Goal: Task Accomplishment & Management: Use online tool/utility

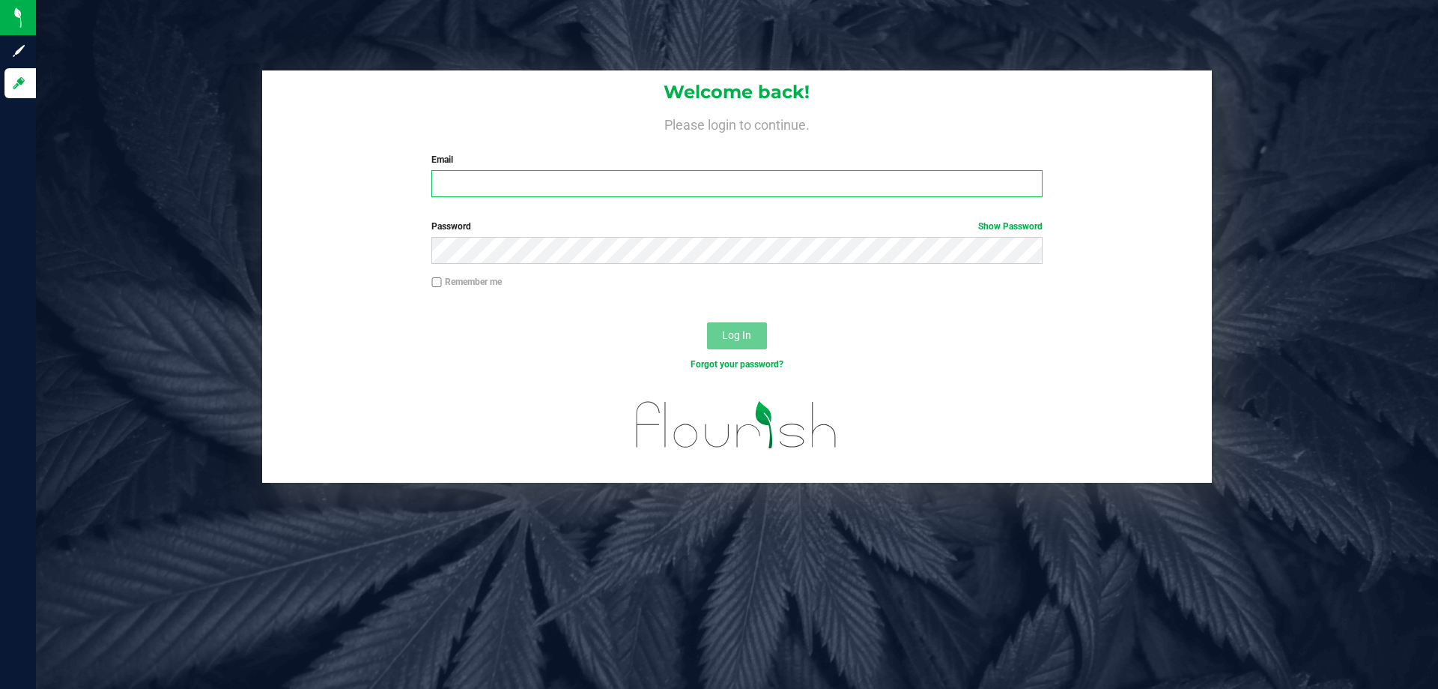
click at [678, 193] on input "Email" at bounding box center [737, 183] width 611 height 27
type input "[EMAIL_ADDRESS][DOMAIN_NAME]"
click at [707, 322] on button "Log In" at bounding box center [737, 335] width 60 height 27
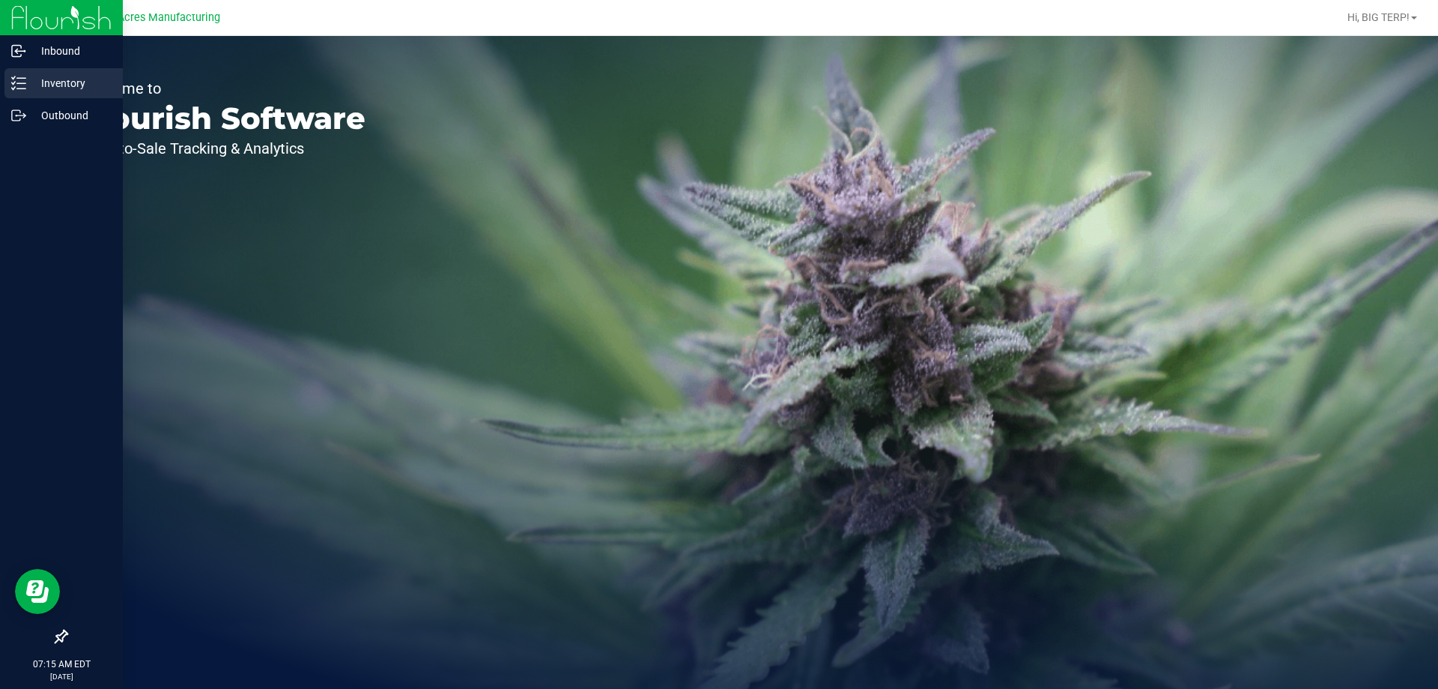
click at [49, 89] on p "Inventory" at bounding box center [71, 83] width 90 height 18
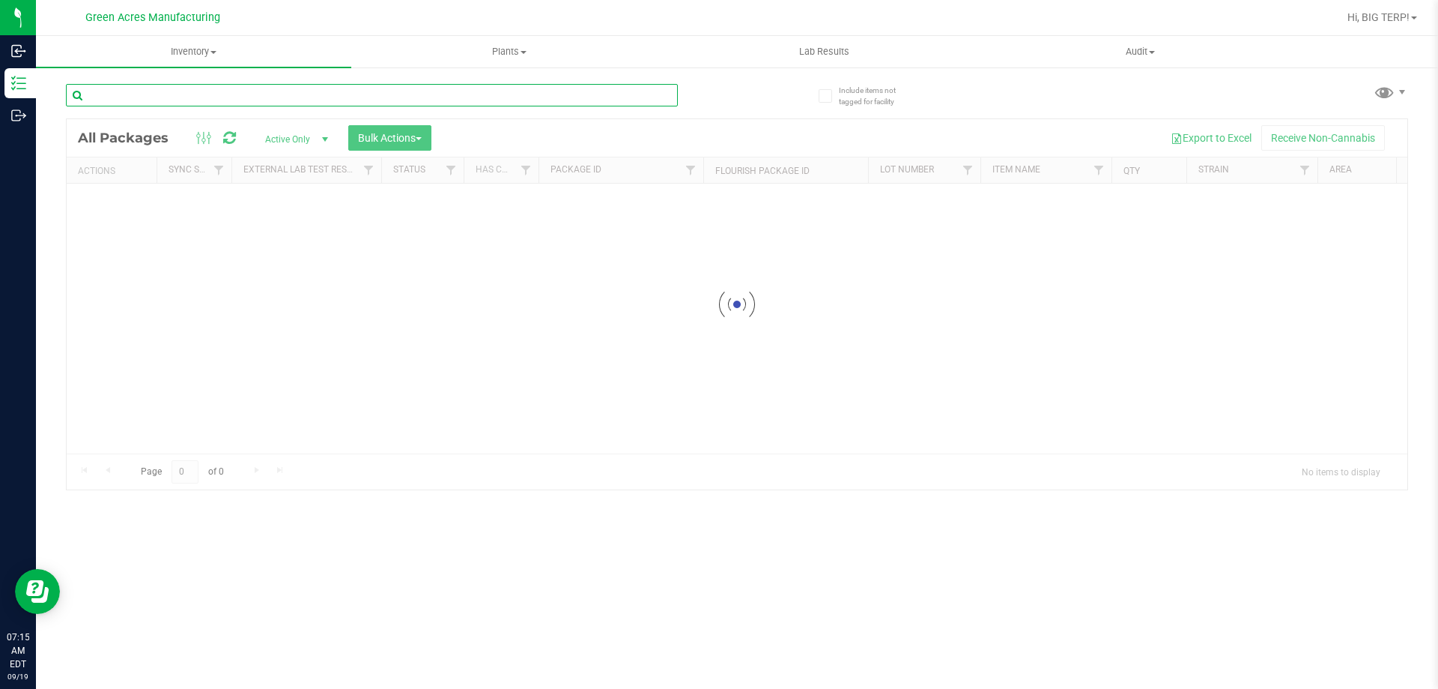
click at [289, 93] on input "text" at bounding box center [372, 95] width 612 height 22
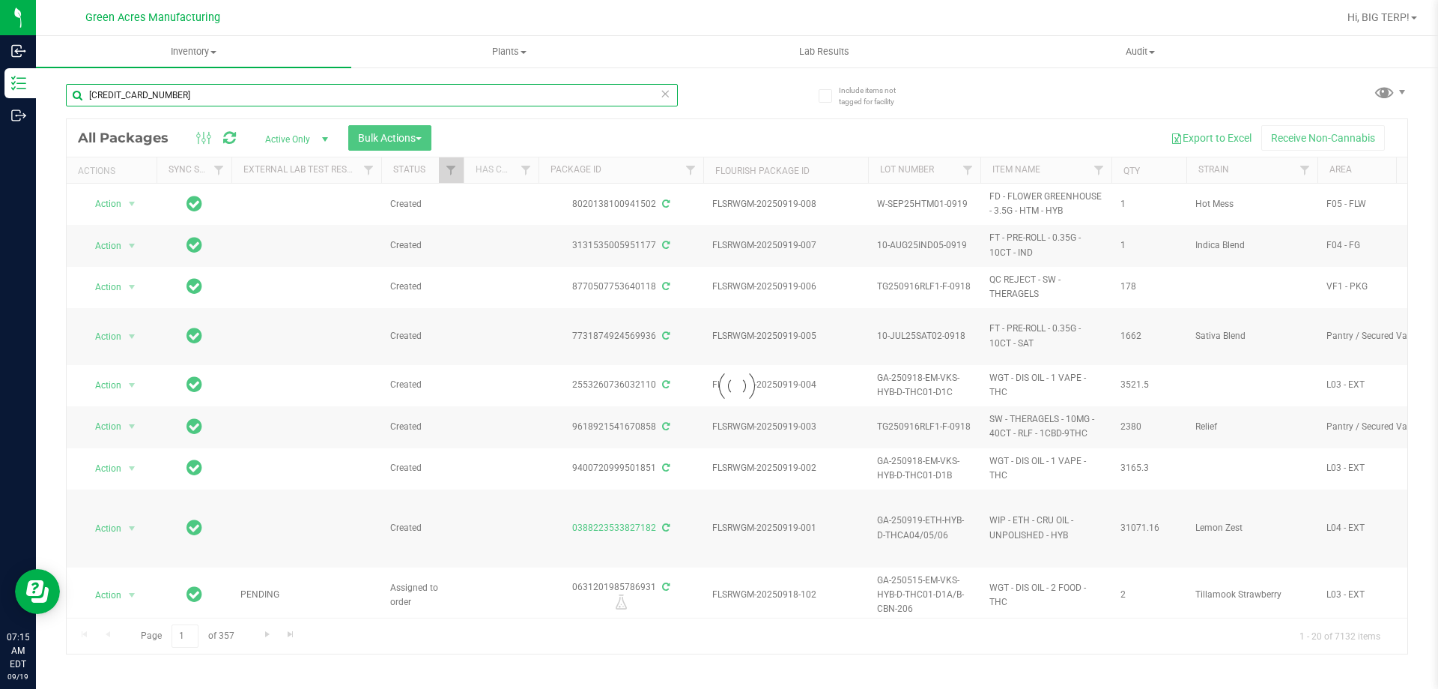
type input "[CREDIT_CARD_NUMBER]"
click at [210, 92] on input "[CREDIT_CARD_NUMBER]" at bounding box center [372, 95] width 612 height 22
click at [226, 94] on input "[CREDIT_CARD_NUMBER]" at bounding box center [372, 95] width 612 height 22
drag, startPoint x: 226, startPoint y: 94, endPoint x: 45, endPoint y: 127, distance: 184.1
click at [45, 127] on div "Include items not tagged for facility [CREDIT_CARD_NUMBER] Loading... All Packa…" at bounding box center [737, 294] width 1403 height 457
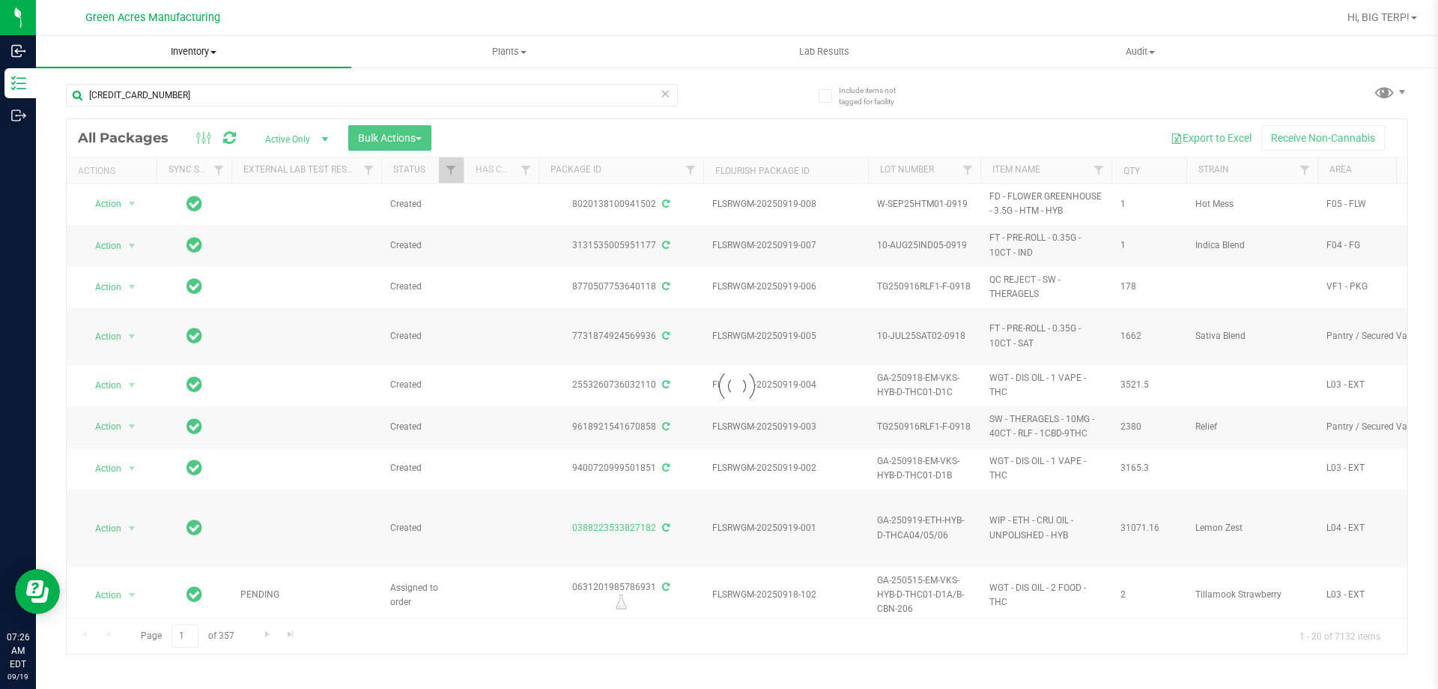
click at [212, 55] on span "Inventory" at bounding box center [193, 51] width 315 height 13
click at [154, 182] on span "From bill of materials" at bounding box center [104, 180] width 136 height 13
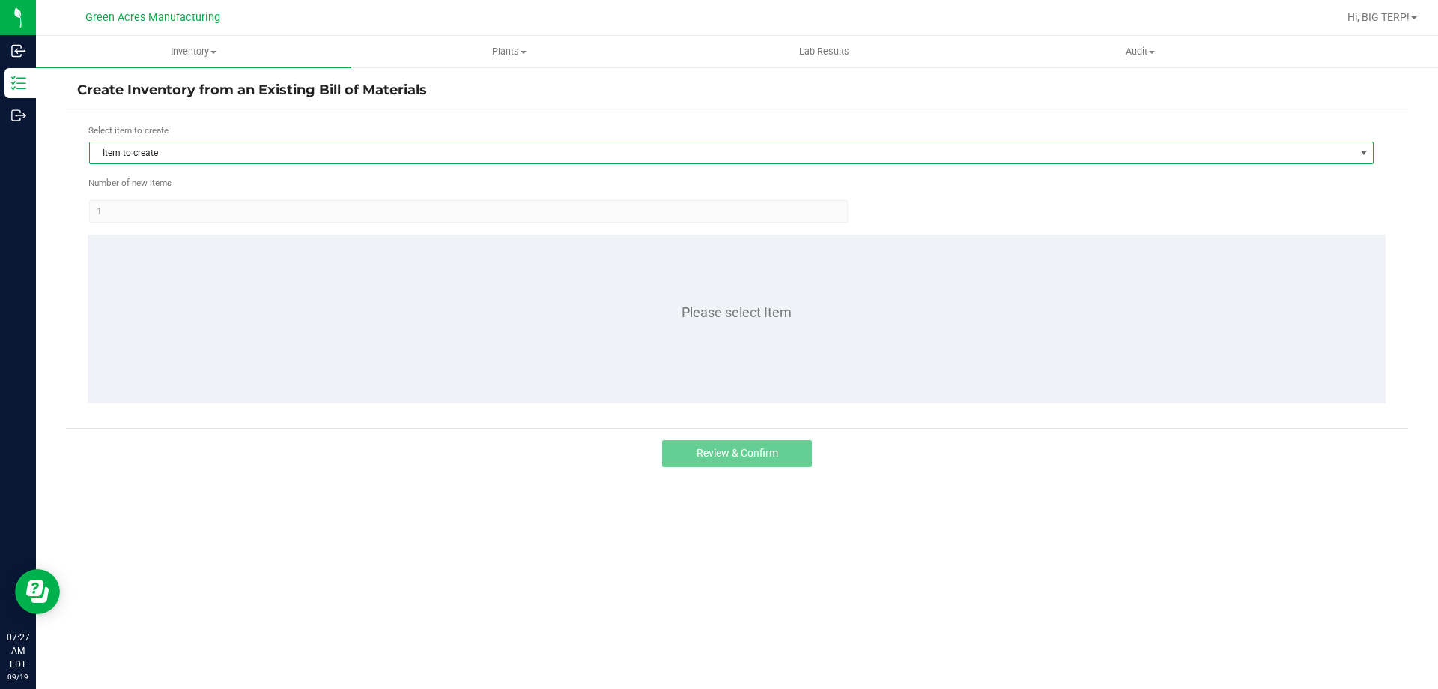
click at [157, 151] on span "Item to create" at bounding box center [722, 152] width 1265 height 21
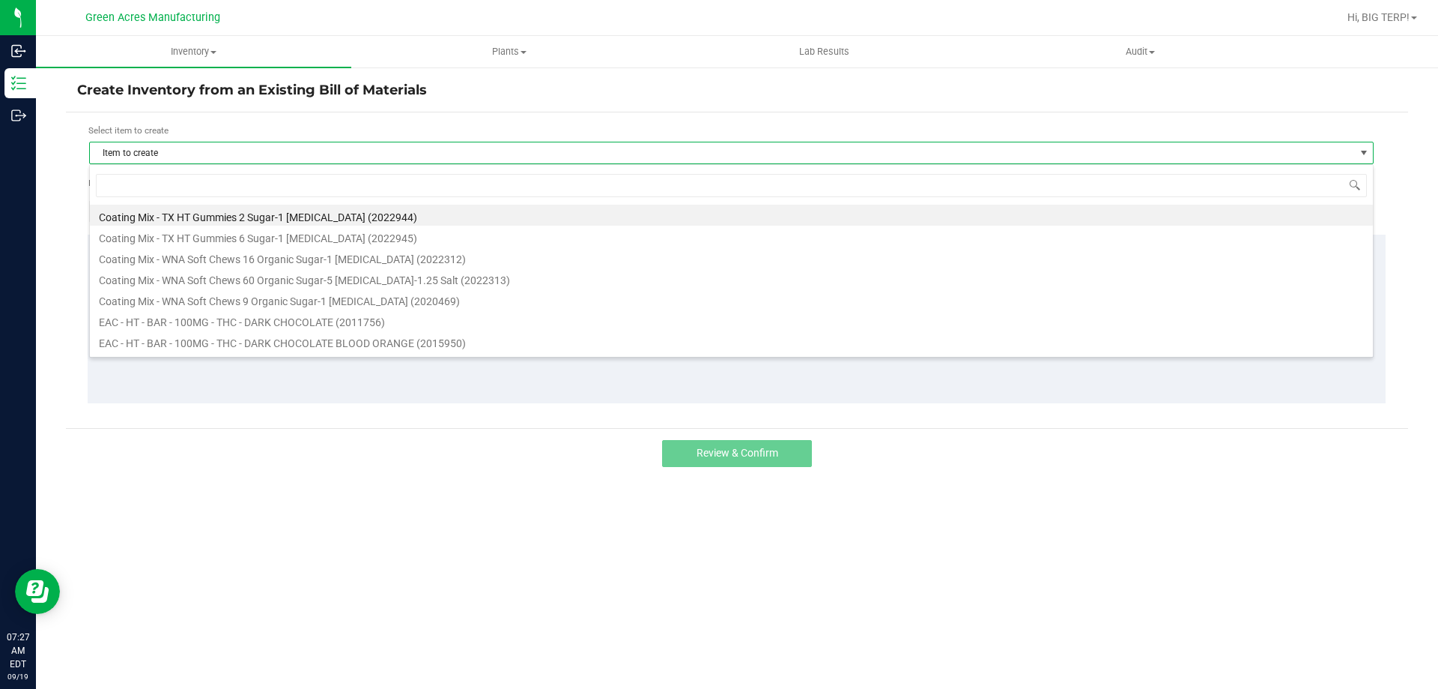
scroll to position [22, 1285]
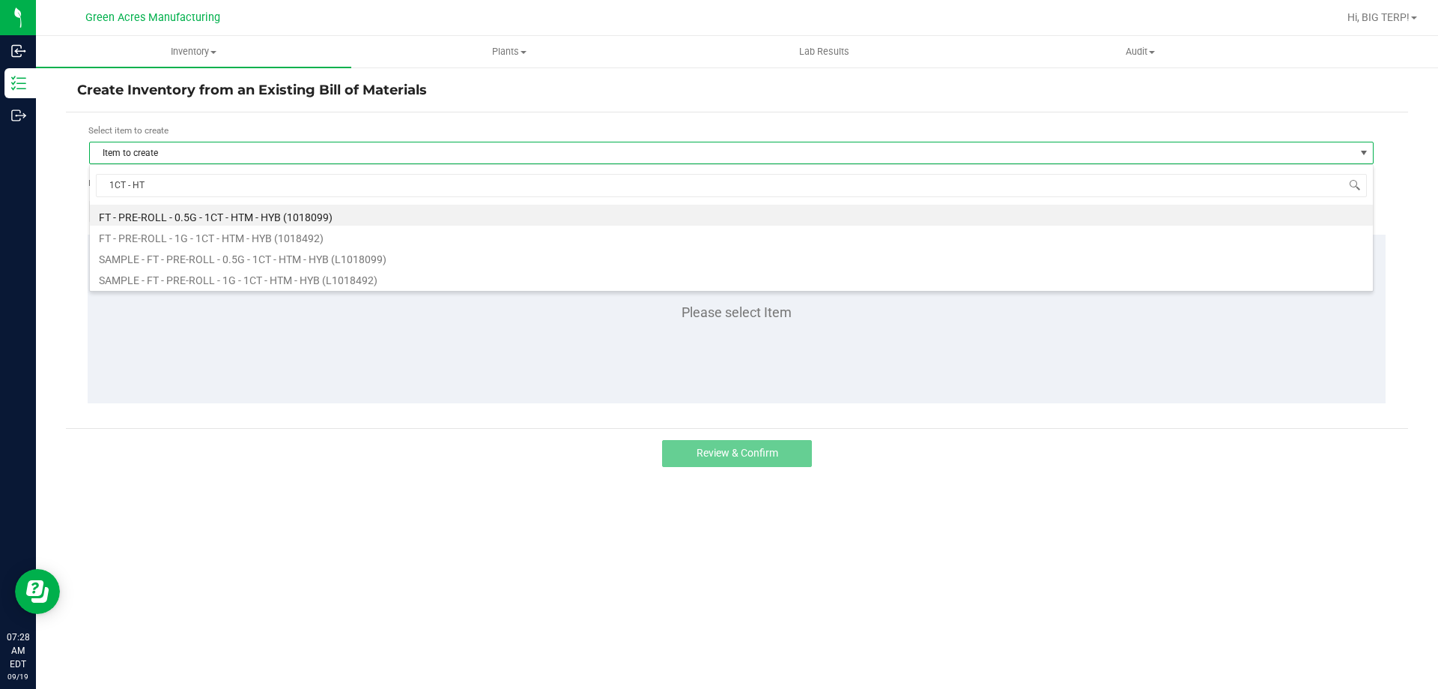
type input "1CT - HTM"
click at [211, 215] on li "FT - PRE-ROLL - 0.5G - 1CT - HTM - HYB (1018099)" at bounding box center [731, 215] width 1283 height 21
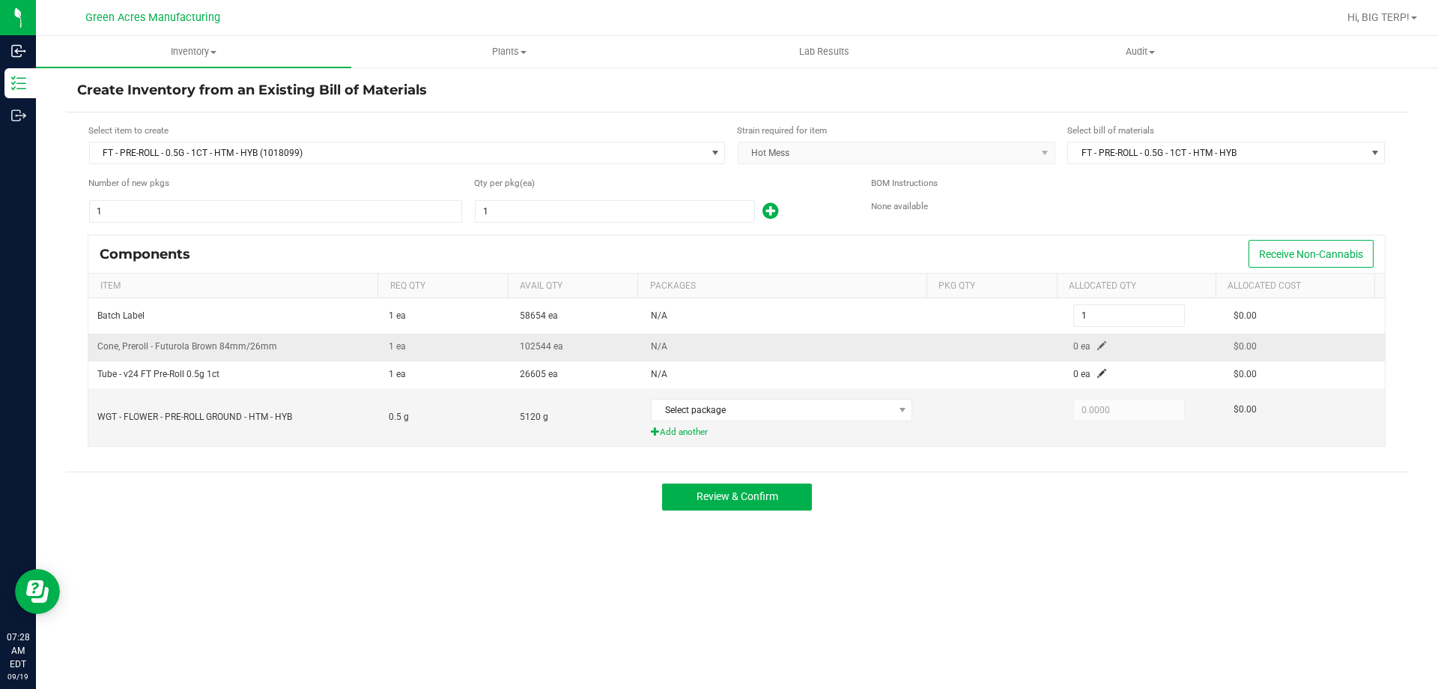
click at [1098, 345] on span at bounding box center [1102, 345] width 9 height 9
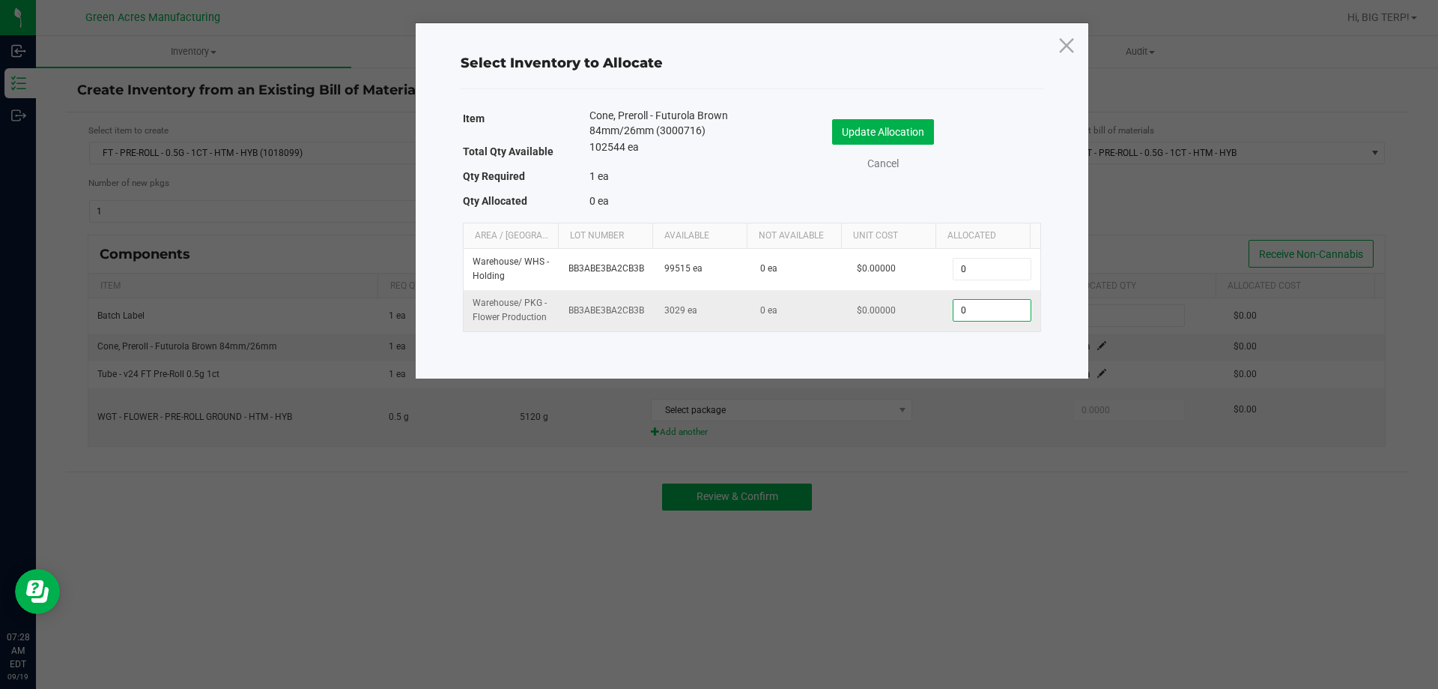
click at [972, 315] on input "0" at bounding box center [992, 310] width 76 height 21
type input "1"
click at [865, 132] on button "Update Allocation" at bounding box center [883, 131] width 102 height 25
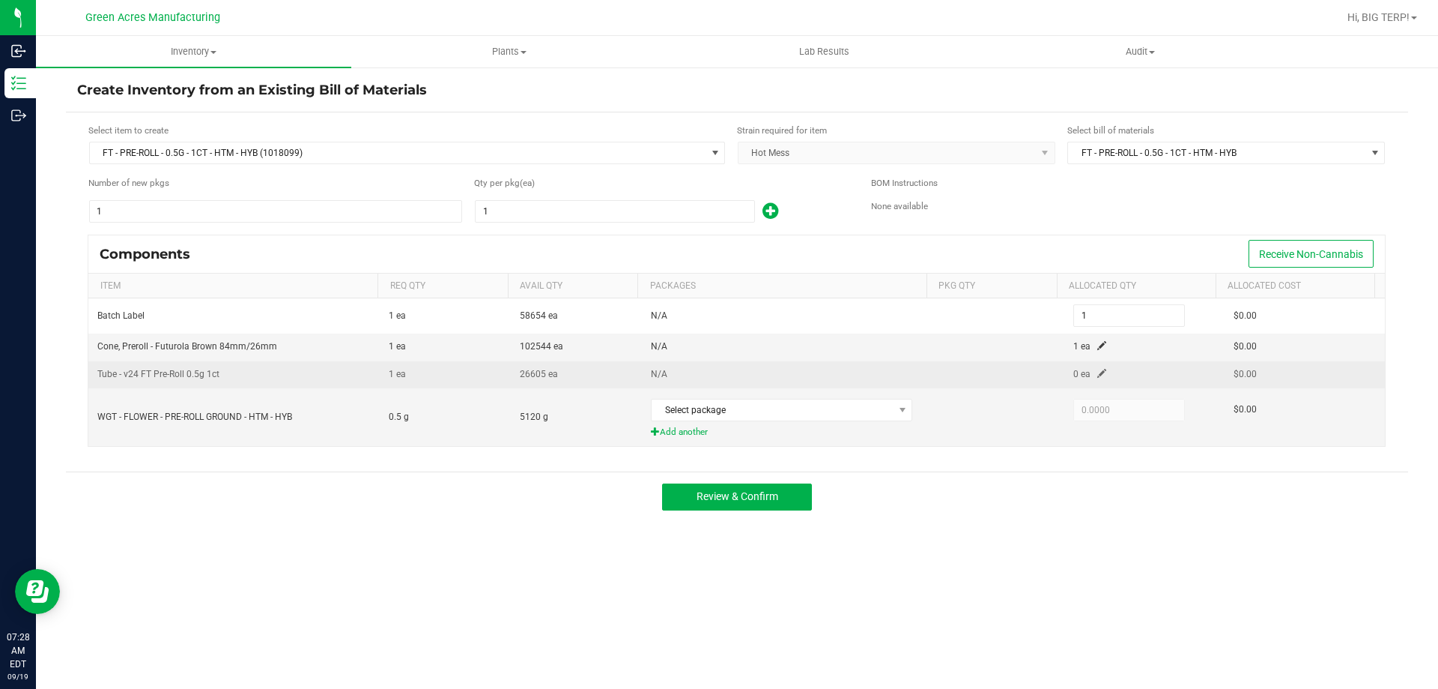
click at [1098, 372] on span at bounding box center [1102, 373] width 9 height 9
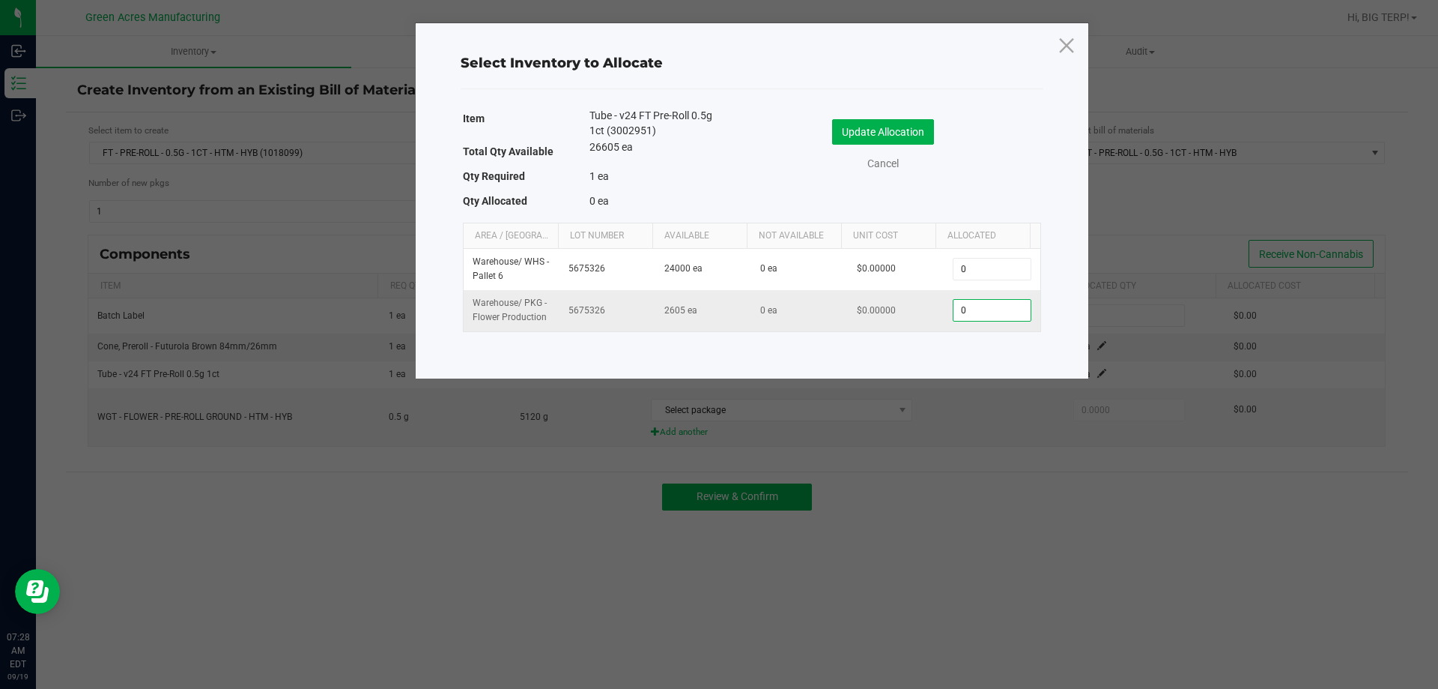
click at [983, 311] on input "0" at bounding box center [992, 310] width 76 height 21
type input "1"
click at [865, 136] on button "Update Allocation" at bounding box center [883, 131] width 102 height 25
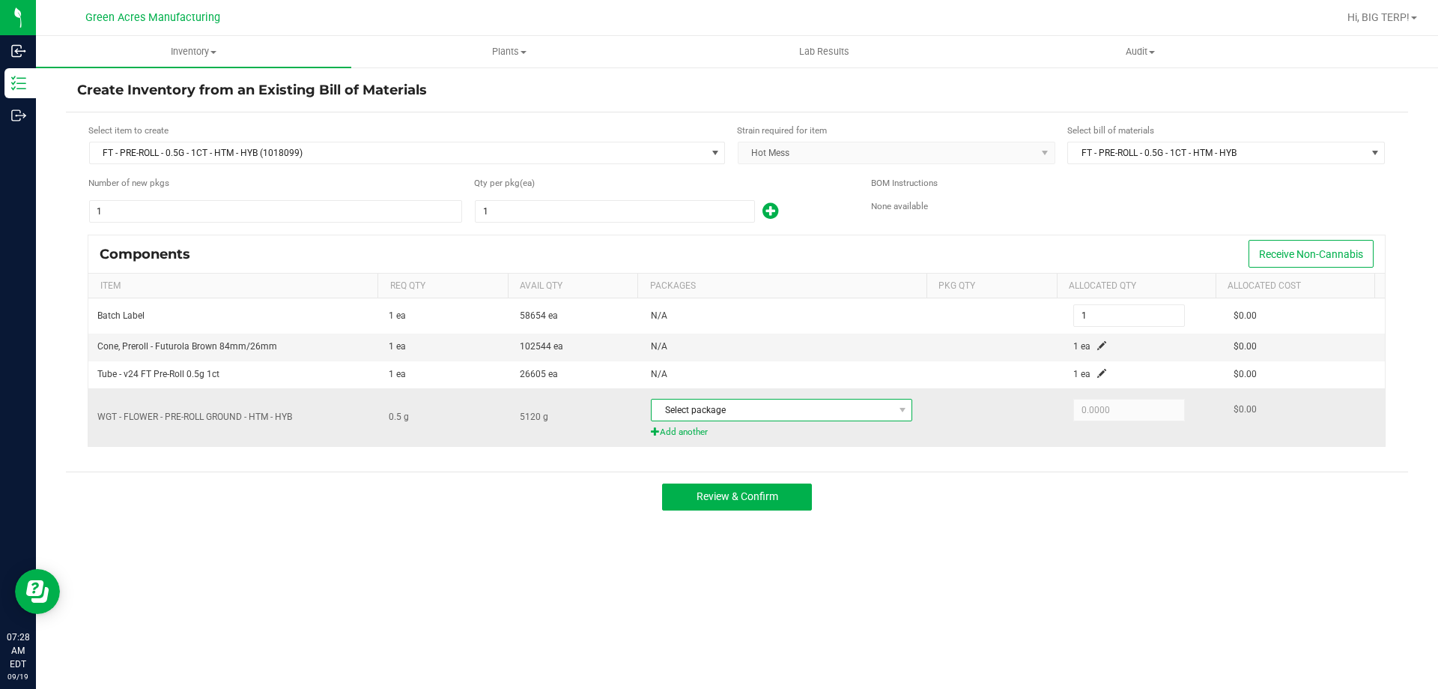
click at [780, 414] on span "Select package" at bounding box center [772, 409] width 241 height 21
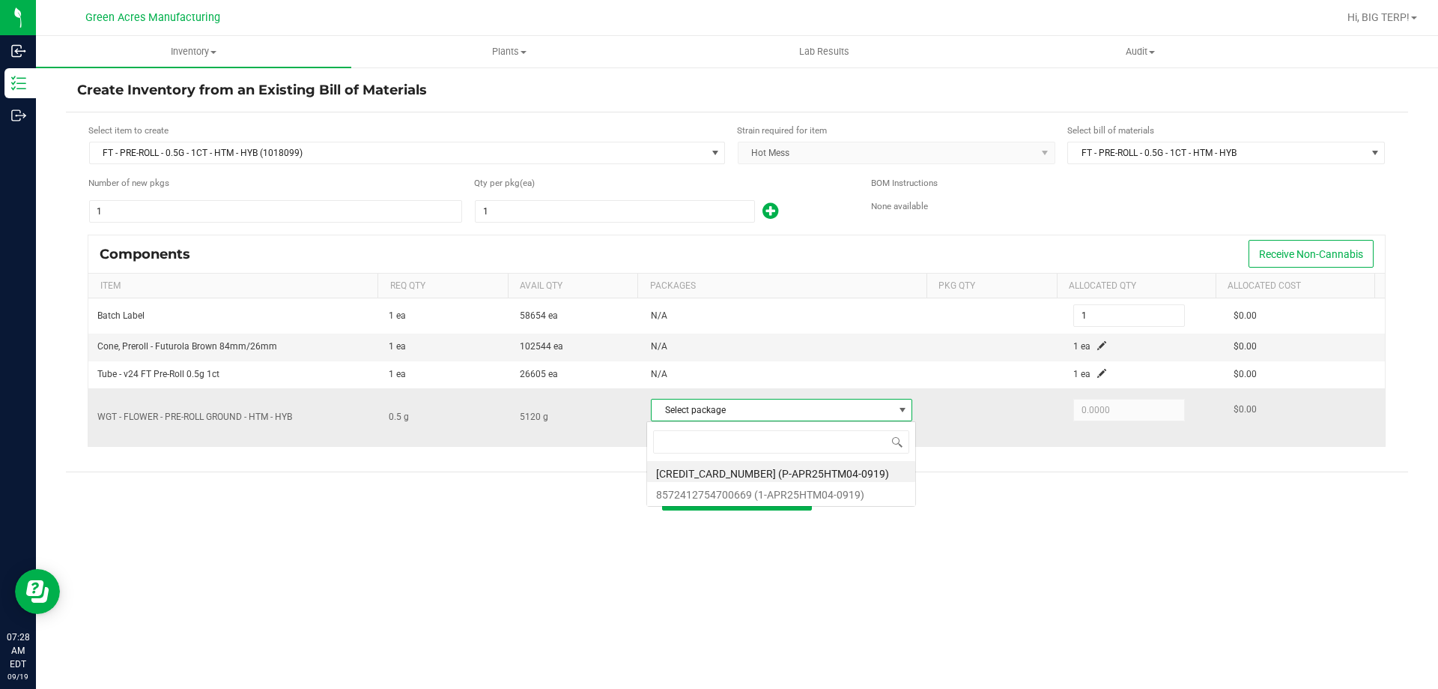
scroll to position [22, 258]
click at [782, 497] on li "8572412754700669 (1-APR25HTM04-0919)" at bounding box center [781, 492] width 268 height 21
type input "0.5000"
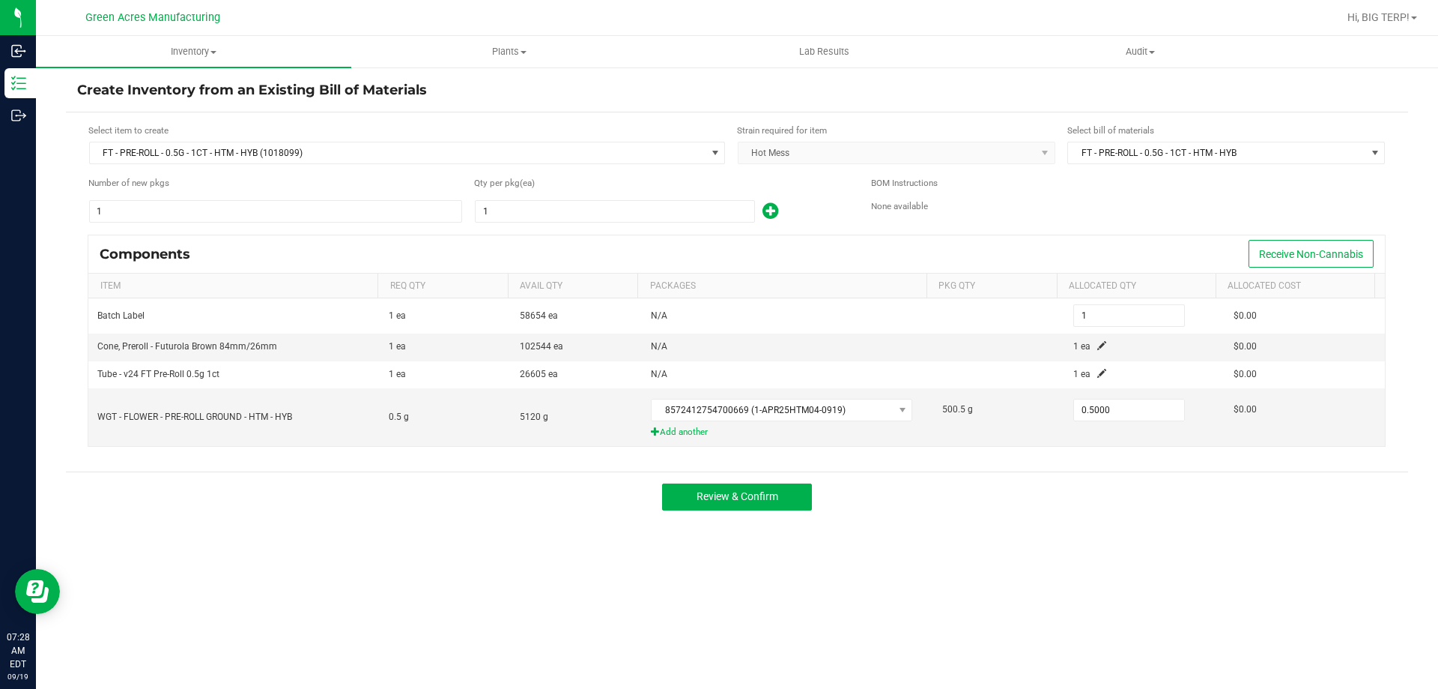
click at [1107, 489] on div "Review & Confirm" at bounding box center [737, 496] width 1343 height 50
click at [785, 504] on button "Review & Confirm" at bounding box center [737, 496] width 150 height 27
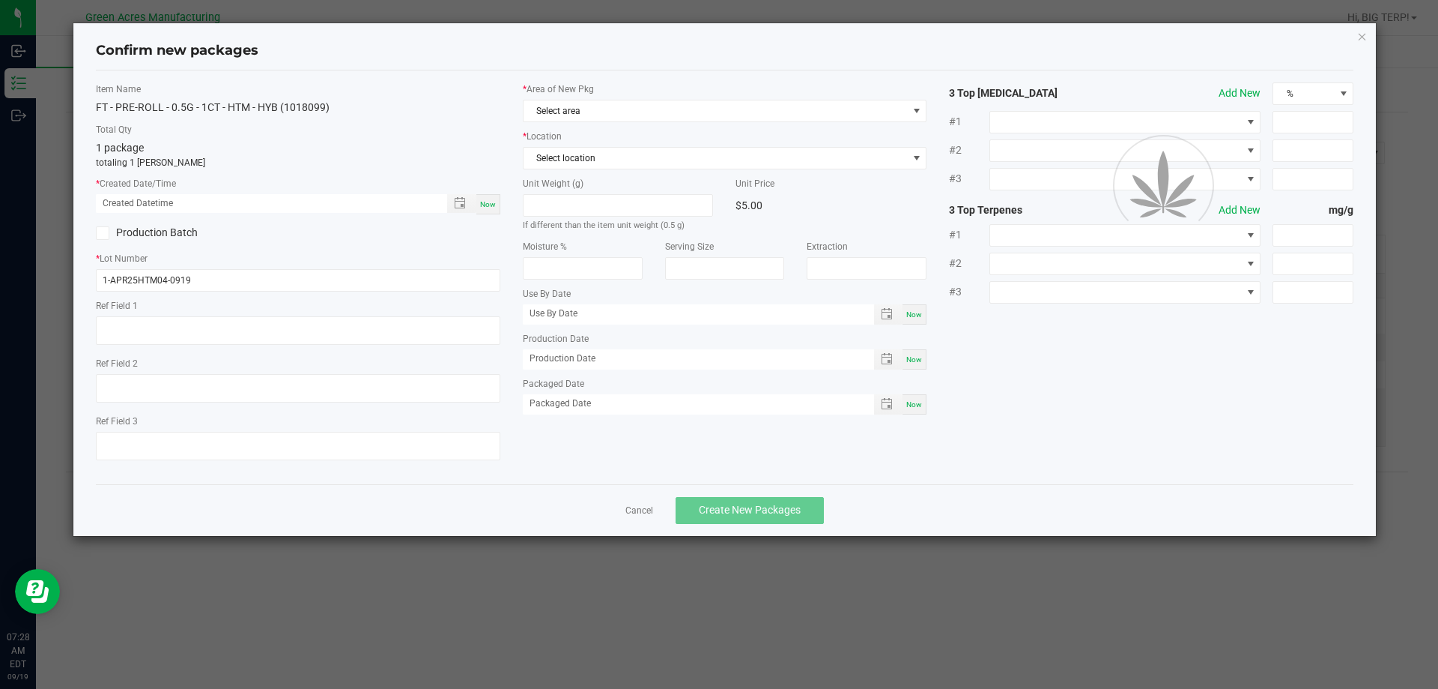
type textarea "SS PR"
click at [494, 200] on span "Now" at bounding box center [488, 204] width 16 height 8
type input "[DATE] 07:28 AM"
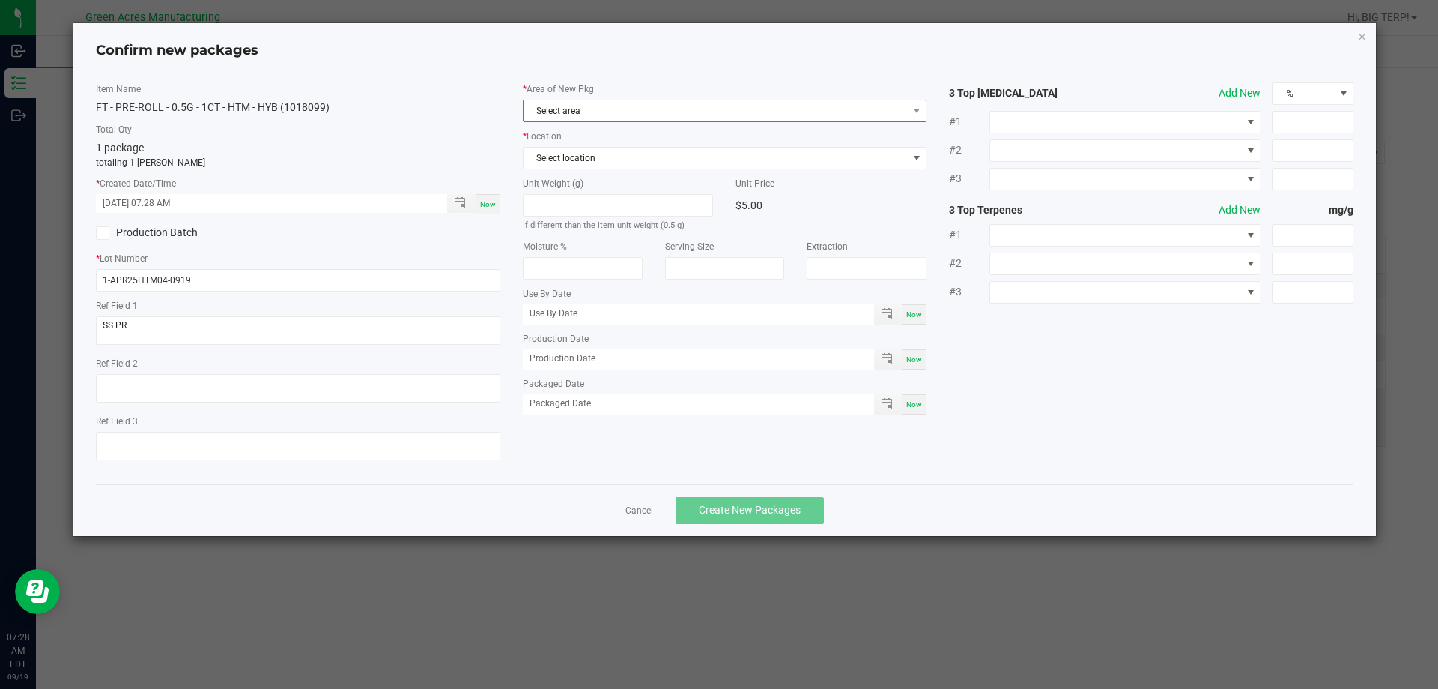
click at [698, 113] on span "Select area" at bounding box center [716, 110] width 384 height 21
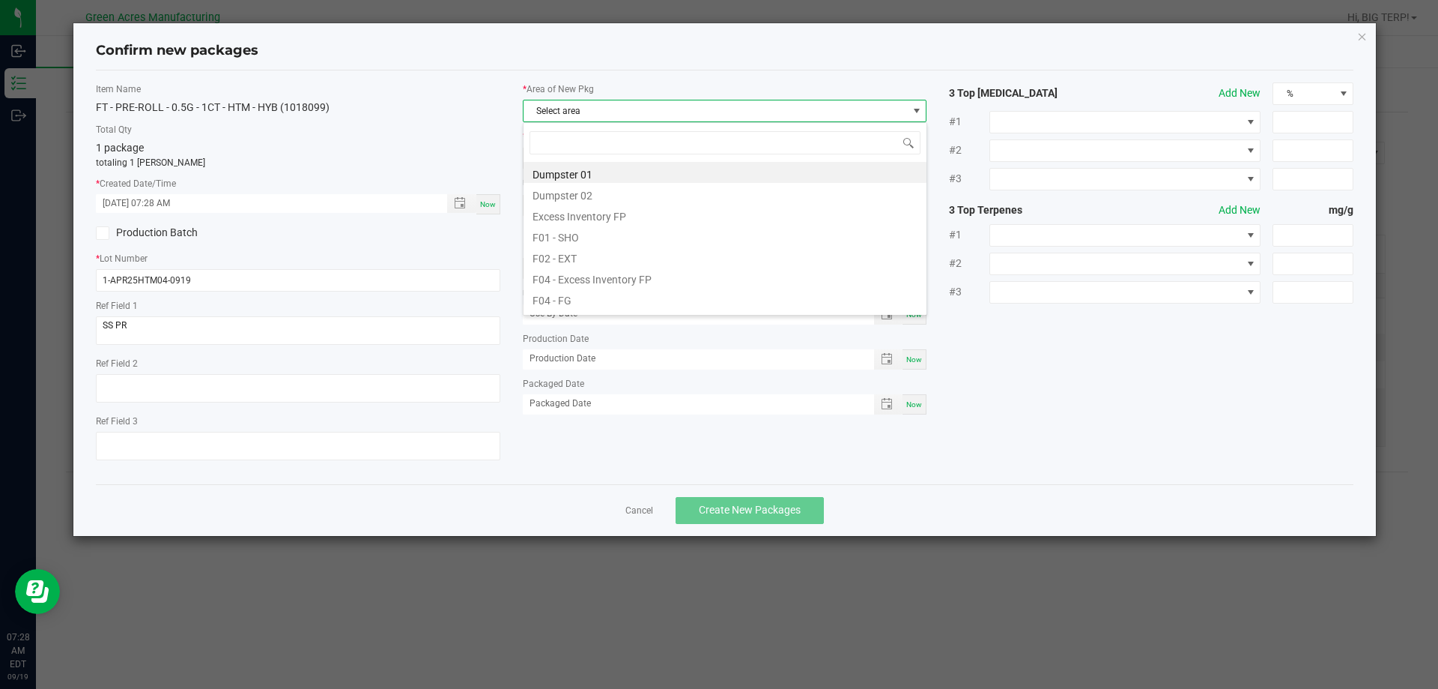
scroll to position [22, 405]
click at [595, 298] on li "F04 - FG" at bounding box center [725, 298] width 403 height 21
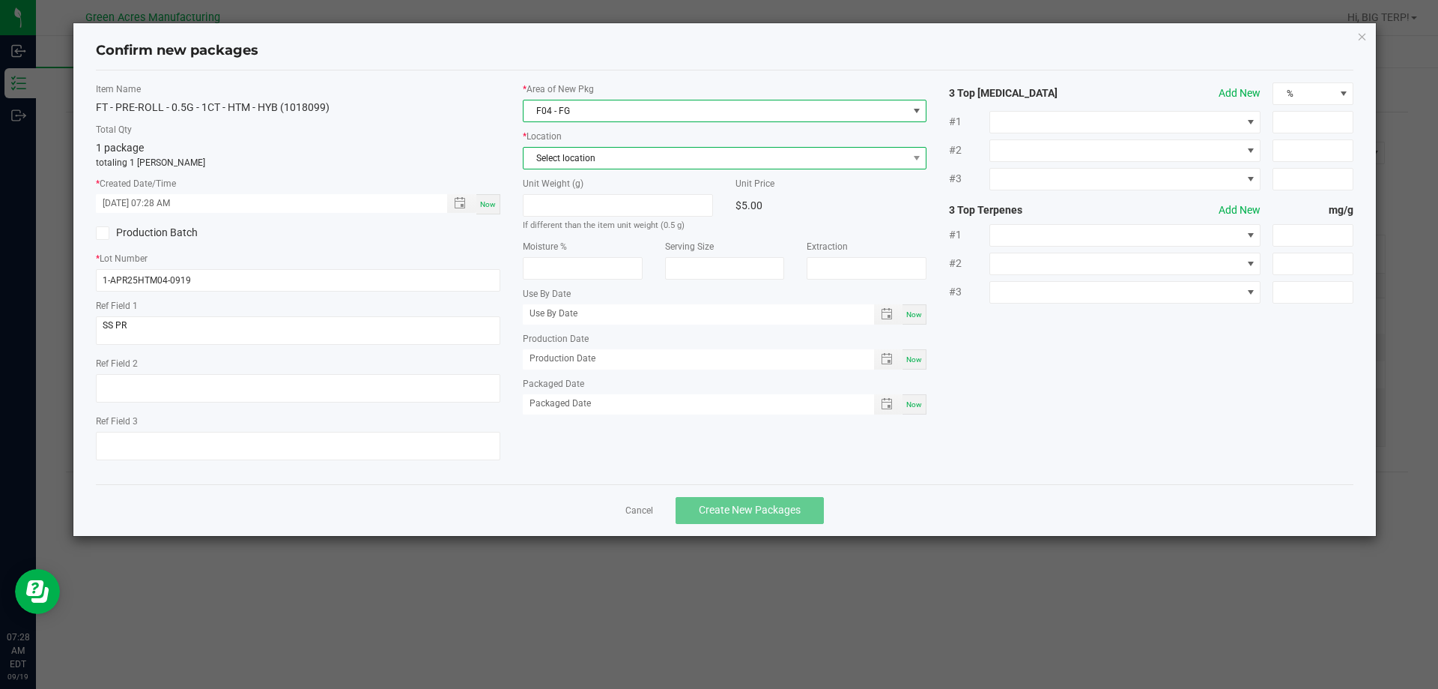
click at [595, 158] on span "Select location" at bounding box center [716, 158] width 384 height 21
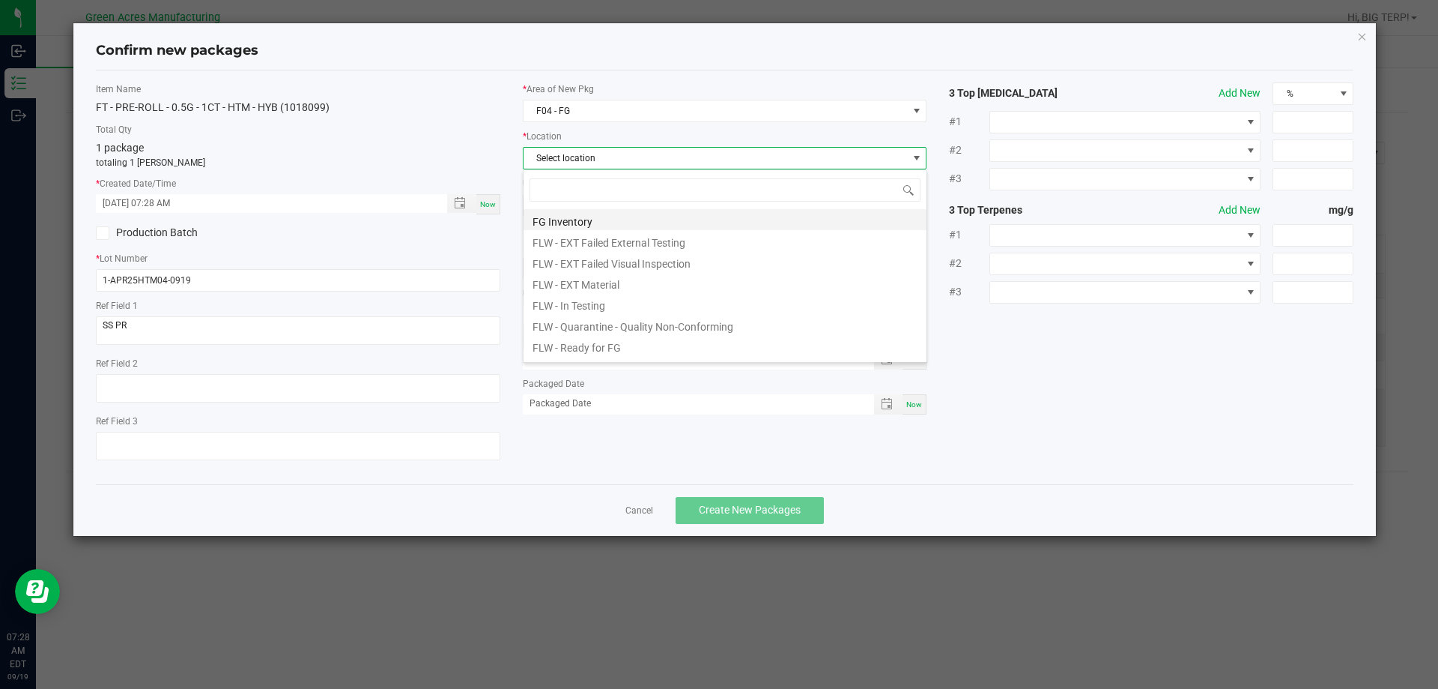
click at [584, 217] on li "FG Inventory" at bounding box center [725, 219] width 403 height 21
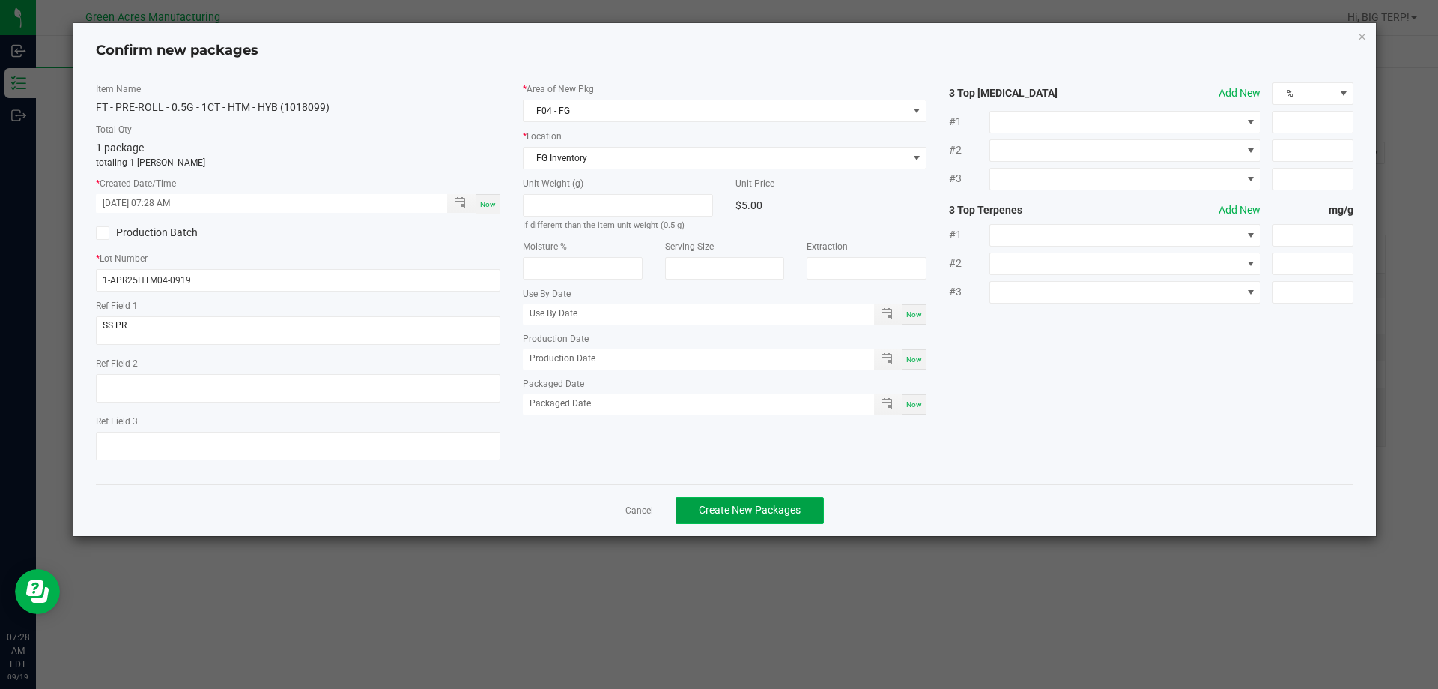
click at [741, 506] on span "Create New Packages" at bounding box center [750, 509] width 102 height 12
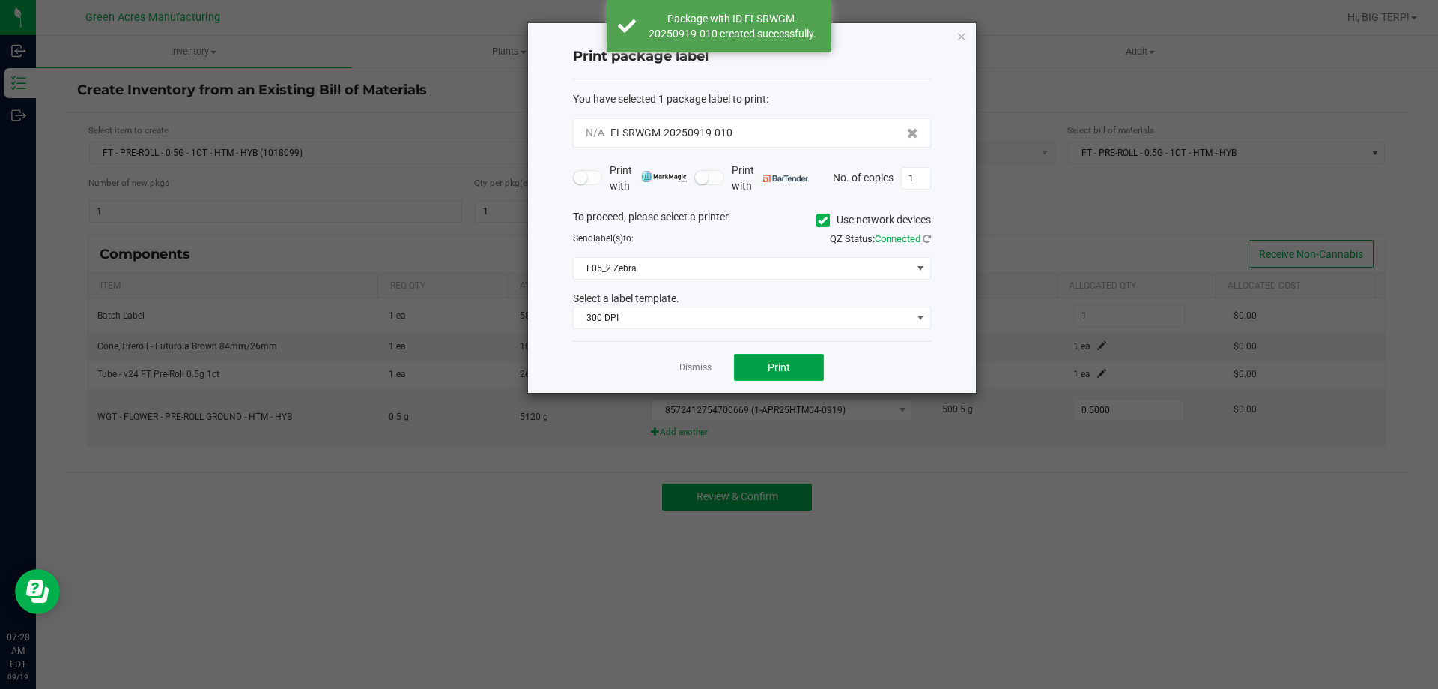
click at [769, 362] on span "Print" at bounding box center [779, 367] width 22 height 12
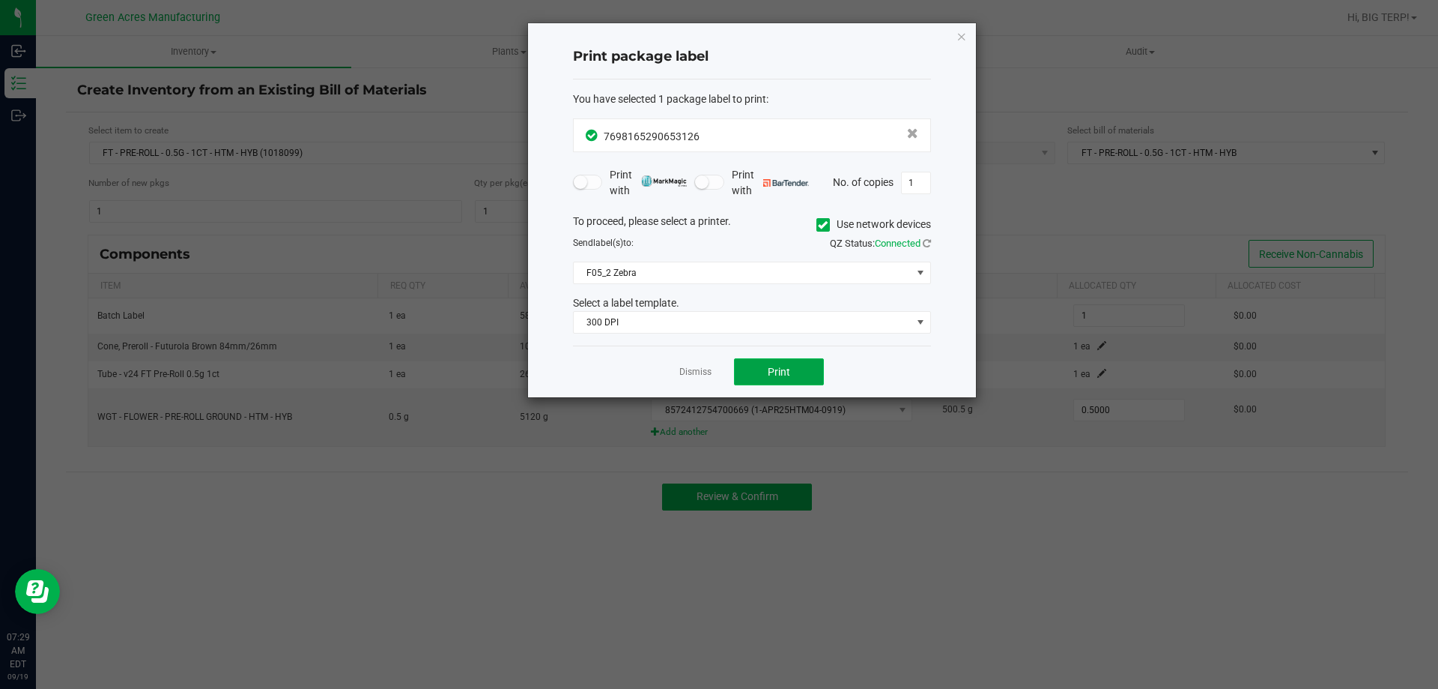
click at [769, 362] on button "Print" at bounding box center [779, 371] width 90 height 27
click at [699, 381] on div "Dismiss Print" at bounding box center [752, 371] width 358 height 52
click at [697, 376] on link "Dismiss" at bounding box center [696, 372] width 32 height 13
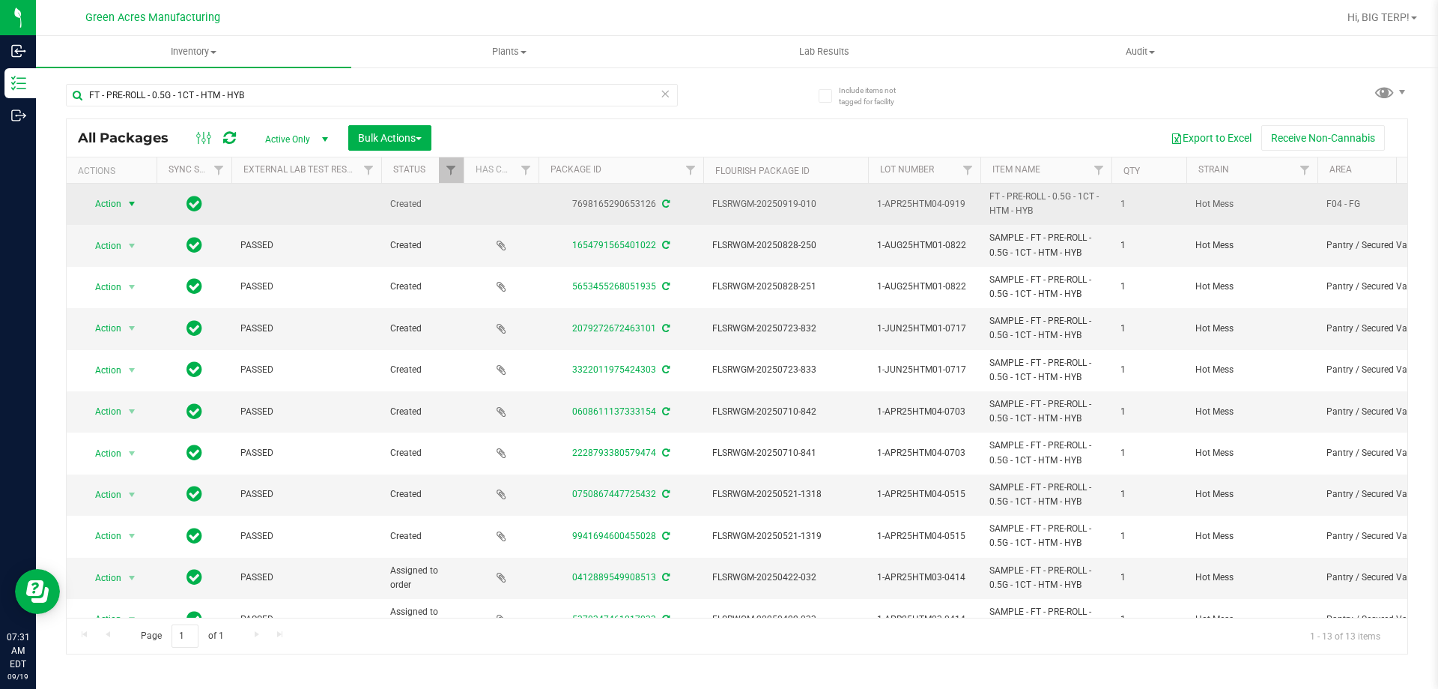
click at [138, 200] on span "select" at bounding box center [132, 204] width 12 height 12
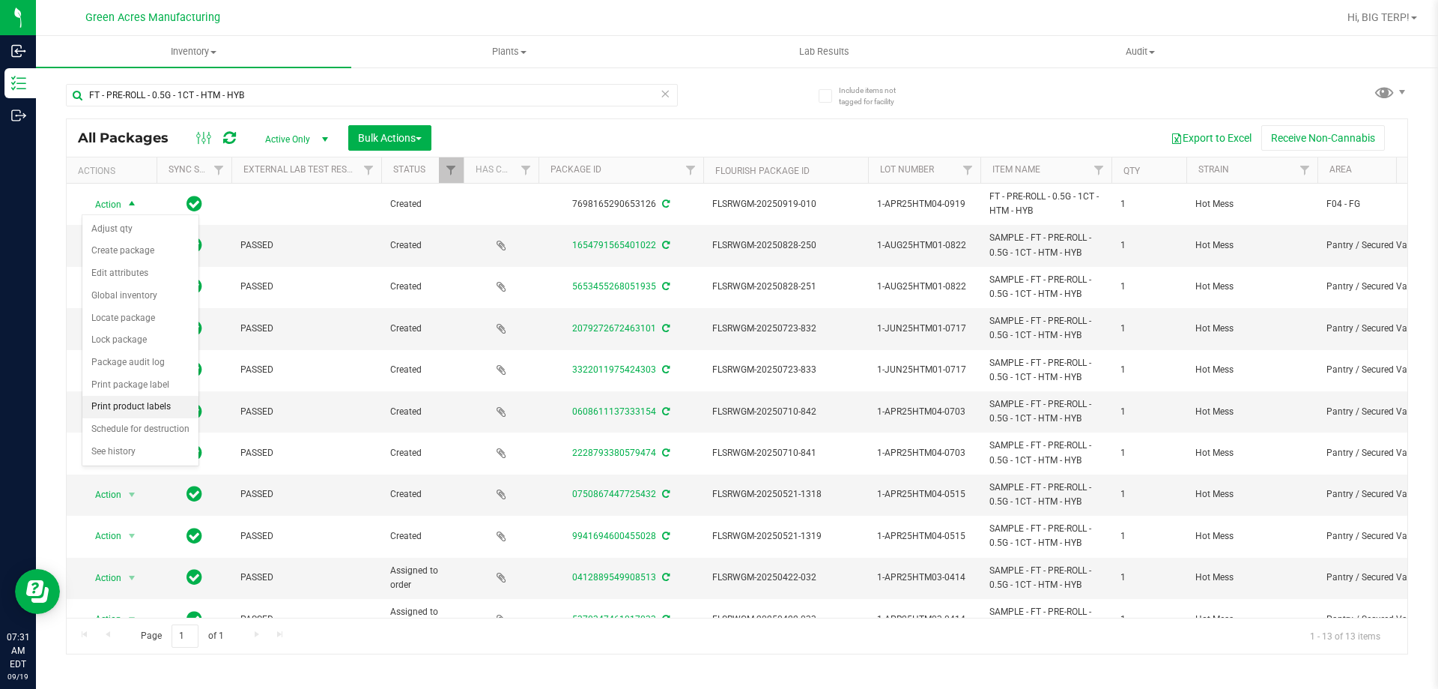
click at [149, 408] on li "Print product labels" at bounding box center [140, 407] width 116 height 22
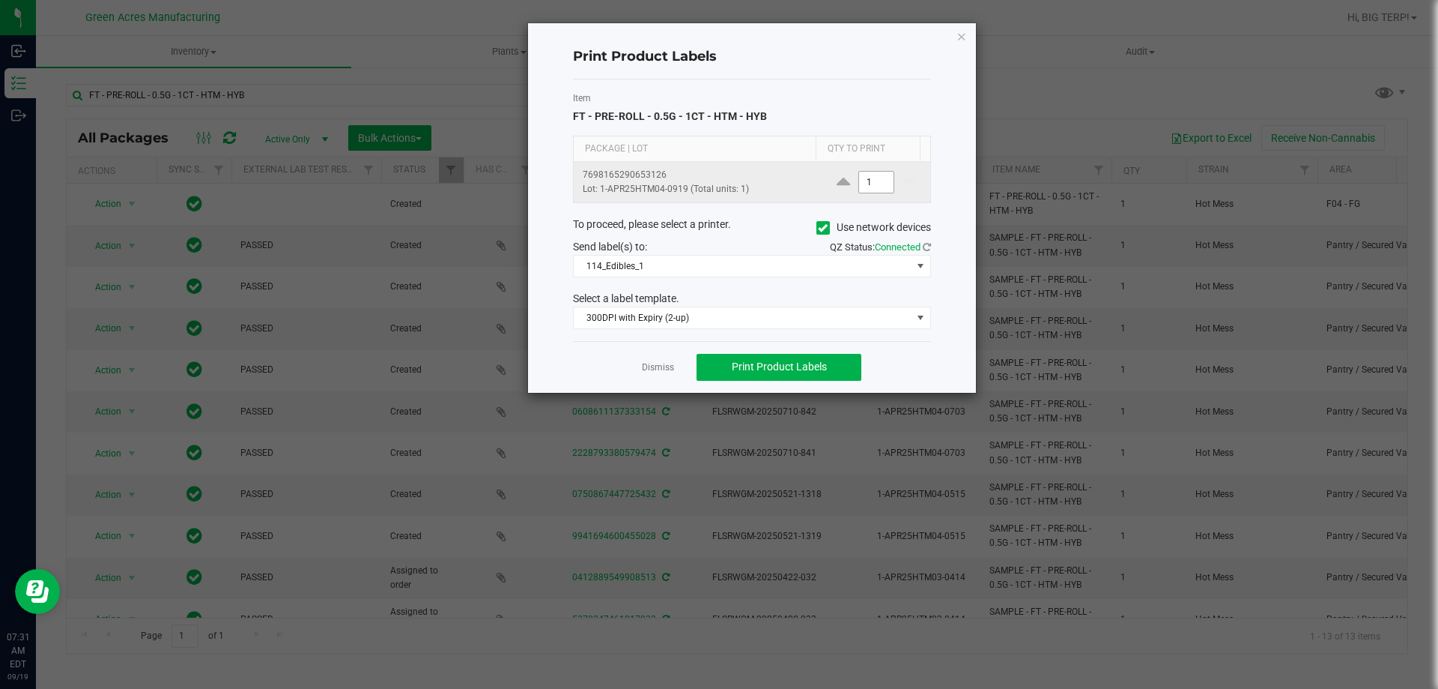
click at [859, 187] on input "1" at bounding box center [876, 182] width 34 height 21
click at [806, 252] on div "QZ Status: Connected" at bounding box center [847, 247] width 190 height 16
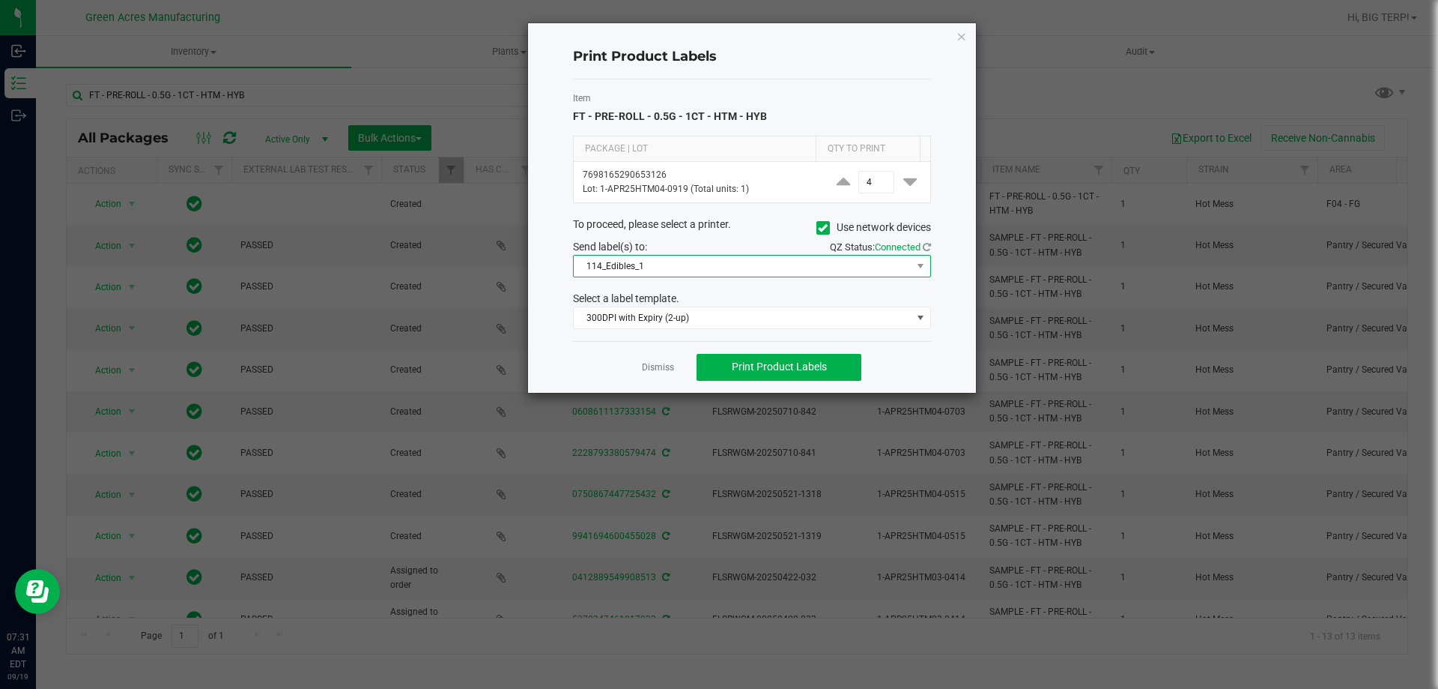
click at [804, 264] on span "114_Edibles_1" at bounding box center [743, 265] width 338 height 21
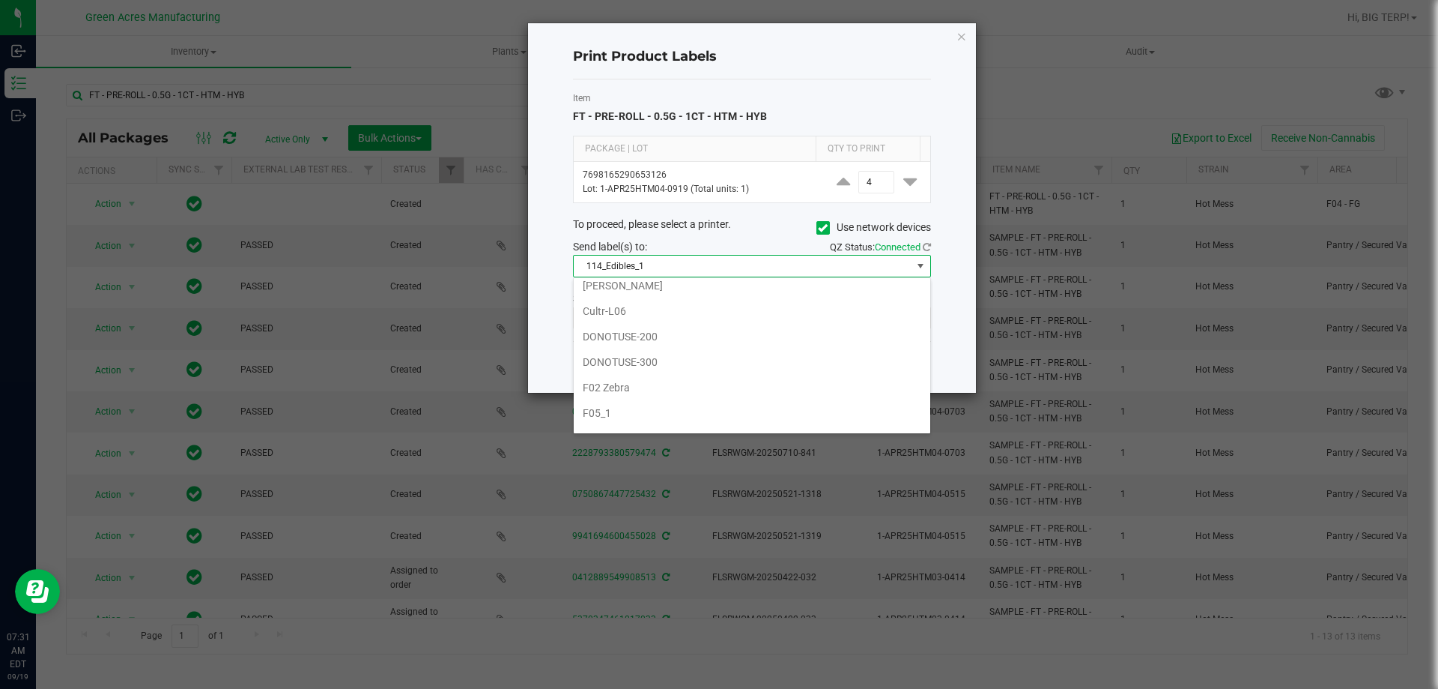
scroll to position [375, 0]
click at [623, 343] on li "F05_1" at bounding box center [752, 351] width 357 height 25
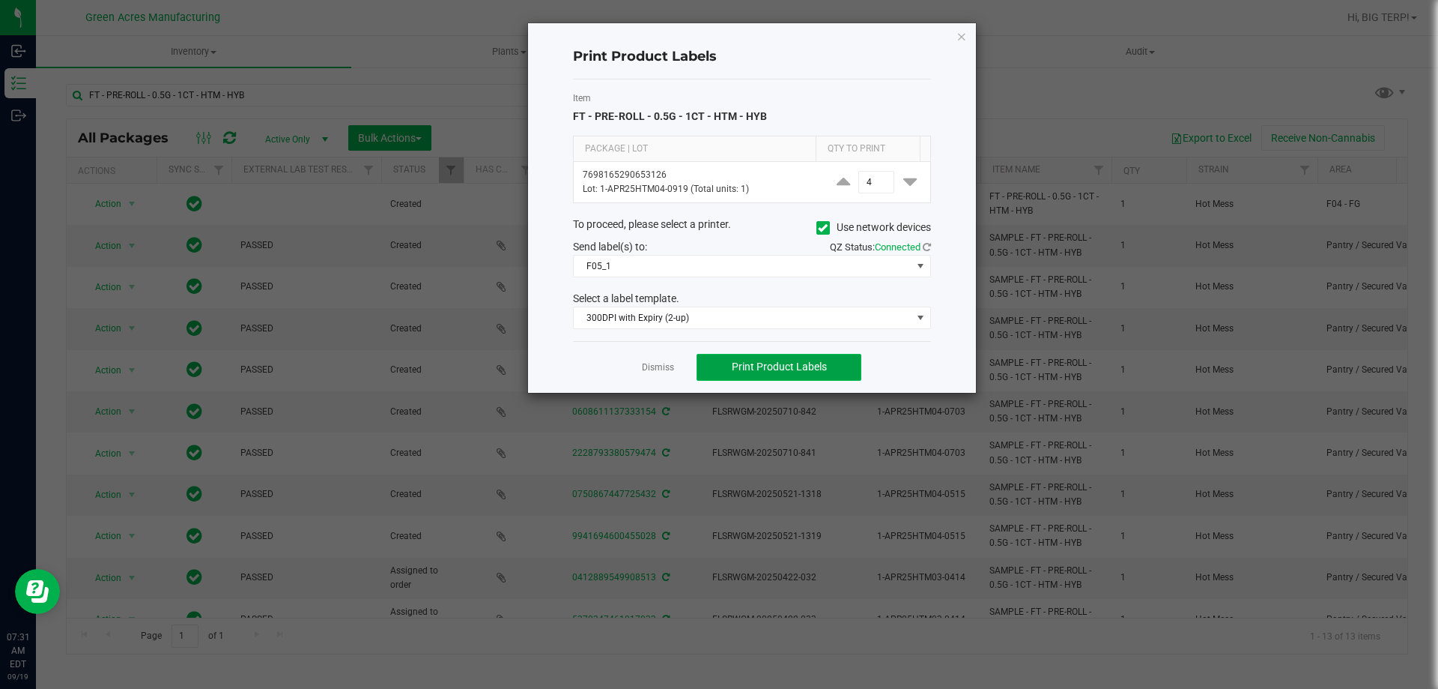
click at [766, 375] on button "Print Product Labels" at bounding box center [779, 367] width 165 height 27
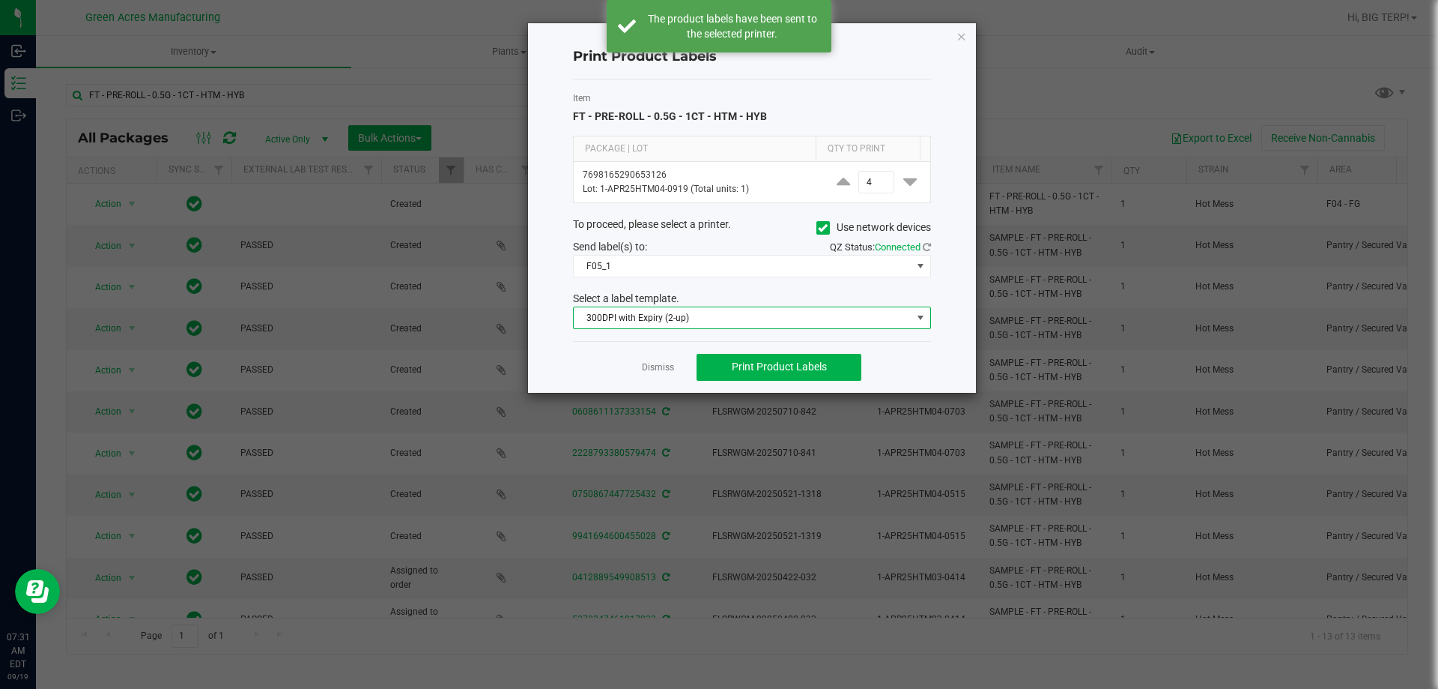
click at [594, 312] on span "300DPI with Expiry (2-up)" at bounding box center [743, 317] width 338 height 21
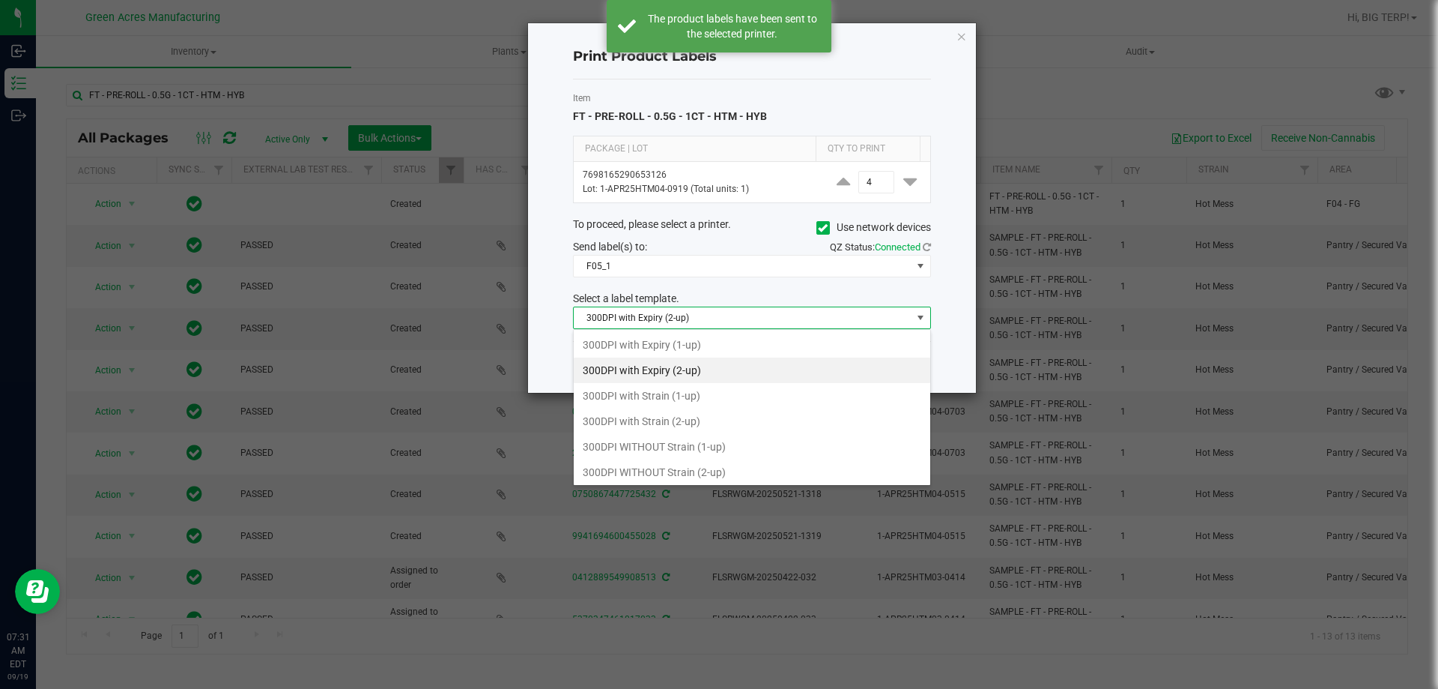
scroll to position [22, 358]
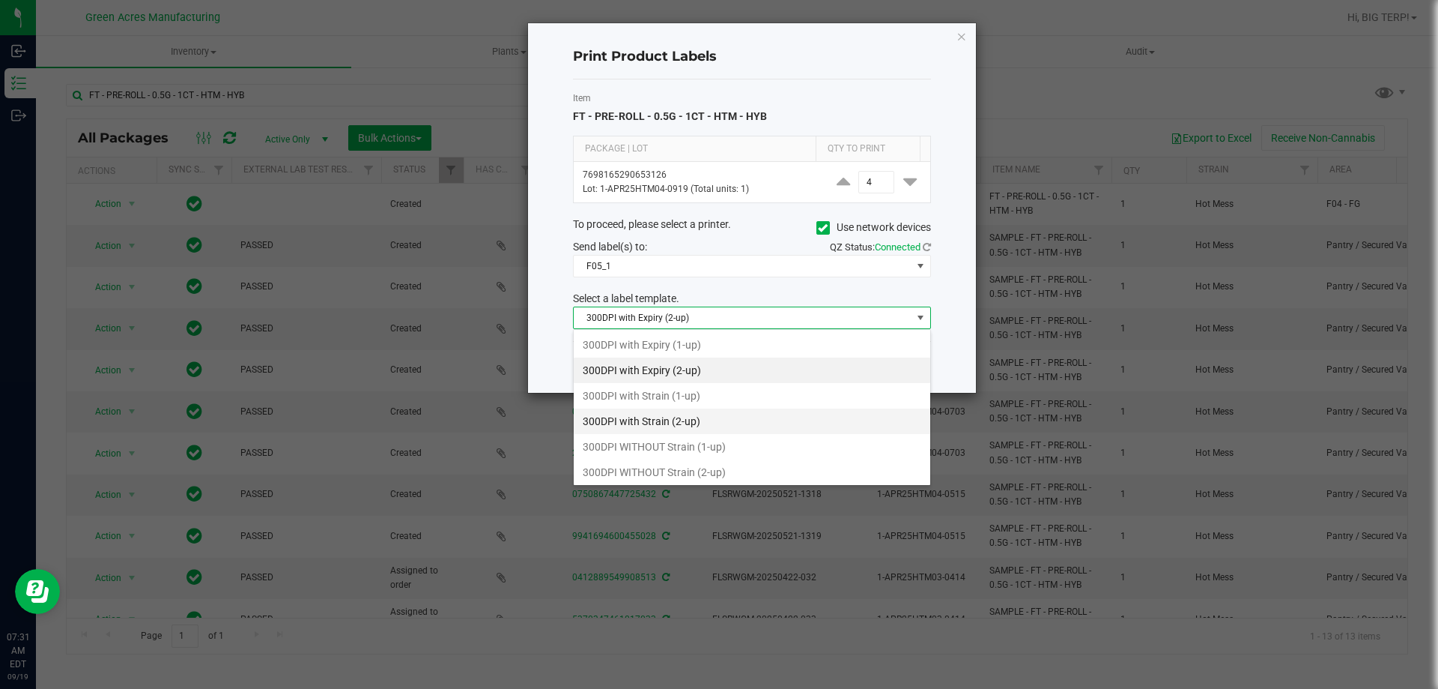
click at [629, 429] on li "300DPI with Strain (2-up)" at bounding box center [752, 420] width 357 height 25
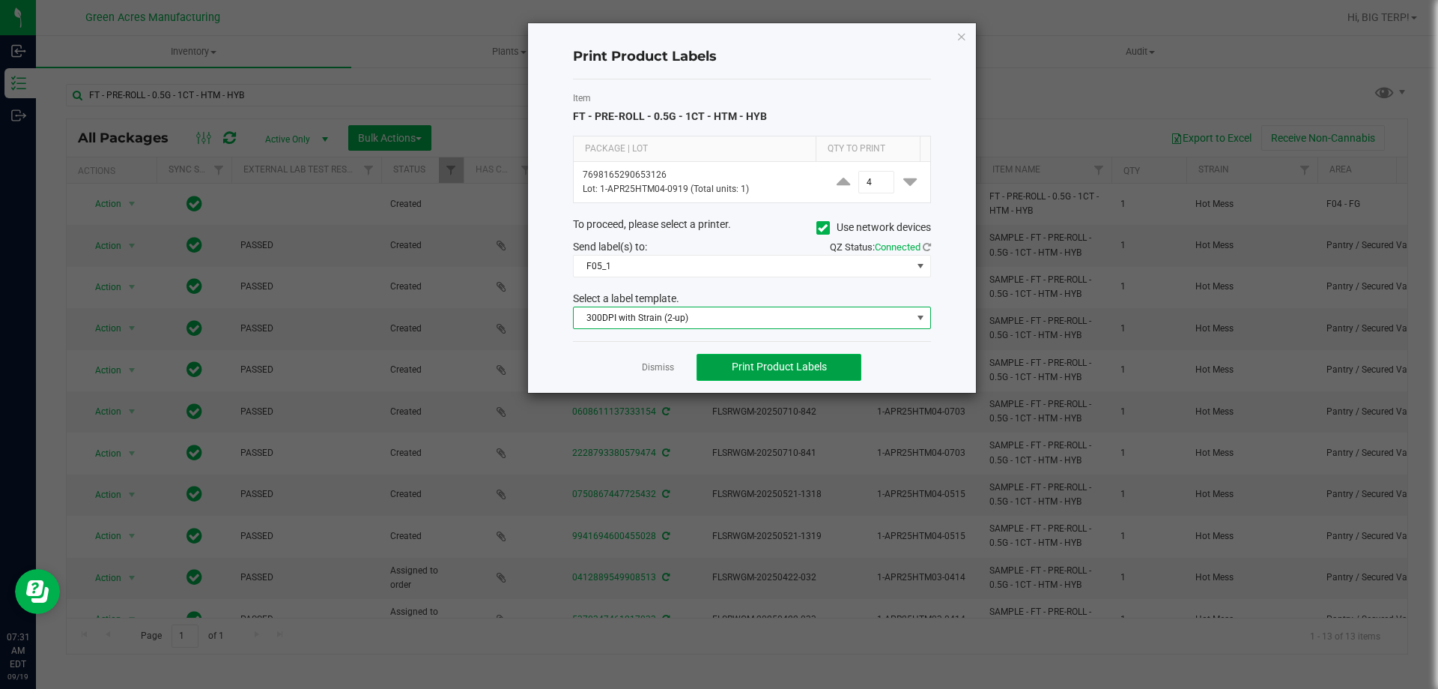
click at [766, 362] on span "Print Product Labels" at bounding box center [779, 366] width 95 height 12
drag, startPoint x: 746, startPoint y: 351, endPoint x: 573, endPoint y: 224, distance: 214.9
click at [573, 224] on div "To proceed, please select a printer. Use network devices" at bounding box center [752, 228] width 381 height 22
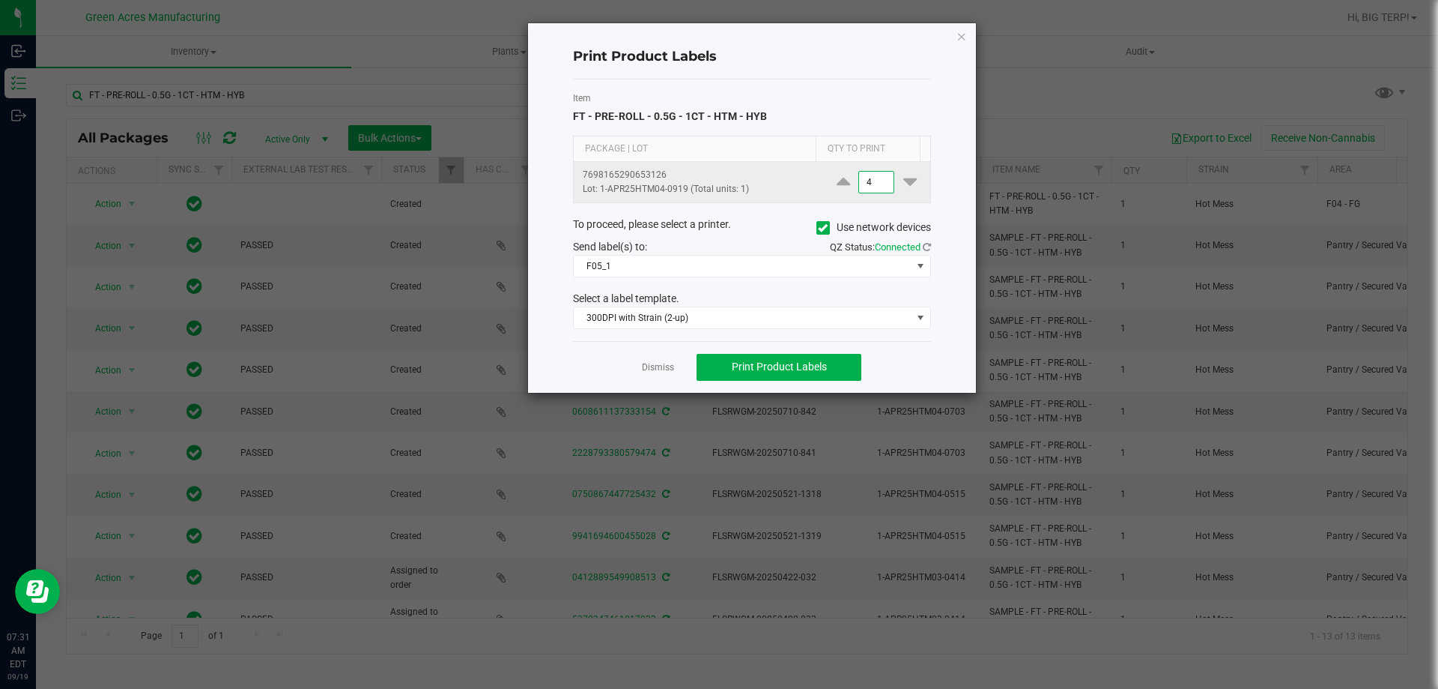
click at [862, 185] on input "4" at bounding box center [876, 182] width 34 height 21
type input "1,000"
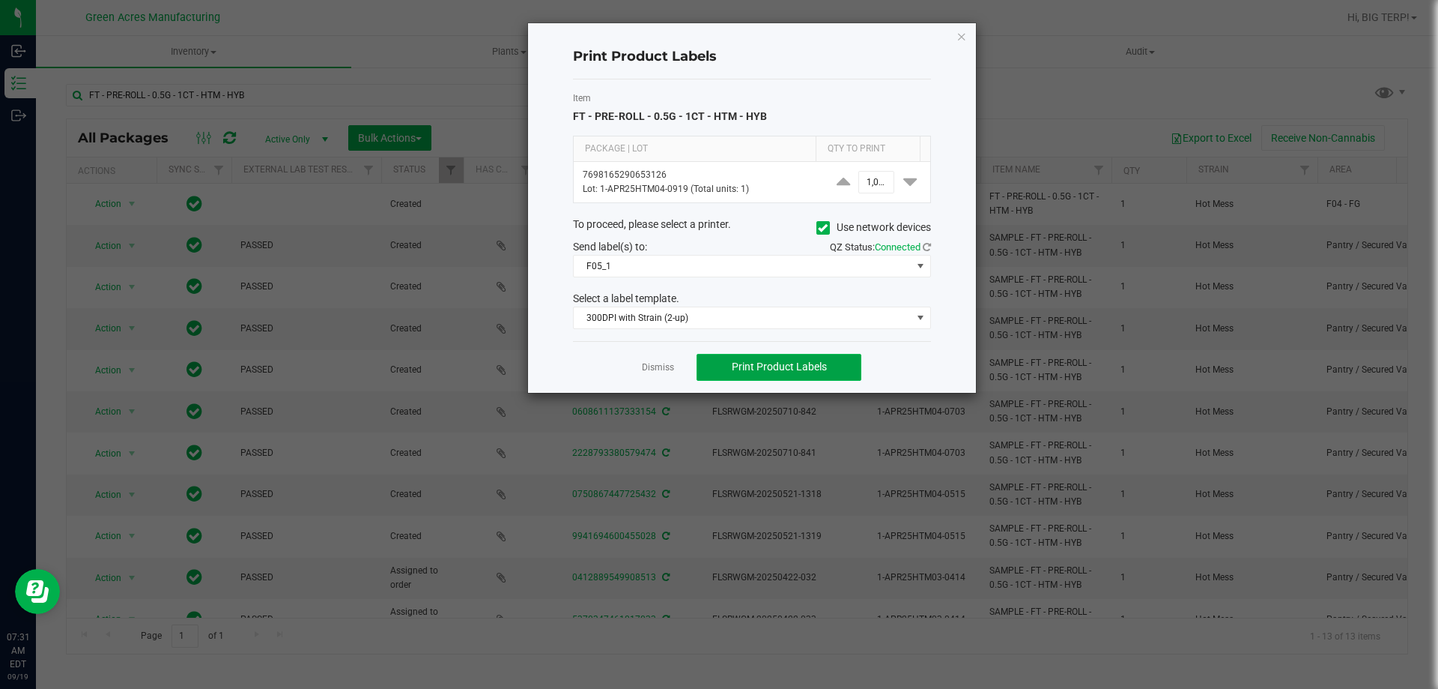
click at [808, 369] on span "Print Product Labels" at bounding box center [779, 366] width 95 height 12
click at [663, 369] on link "Dismiss" at bounding box center [658, 367] width 32 height 13
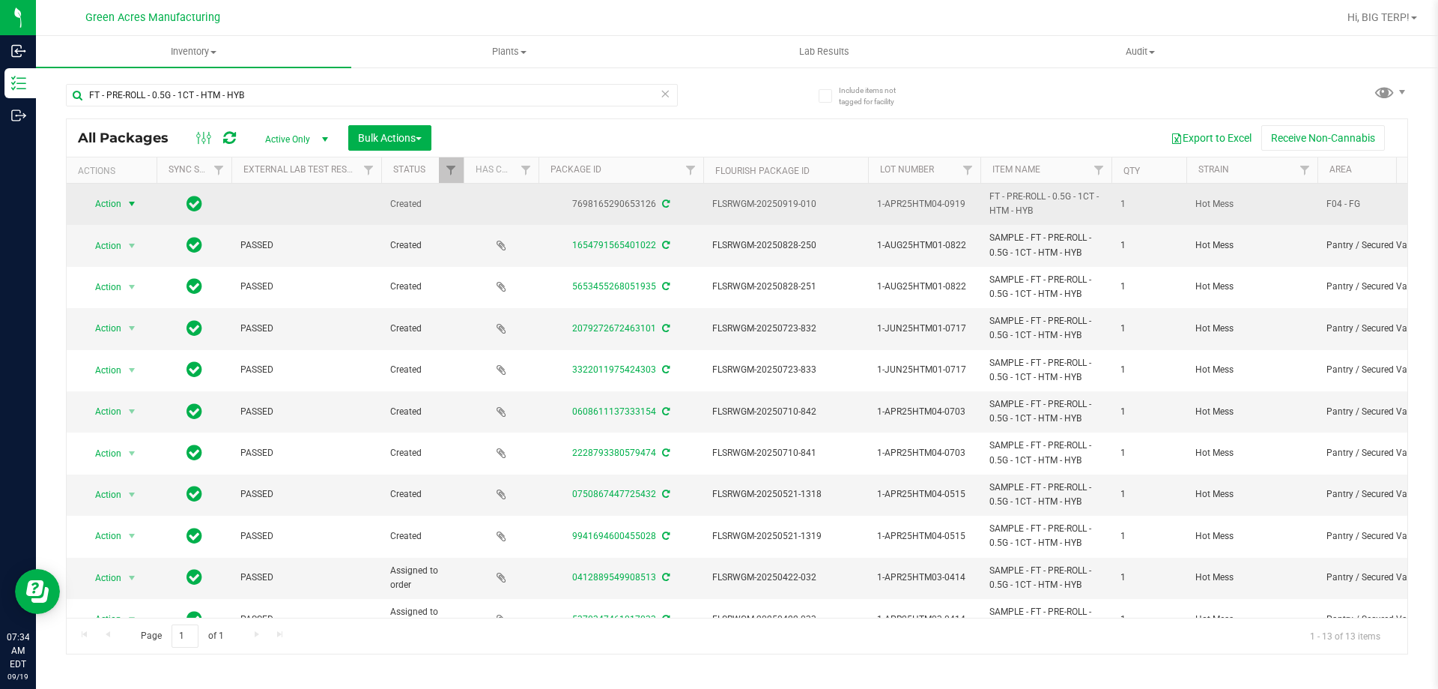
click at [899, 205] on span "1-APR25HTM04-0919" at bounding box center [924, 204] width 94 height 14
copy tr "1-APR25HTM04-0919"
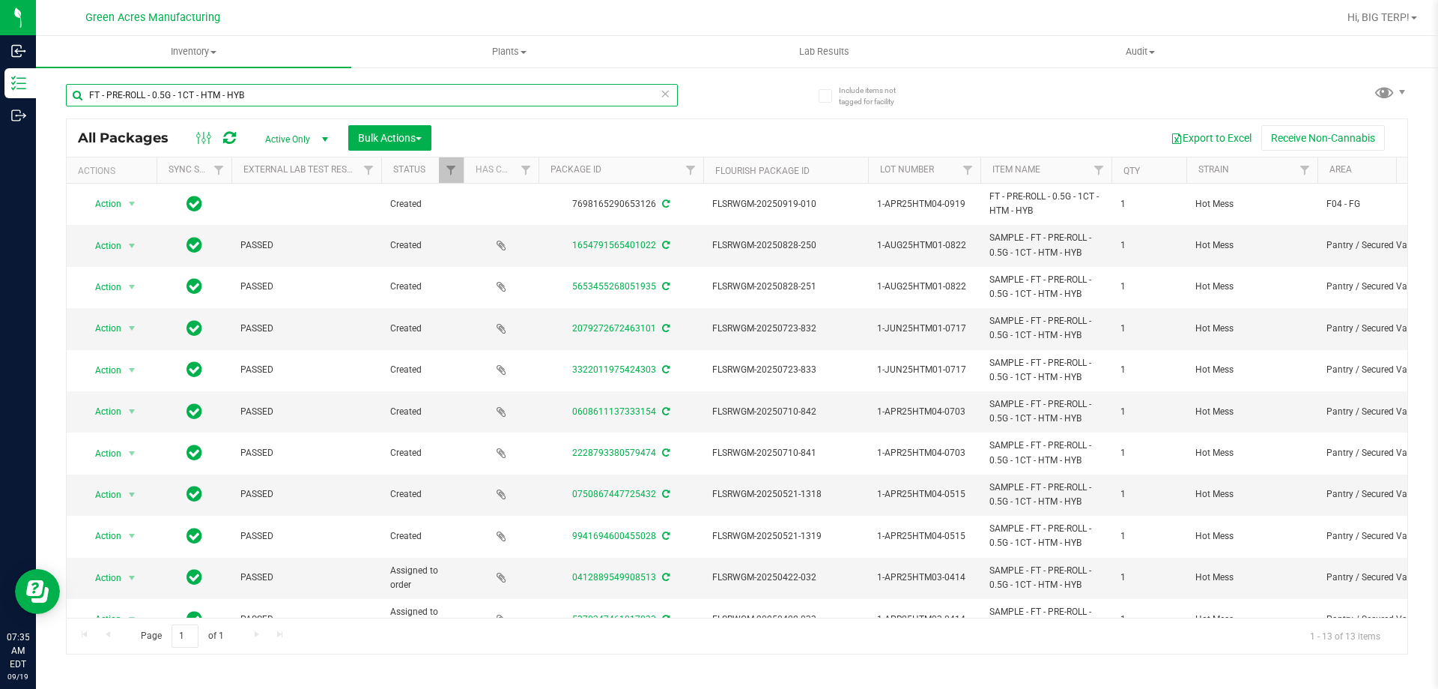
click at [347, 90] on input "FT - PRE-ROLL - 0.5G - 1CT - HTM - HYB" at bounding box center [372, 95] width 612 height 22
paste input "1-APR25HTM04-0919"
click at [99, 99] on input "1-APR25HTM04-0919" at bounding box center [372, 95] width 612 height 22
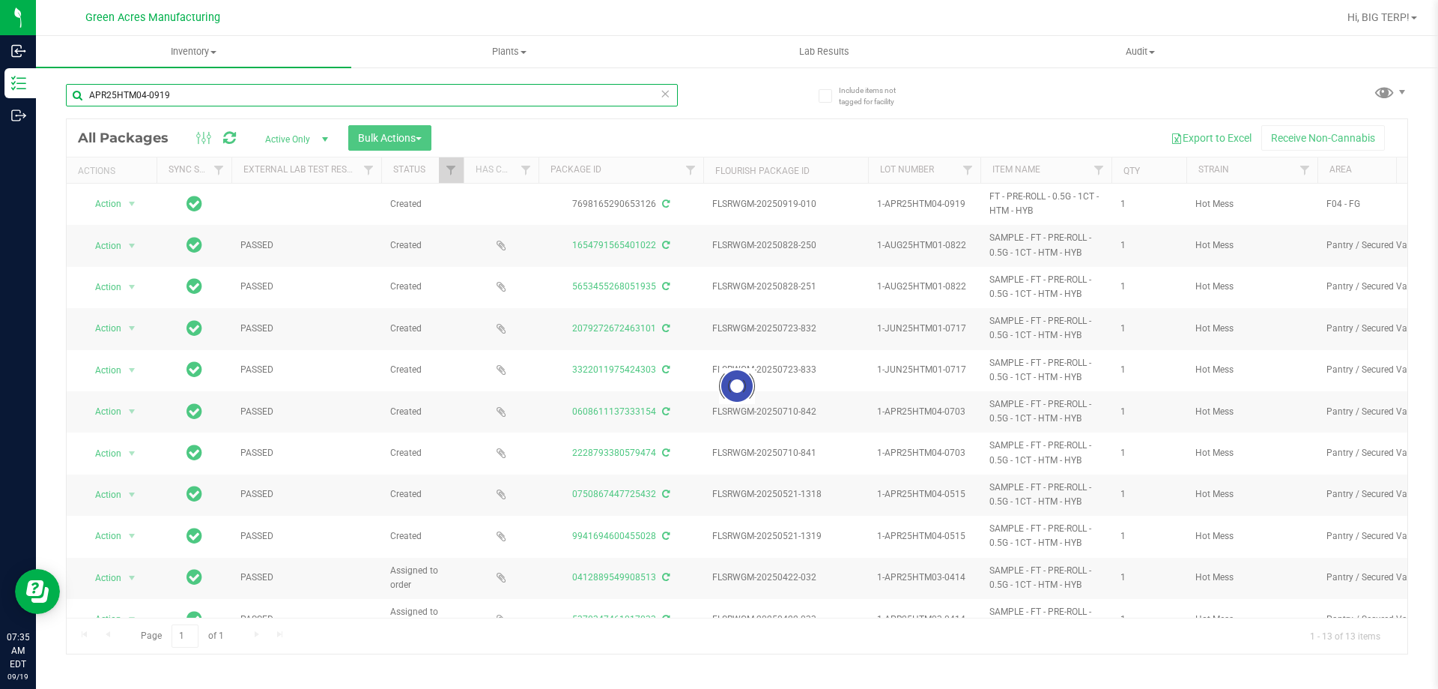
type input "APR25HTM04-0919"
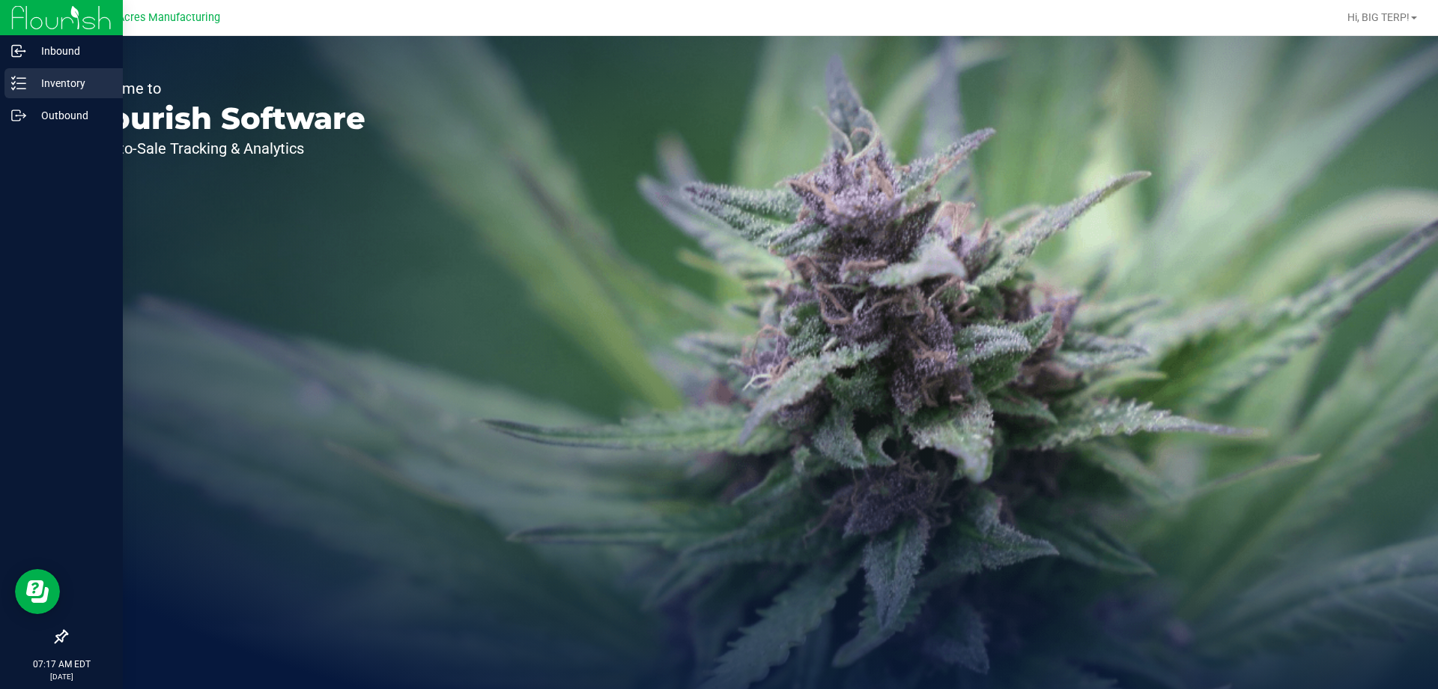
click at [19, 73] on div "Inventory" at bounding box center [63, 83] width 118 height 30
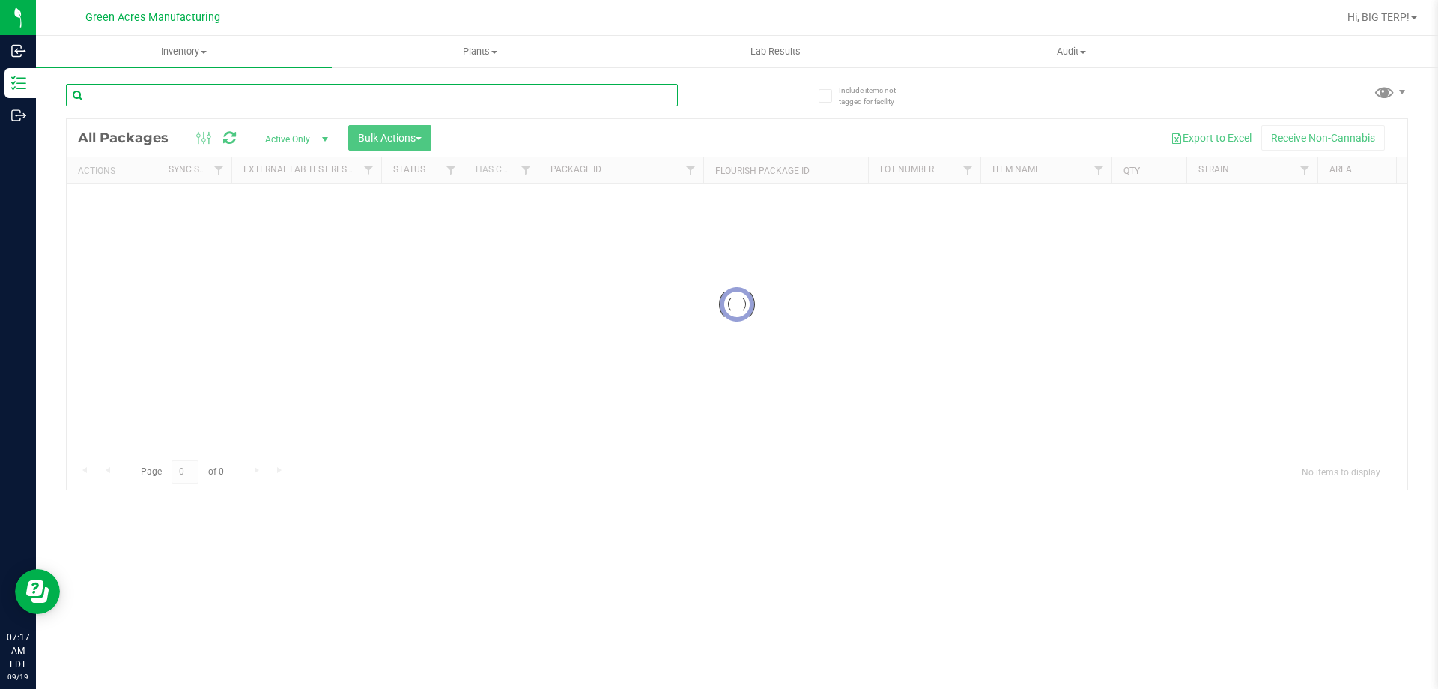
click at [186, 85] on input "text" at bounding box center [372, 95] width 612 height 22
type input "W-SEP25HTM01-0919"
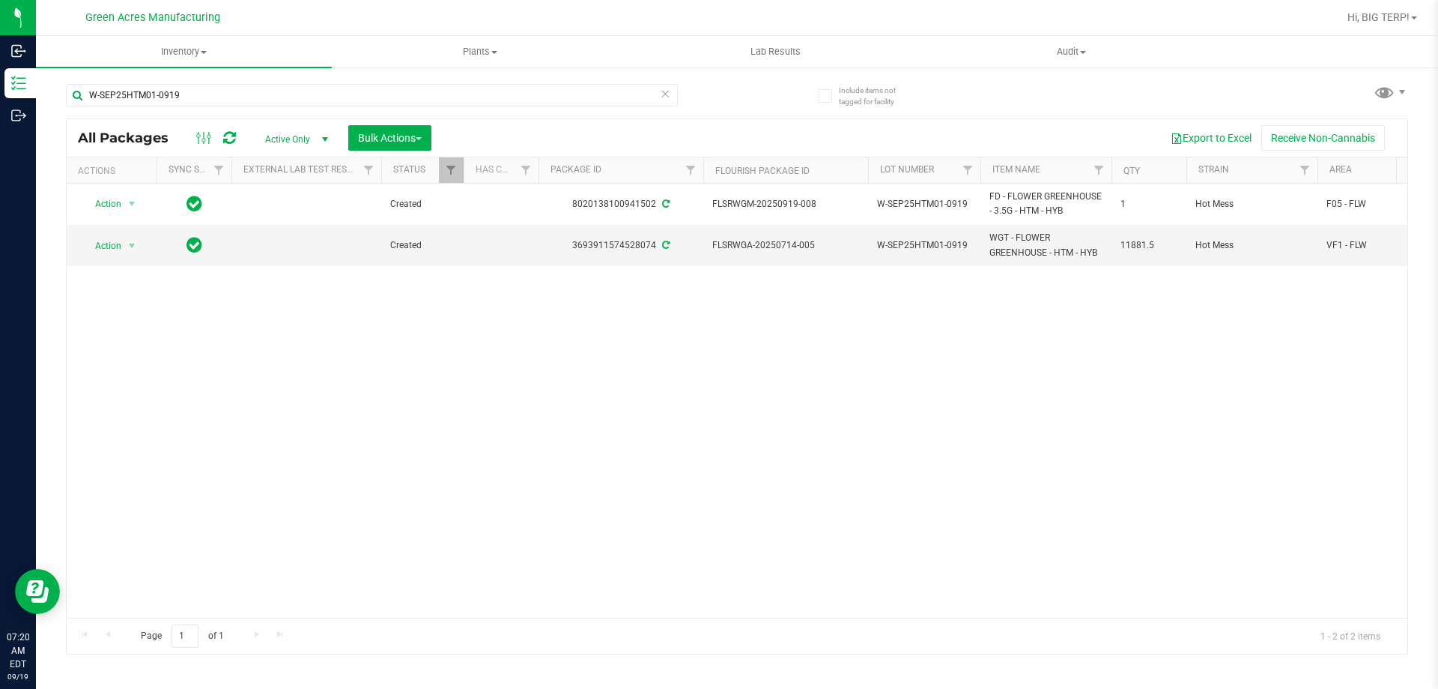
click at [865, 362] on div "Action Action Adjust qty Create package Edit attributes Global inventory Locate…" at bounding box center [737, 401] width 1341 height 434
click at [181, 58] on uib-tab-heading "Inventory All packages All inventory Waste log Create inventory" at bounding box center [184, 51] width 296 height 31
click at [189, 53] on span "Inventory" at bounding box center [184, 51] width 296 height 13
click at [171, 177] on li "From bill of materials" at bounding box center [184, 181] width 296 height 18
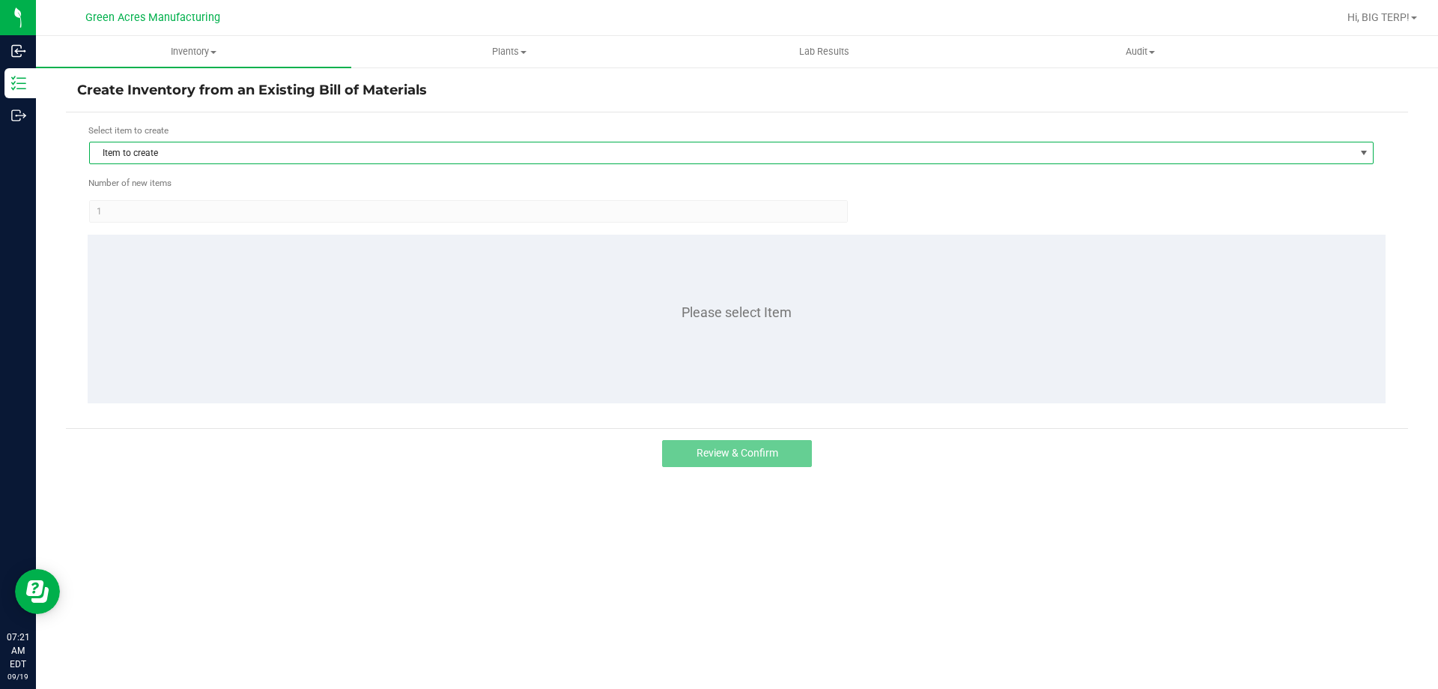
click at [181, 153] on span "Item to create" at bounding box center [722, 152] width 1265 height 21
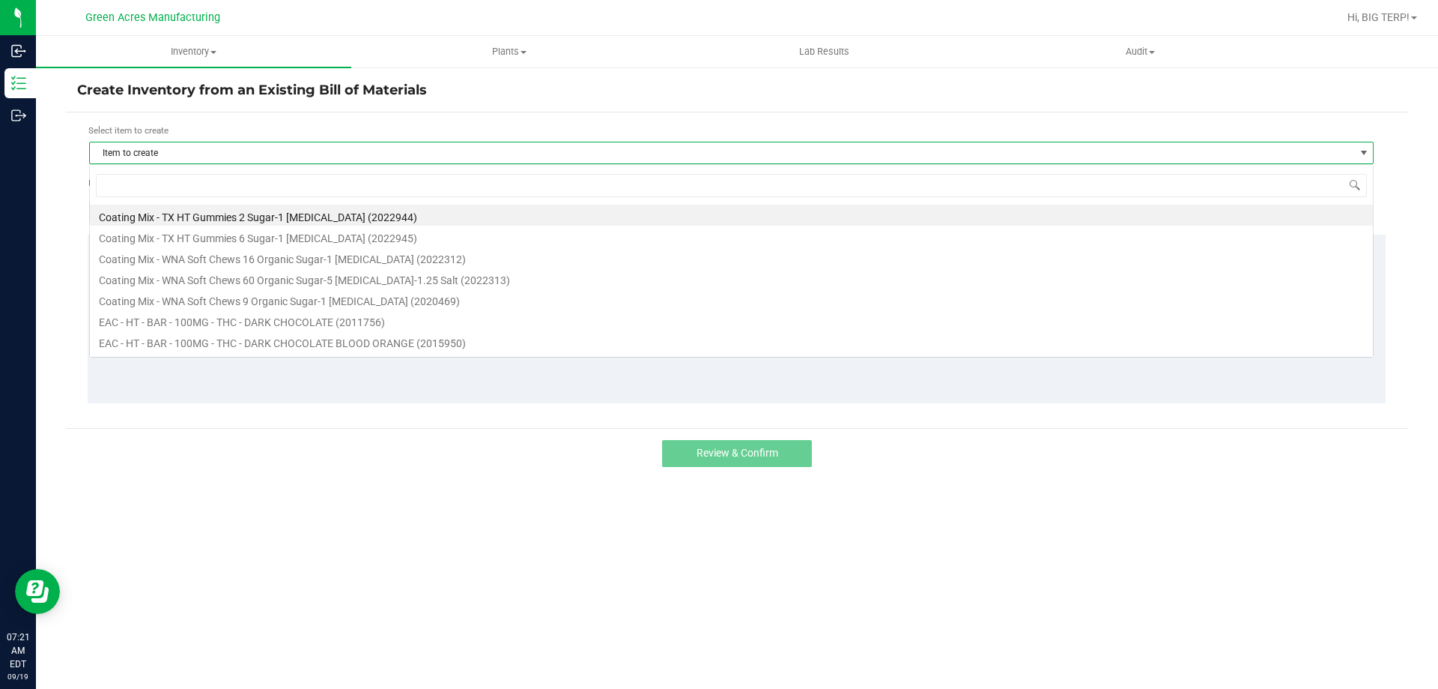
scroll to position [22, 1285]
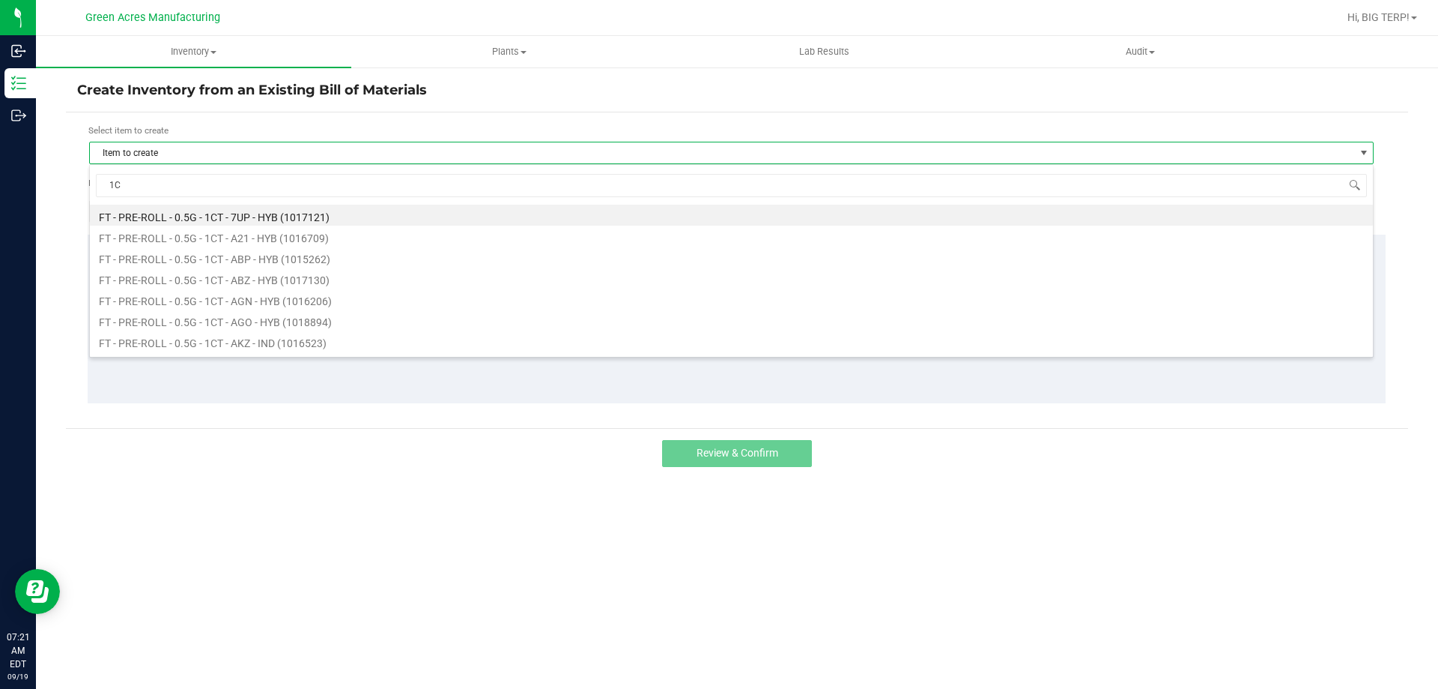
type input "1"
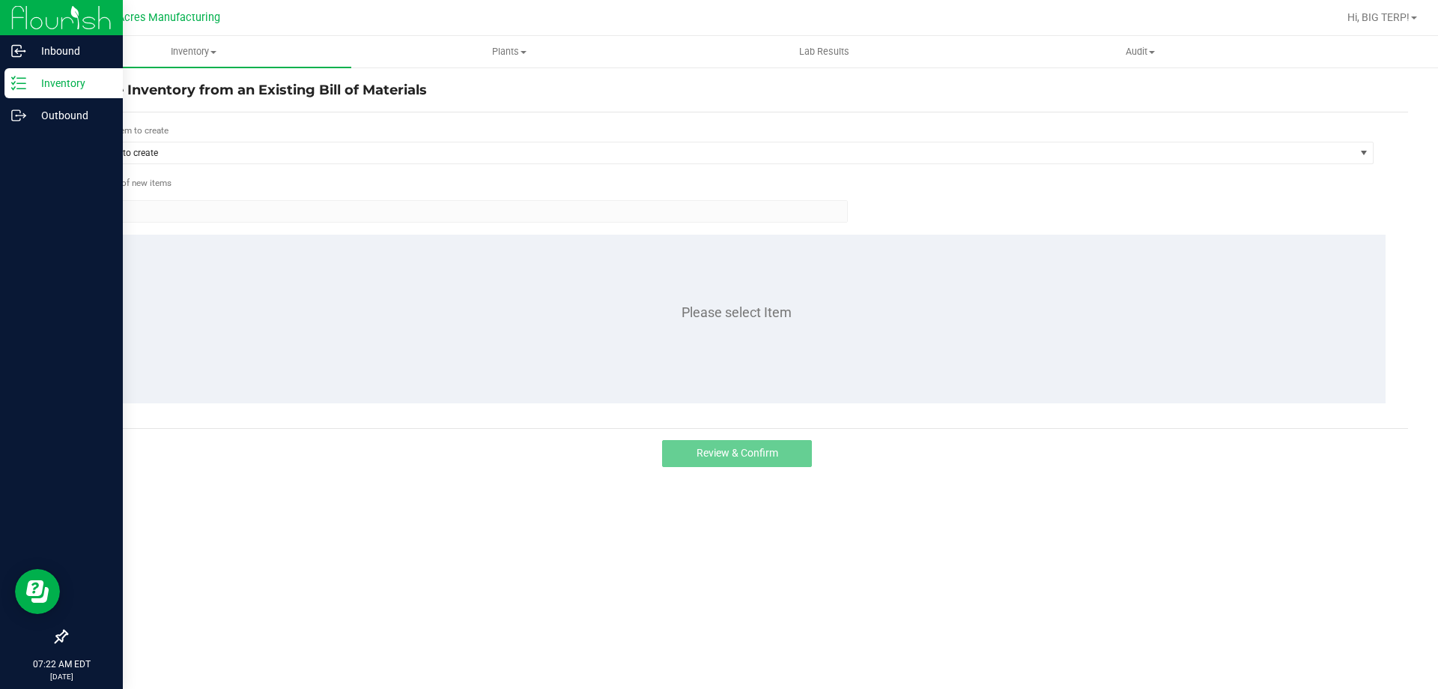
click at [49, 83] on p "Inventory" at bounding box center [71, 83] width 90 height 18
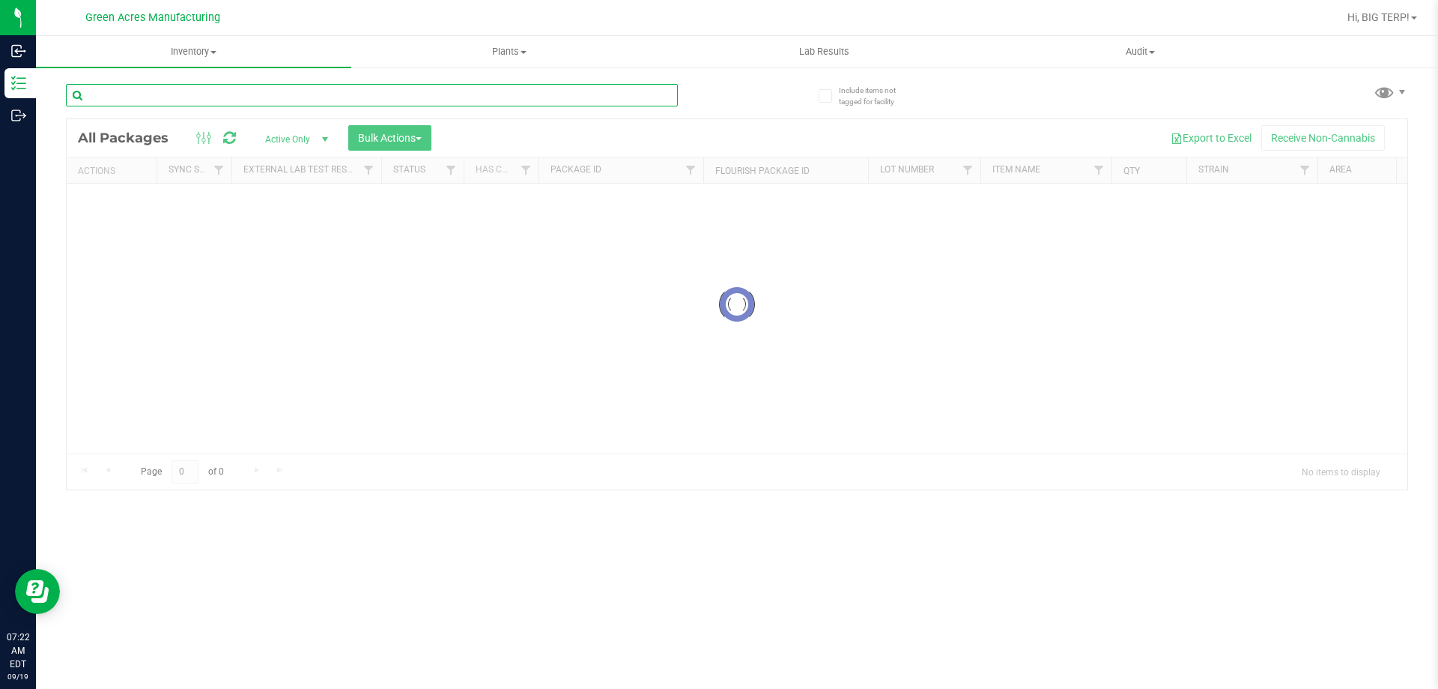
click at [184, 101] on input "text" at bounding box center [372, 95] width 612 height 22
paste input "[CREDIT_CARD_NUMBER]"
type input "[CREDIT_CARD_NUMBER]"
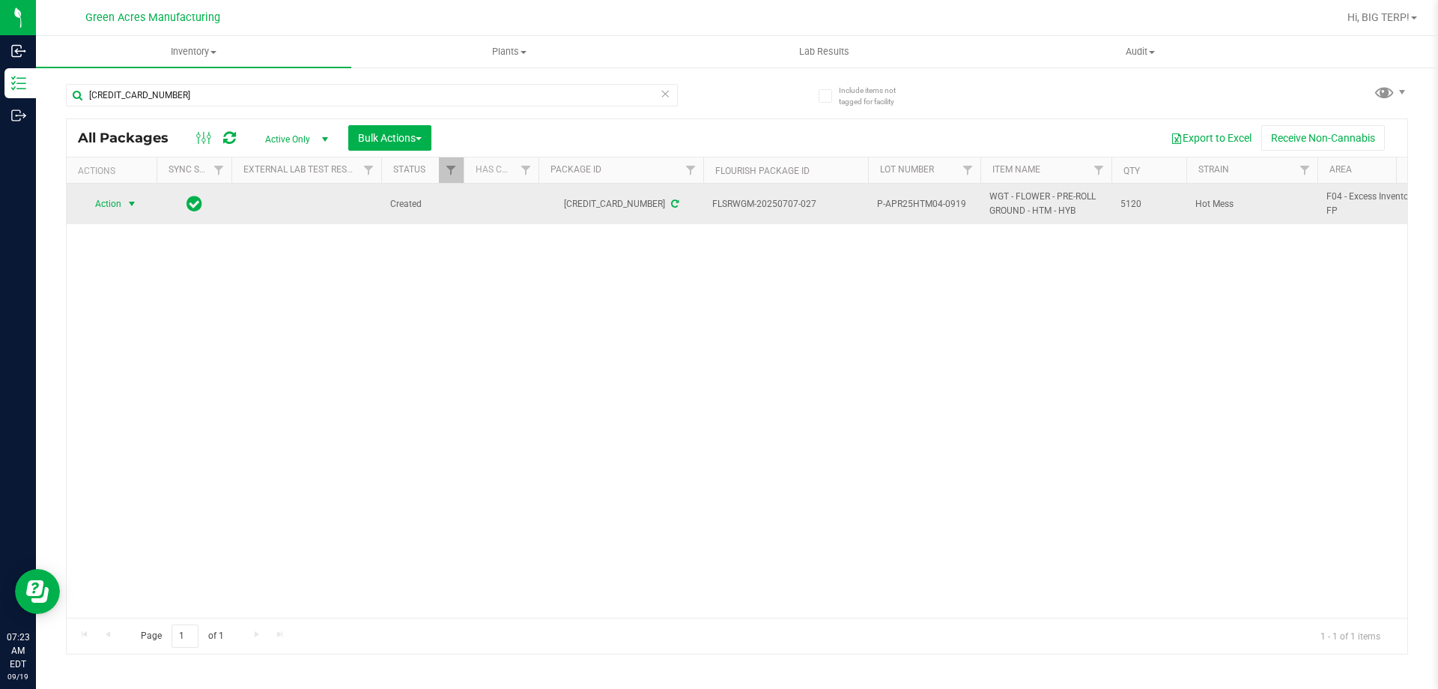
click at [90, 211] on span "Action" at bounding box center [102, 203] width 40 height 21
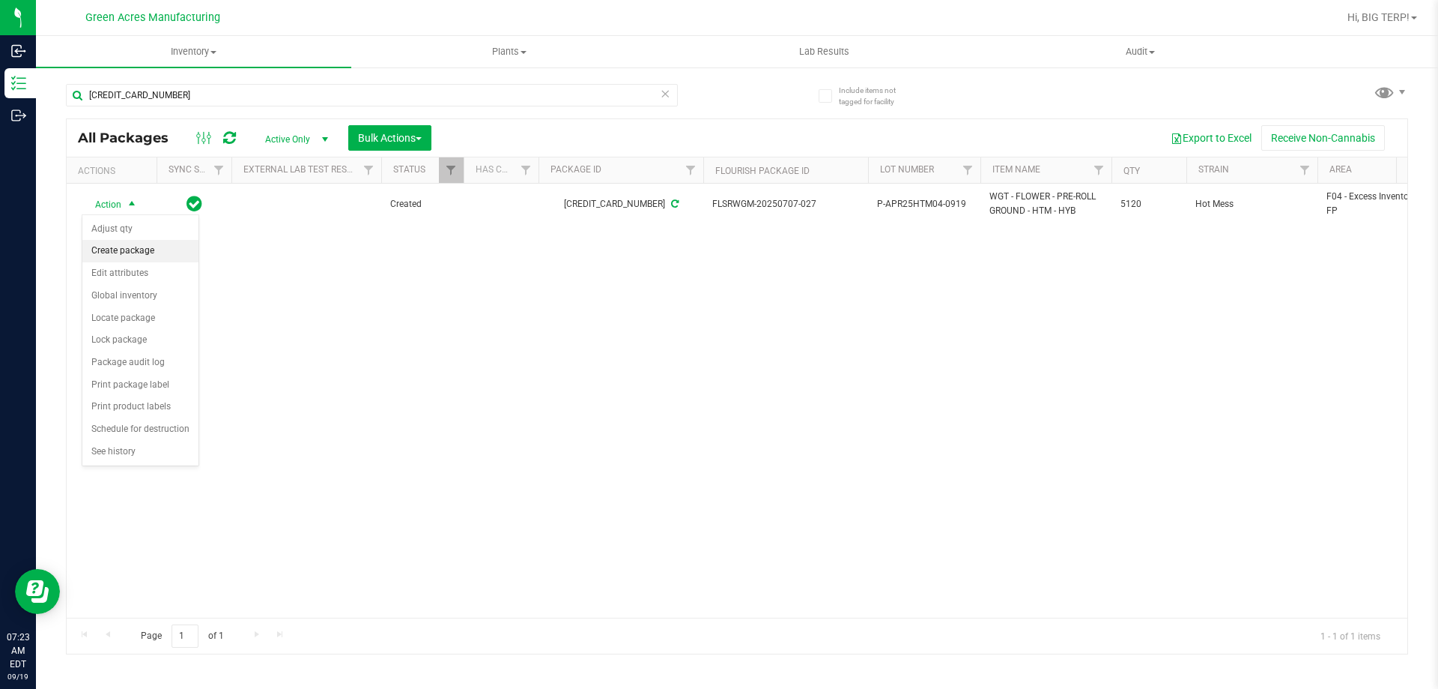
click at [130, 258] on li "Create package" at bounding box center [140, 251] width 116 height 22
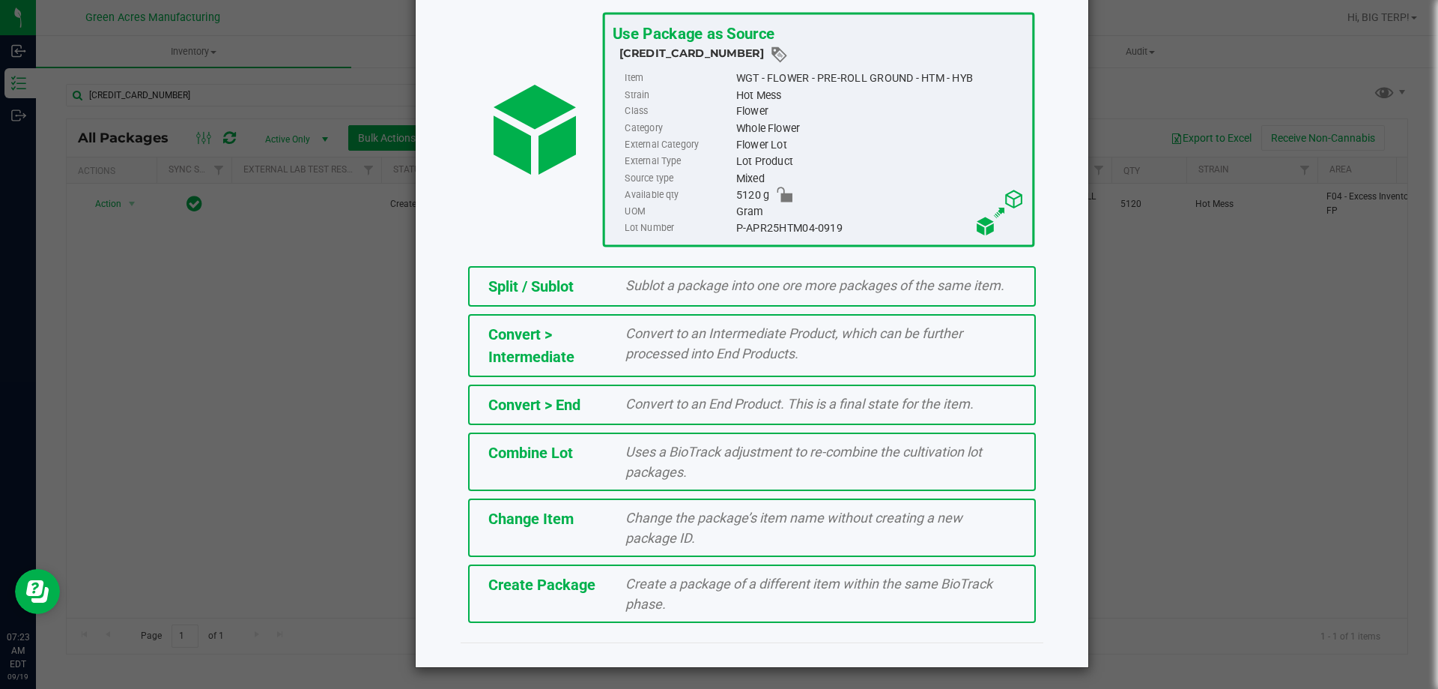
scroll to position [92, 0]
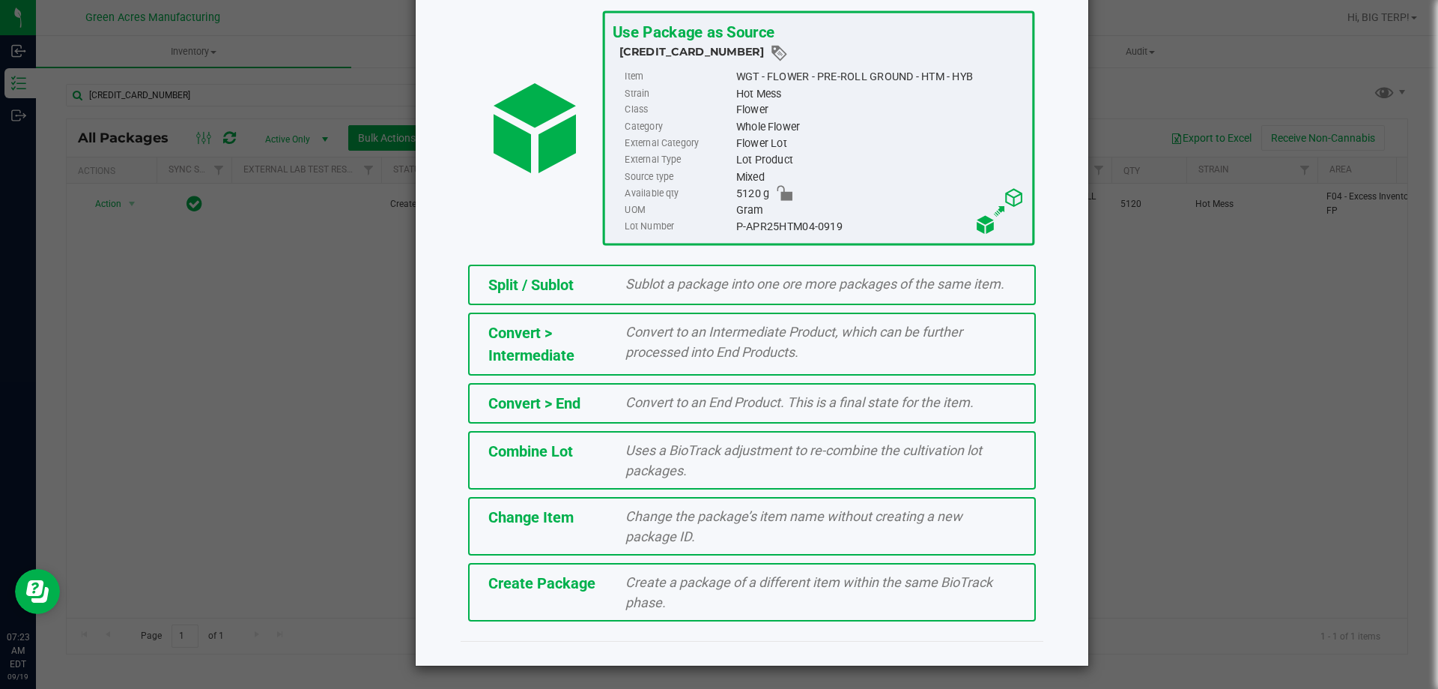
click at [530, 585] on span "Create Package" at bounding box center [541, 583] width 107 height 18
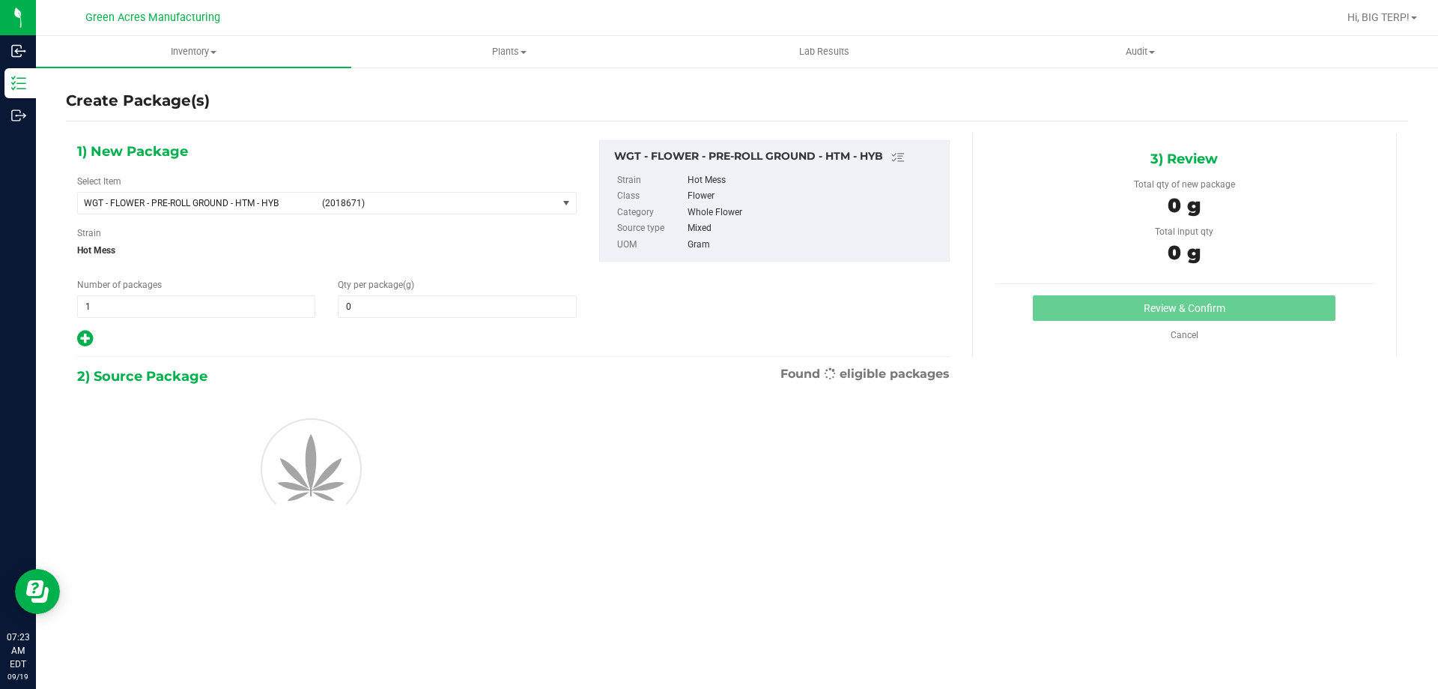
type input "0.0000"
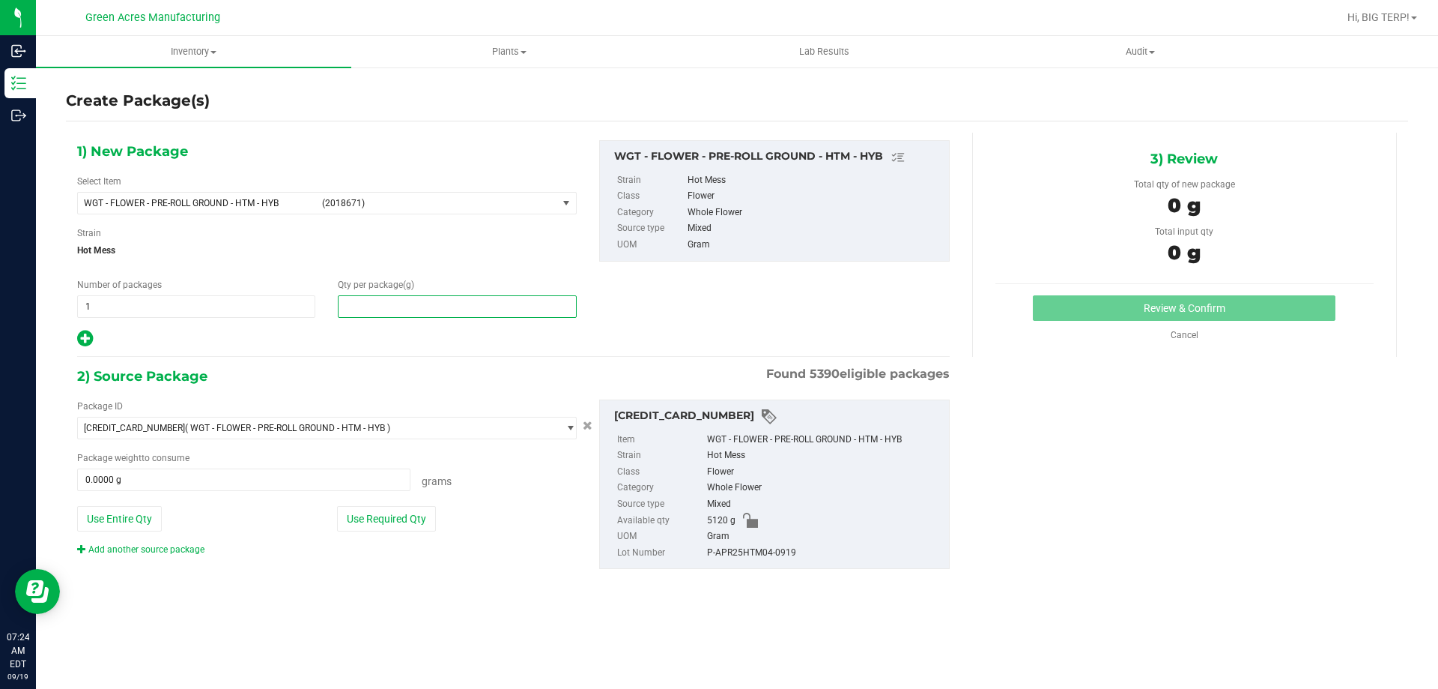
click at [459, 312] on span at bounding box center [457, 306] width 238 height 22
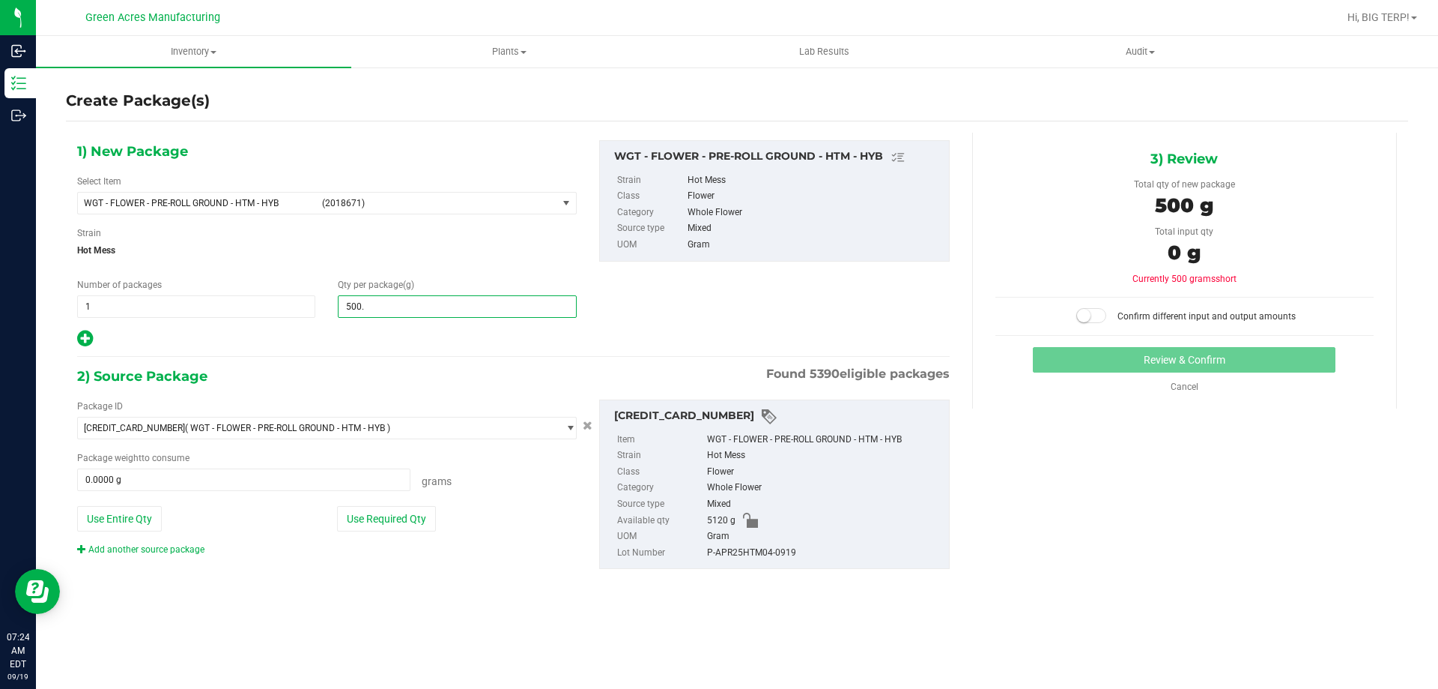
type input "500.5"
type input "500.5000"
click at [384, 517] on button "Use Required Qty" at bounding box center [386, 518] width 99 height 25
type input "500.5000 g"
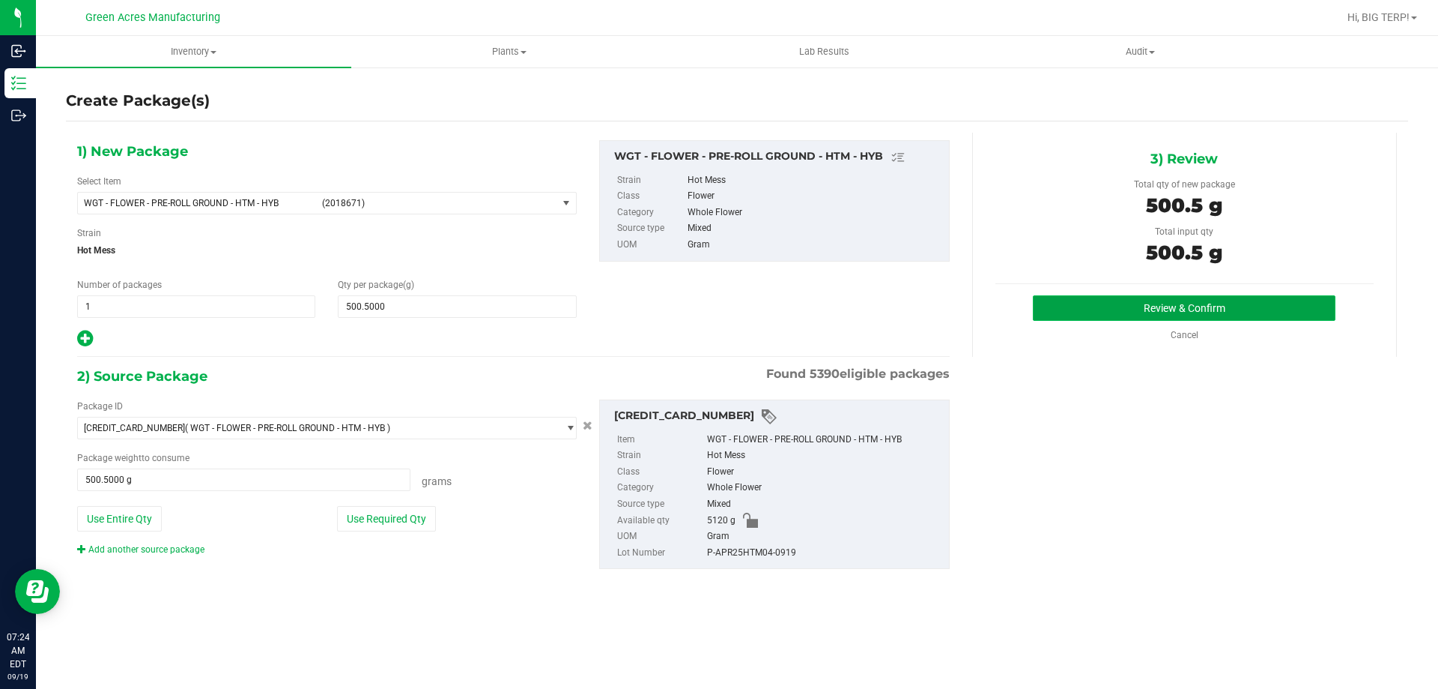
click at [1144, 309] on button "Review & Confirm" at bounding box center [1184, 307] width 303 height 25
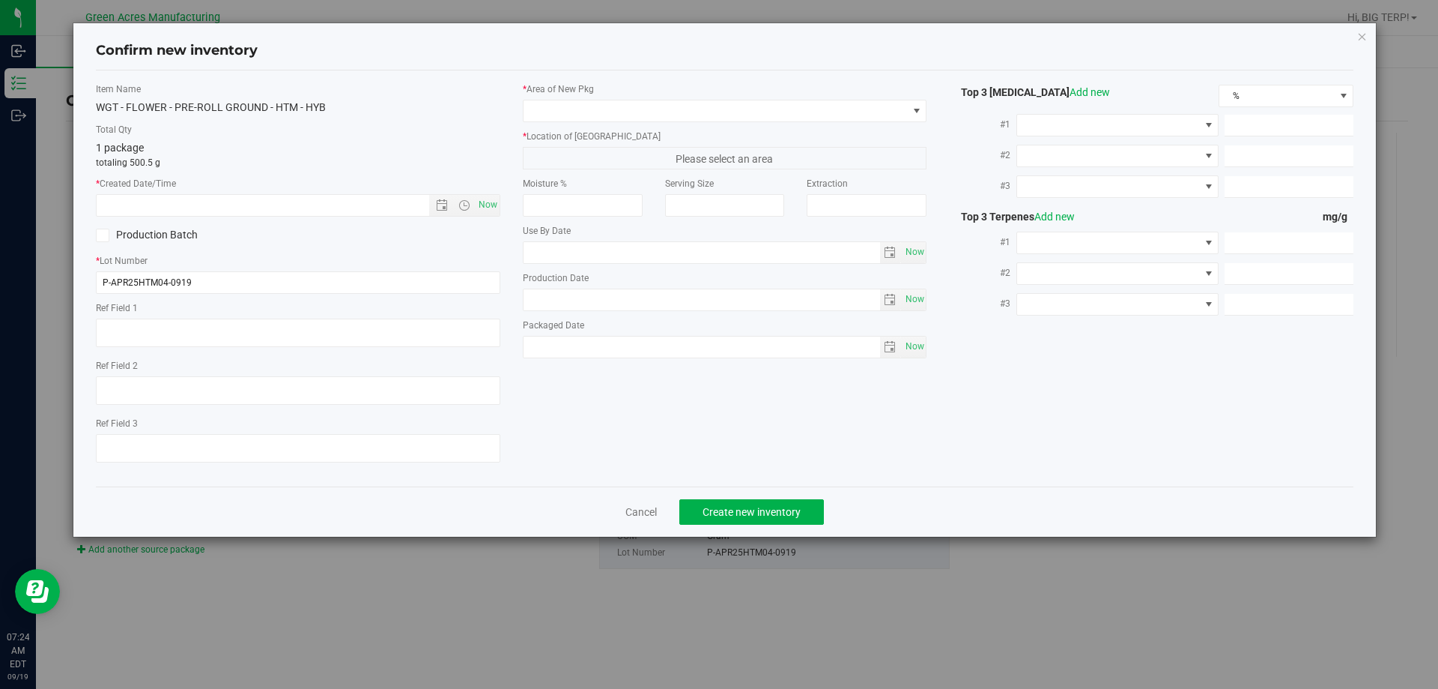
type textarea "SS PR"
click at [492, 208] on span "Now" at bounding box center [487, 205] width 25 height 22
type input "9/19/2025 7:24 AM"
click at [106, 283] on input "P-APR25HTM04-0919" at bounding box center [298, 282] width 405 height 22
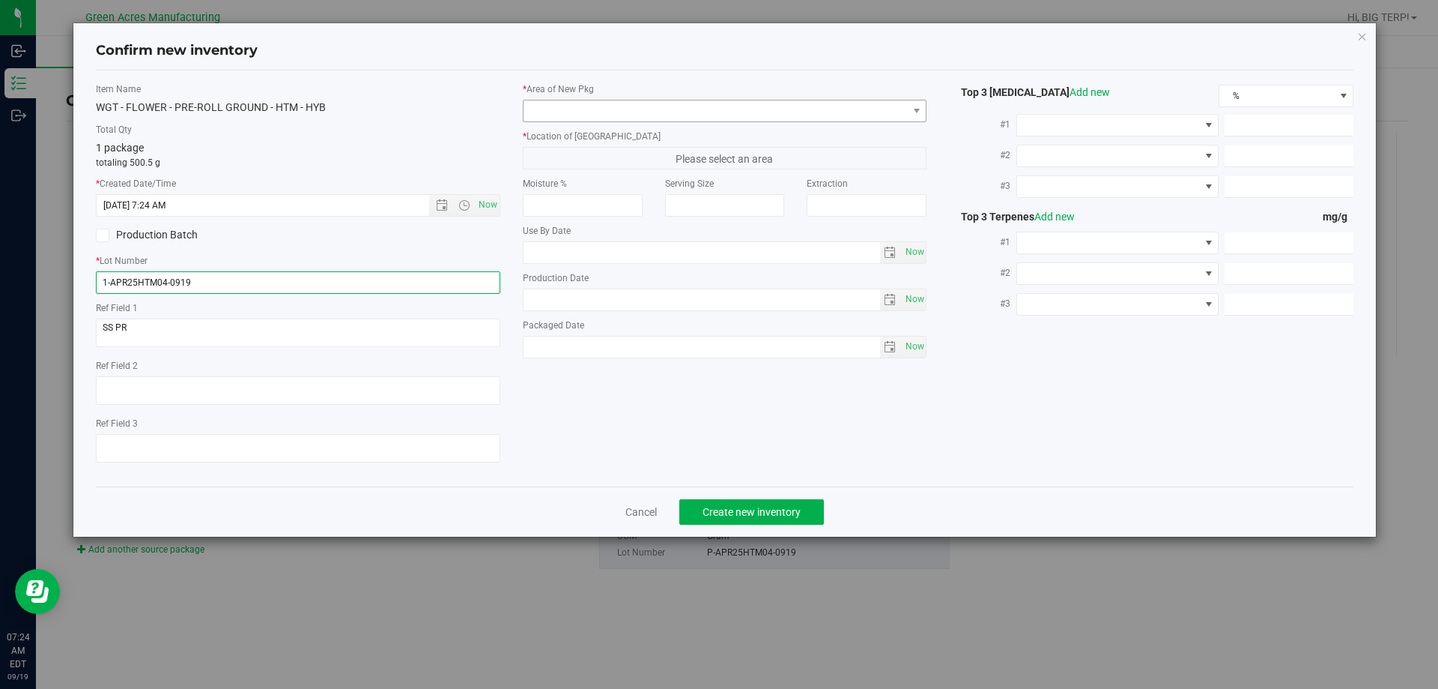
type input "1-APR25HTM04-0919"
click at [817, 117] on span at bounding box center [716, 110] width 384 height 21
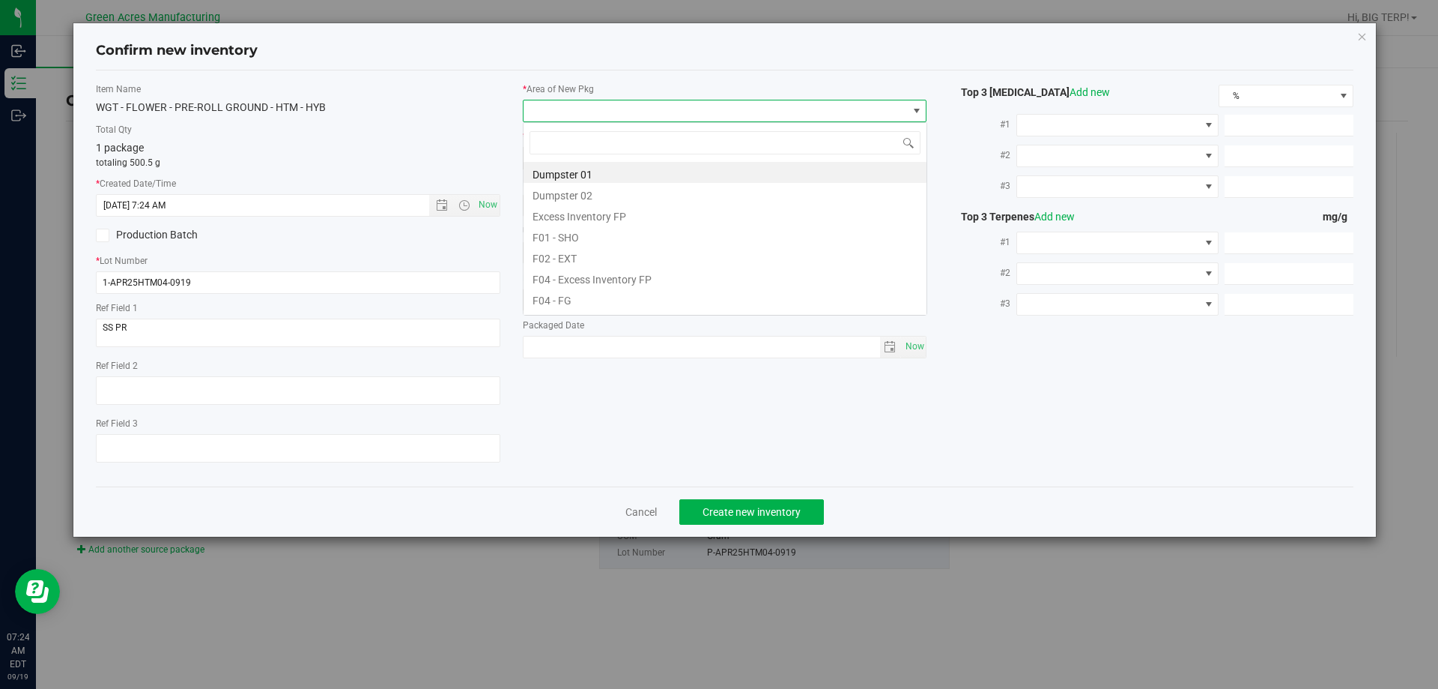
scroll to position [22, 405]
click at [605, 297] on li "F04 - FG" at bounding box center [725, 298] width 403 height 21
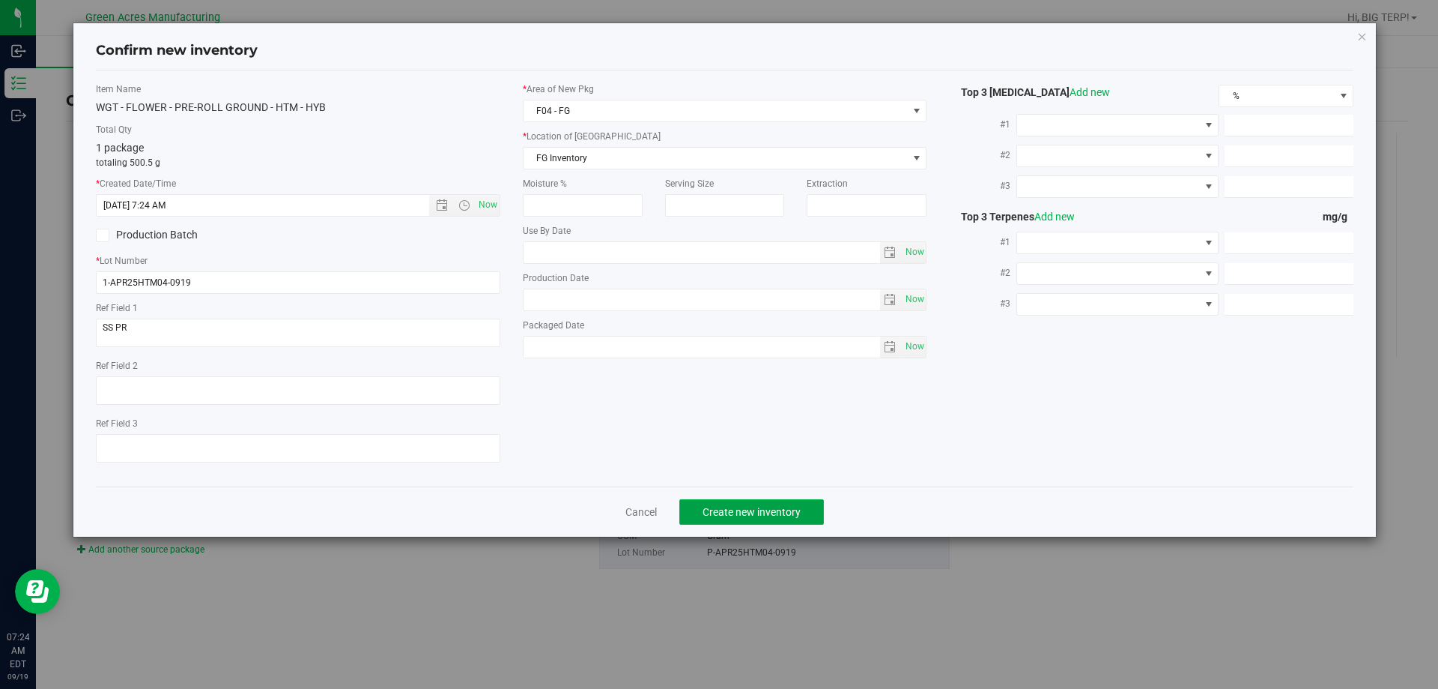
click at [797, 515] on span "Create new inventory" at bounding box center [752, 512] width 98 height 12
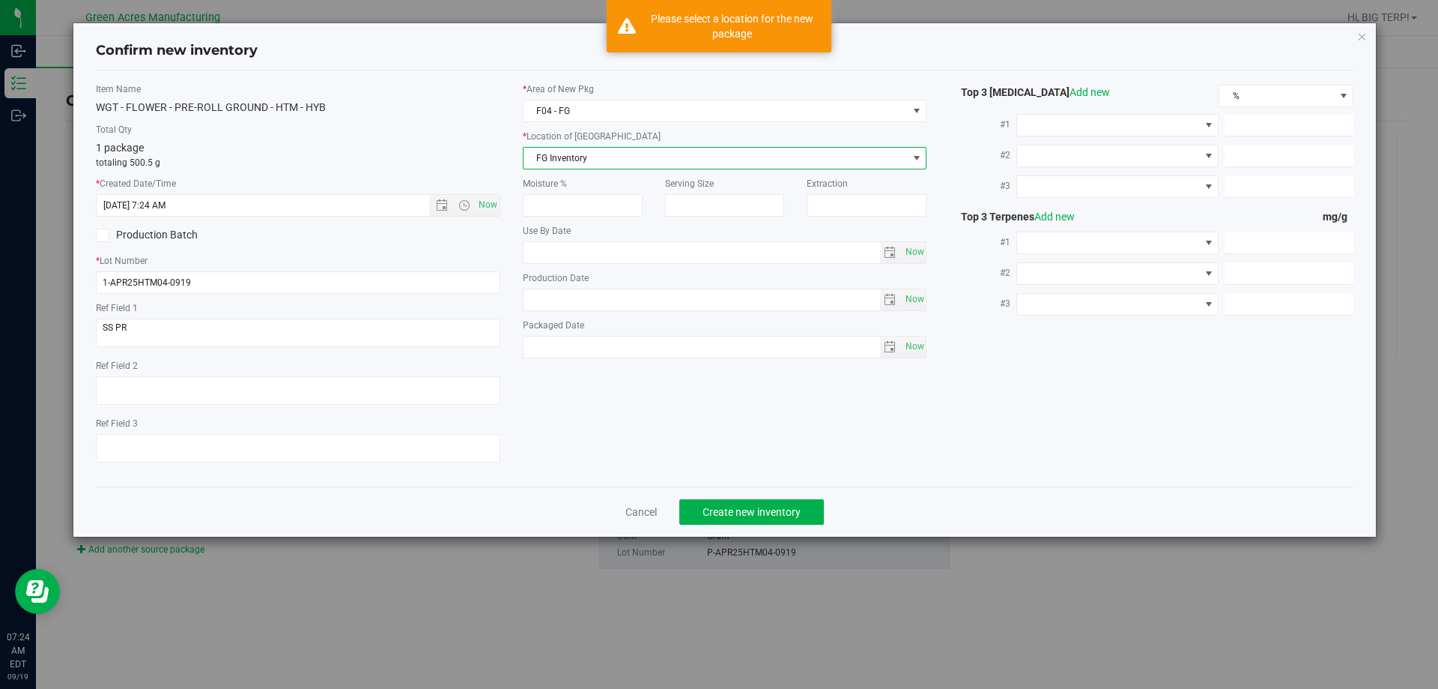
click at [718, 158] on span "FG Inventory" at bounding box center [716, 158] width 384 height 21
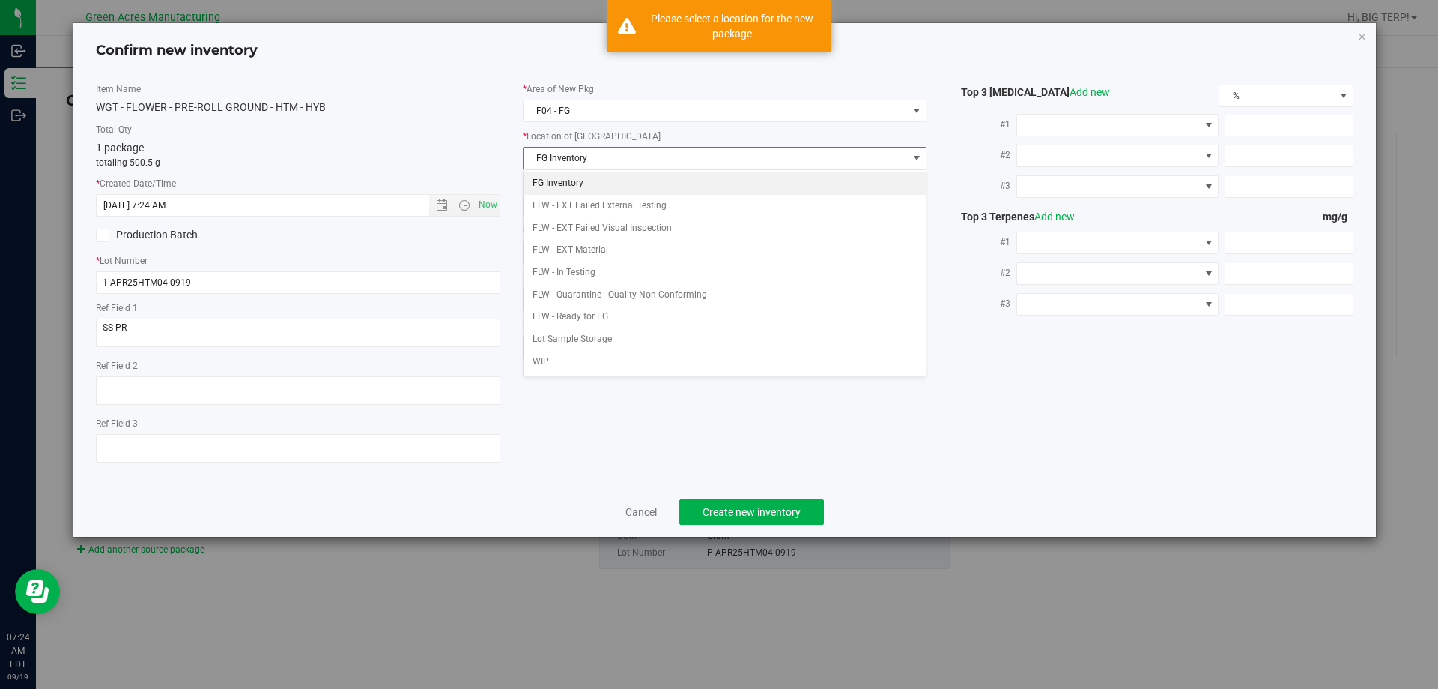
click at [571, 187] on li "FG Inventory" at bounding box center [725, 183] width 403 height 22
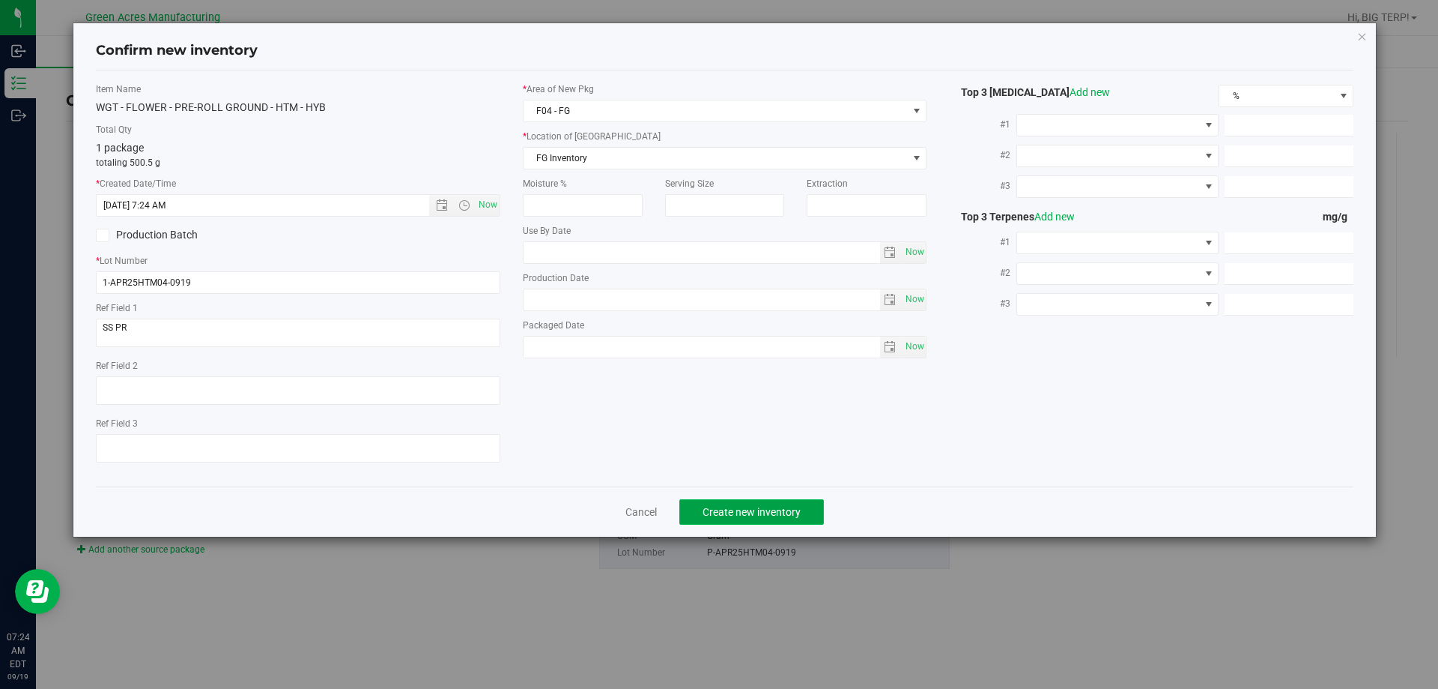
click at [750, 506] on span "Create new inventory" at bounding box center [752, 512] width 98 height 12
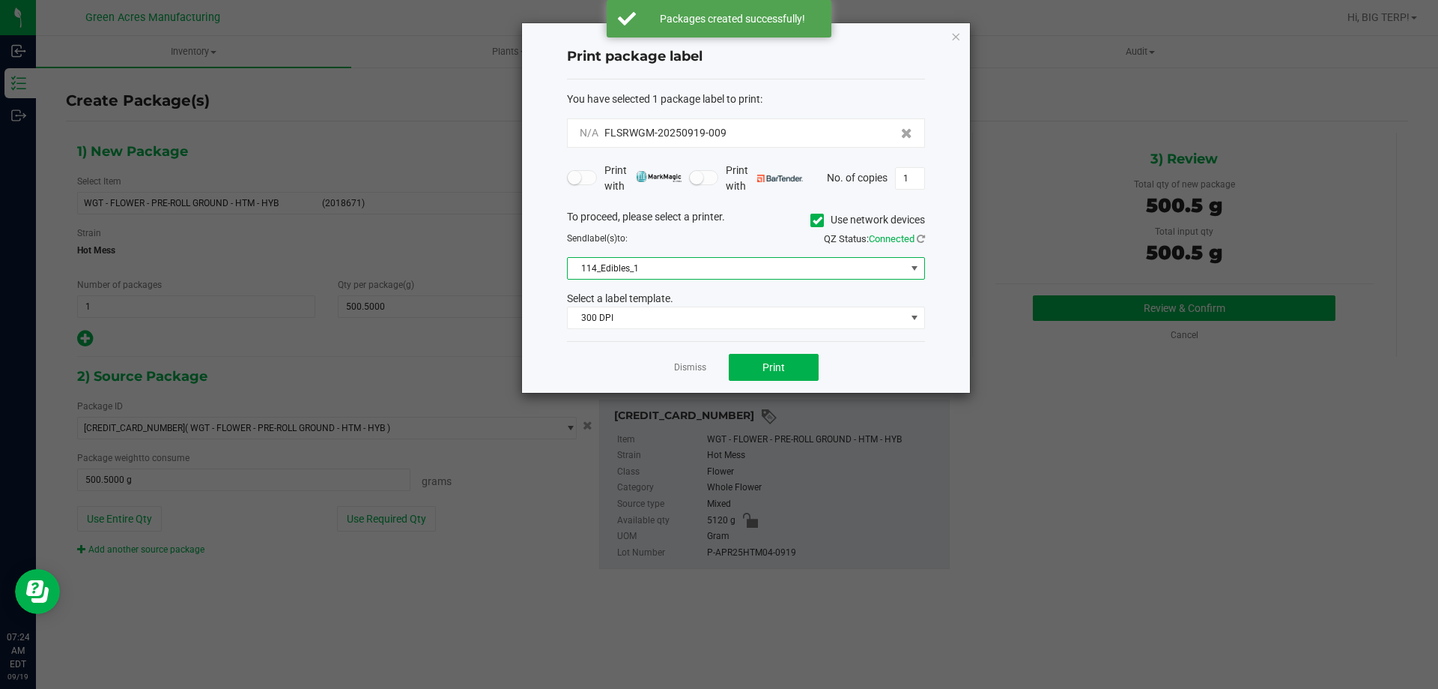
click at [706, 265] on span "114_Edibles_1" at bounding box center [737, 268] width 338 height 21
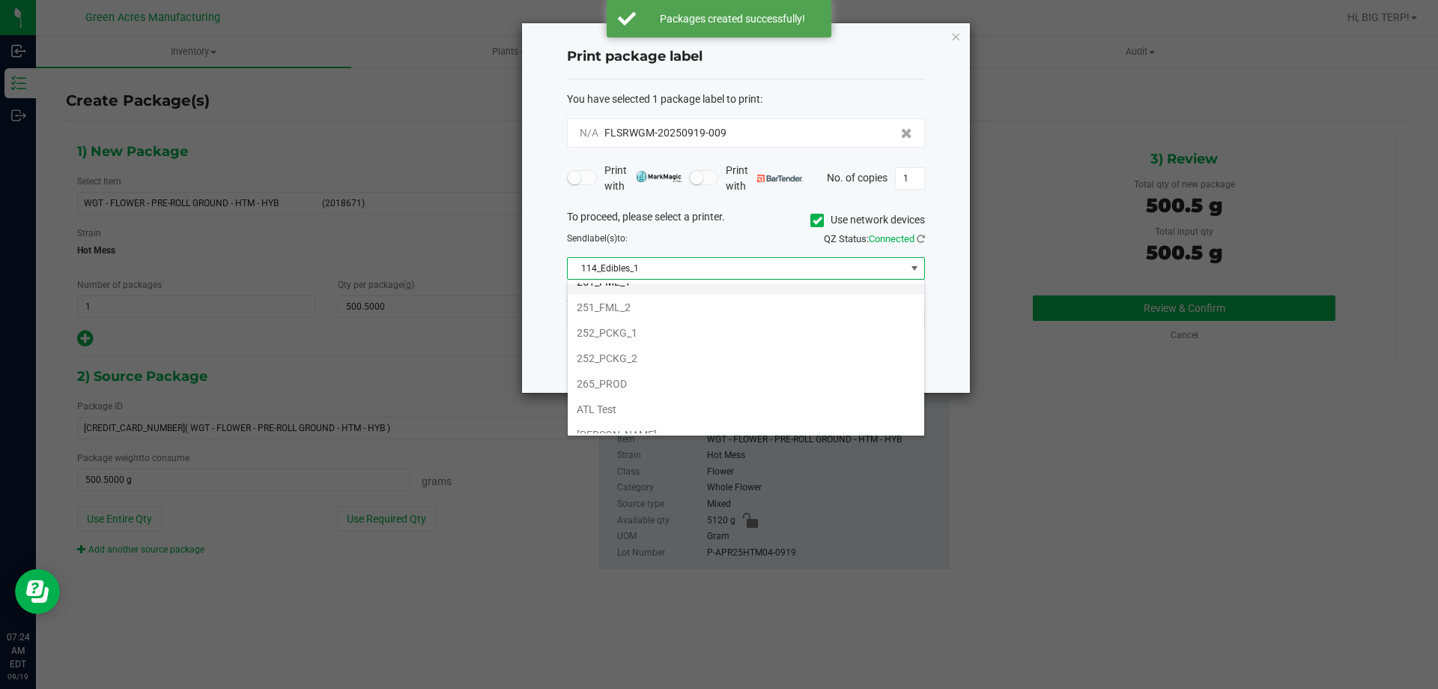
scroll to position [375, 0]
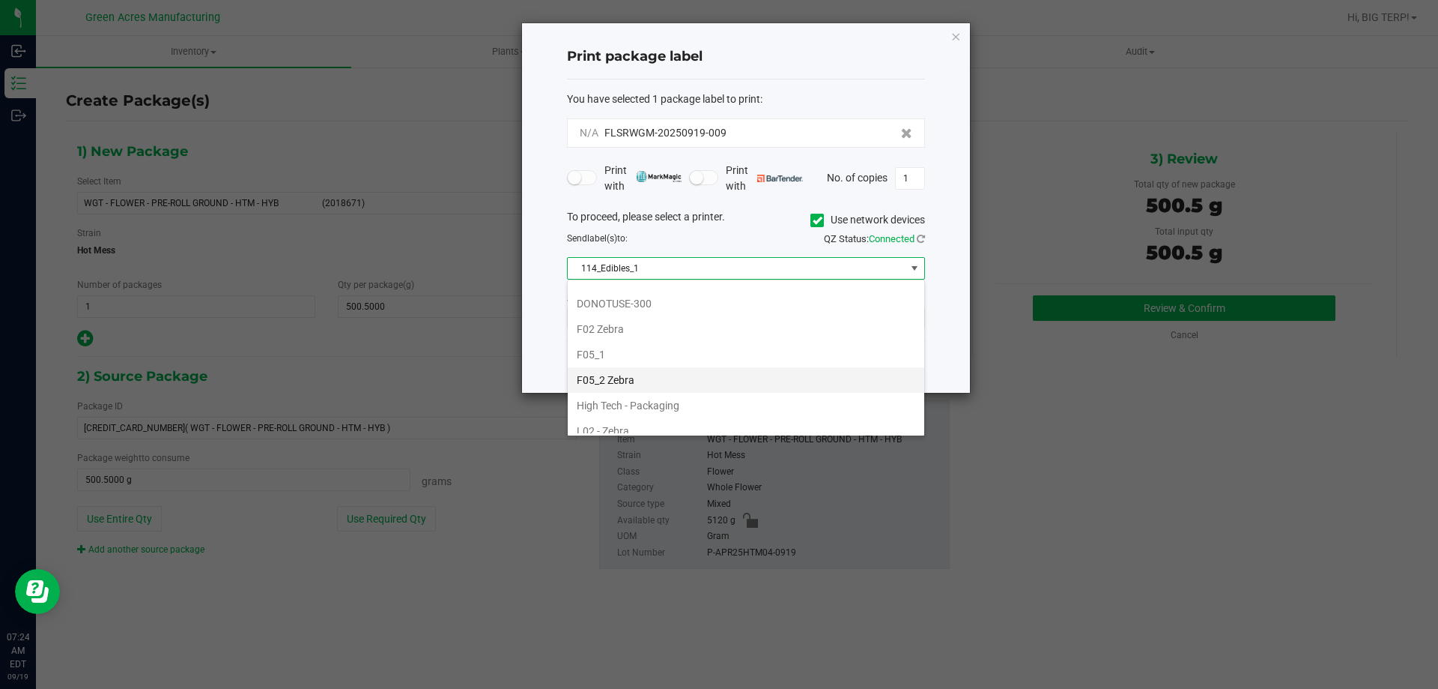
click at [692, 378] on li "F05_2 Zebra" at bounding box center [746, 379] width 357 height 25
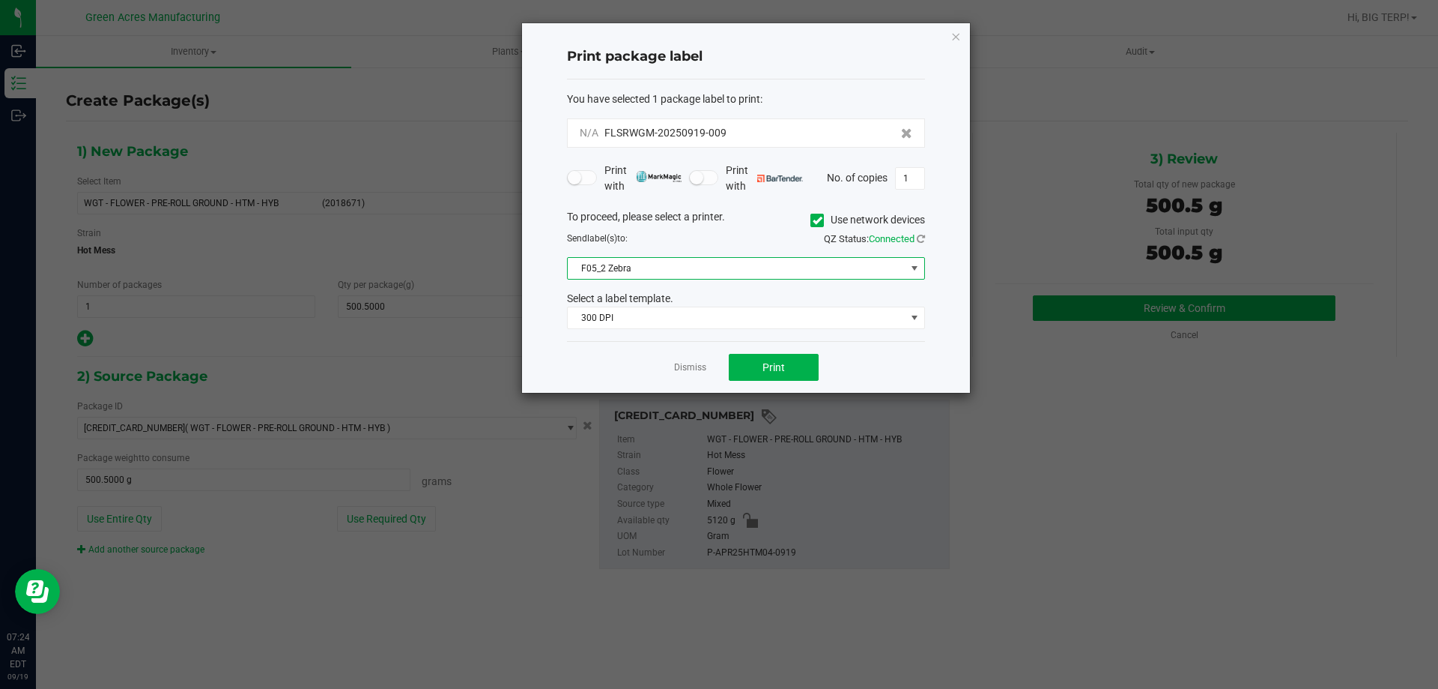
click at [622, 360] on div "Dismiss Print" at bounding box center [746, 367] width 358 height 52
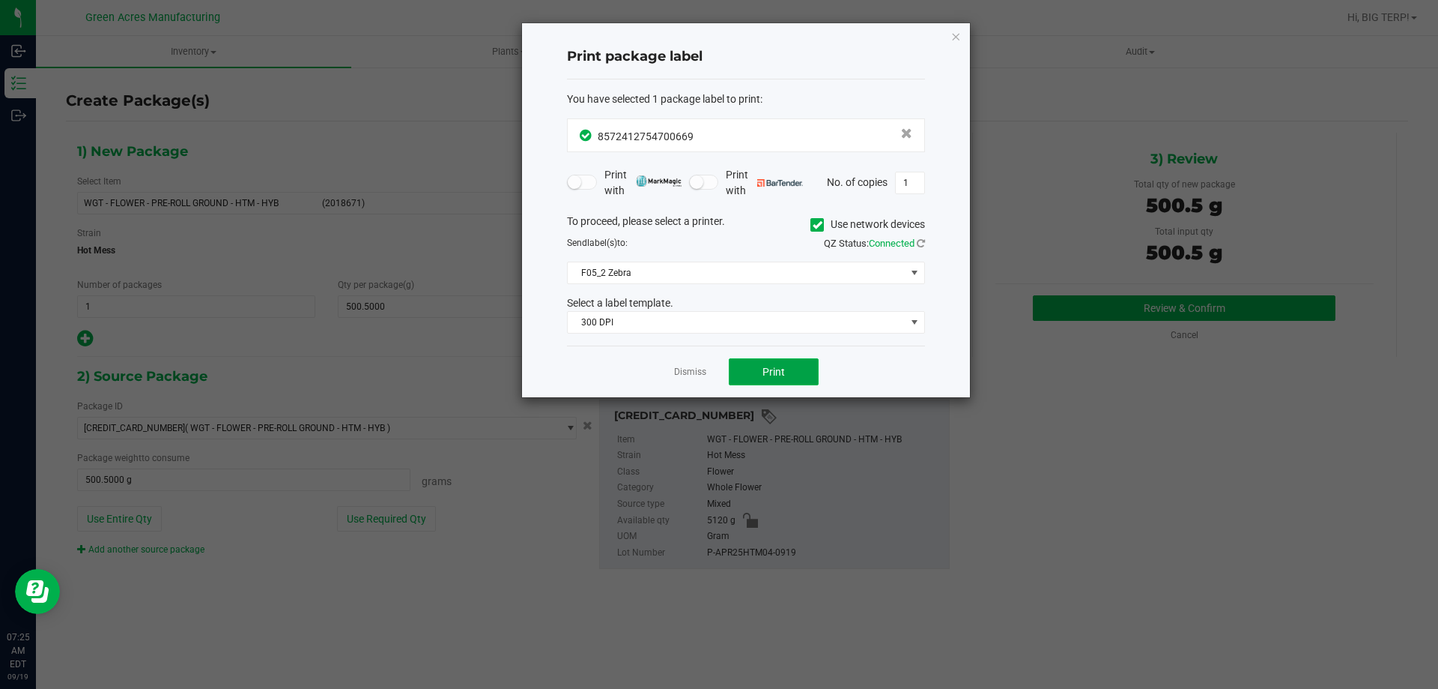
click at [759, 371] on button "Print" at bounding box center [774, 371] width 90 height 27
click at [761, 372] on button "Print" at bounding box center [774, 371] width 90 height 27
click at [680, 377] on link "Dismiss" at bounding box center [690, 372] width 32 height 13
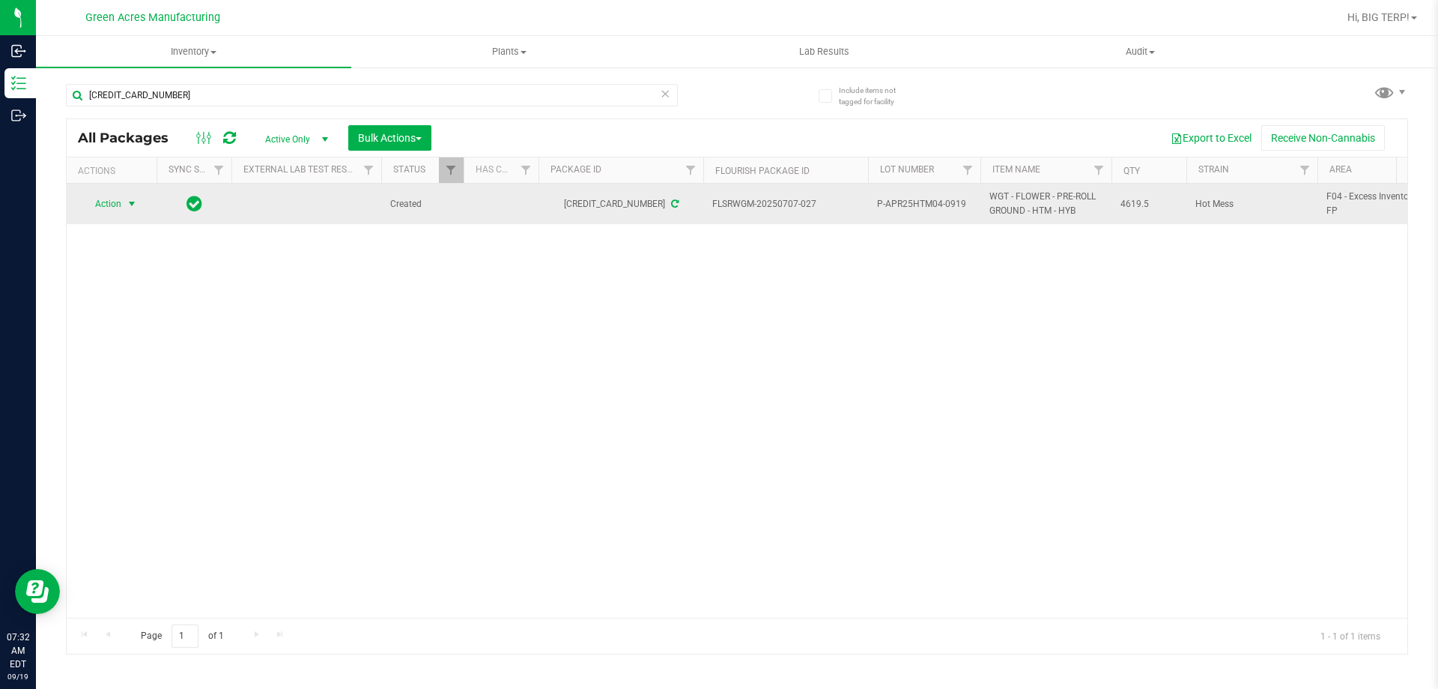
click at [137, 206] on span "select" at bounding box center [132, 204] width 12 height 12
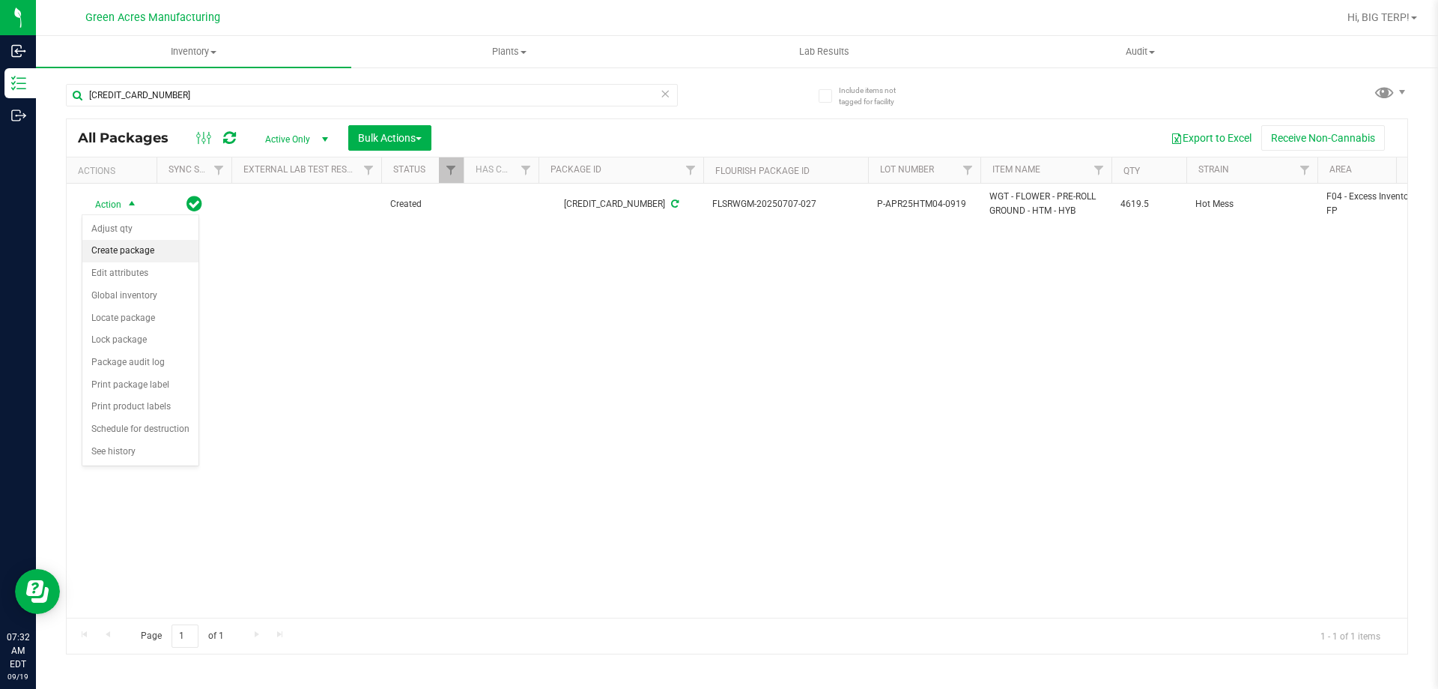
click at [141, 246] on li "Create package" at bounding box center [140, 251] width 116 height 22
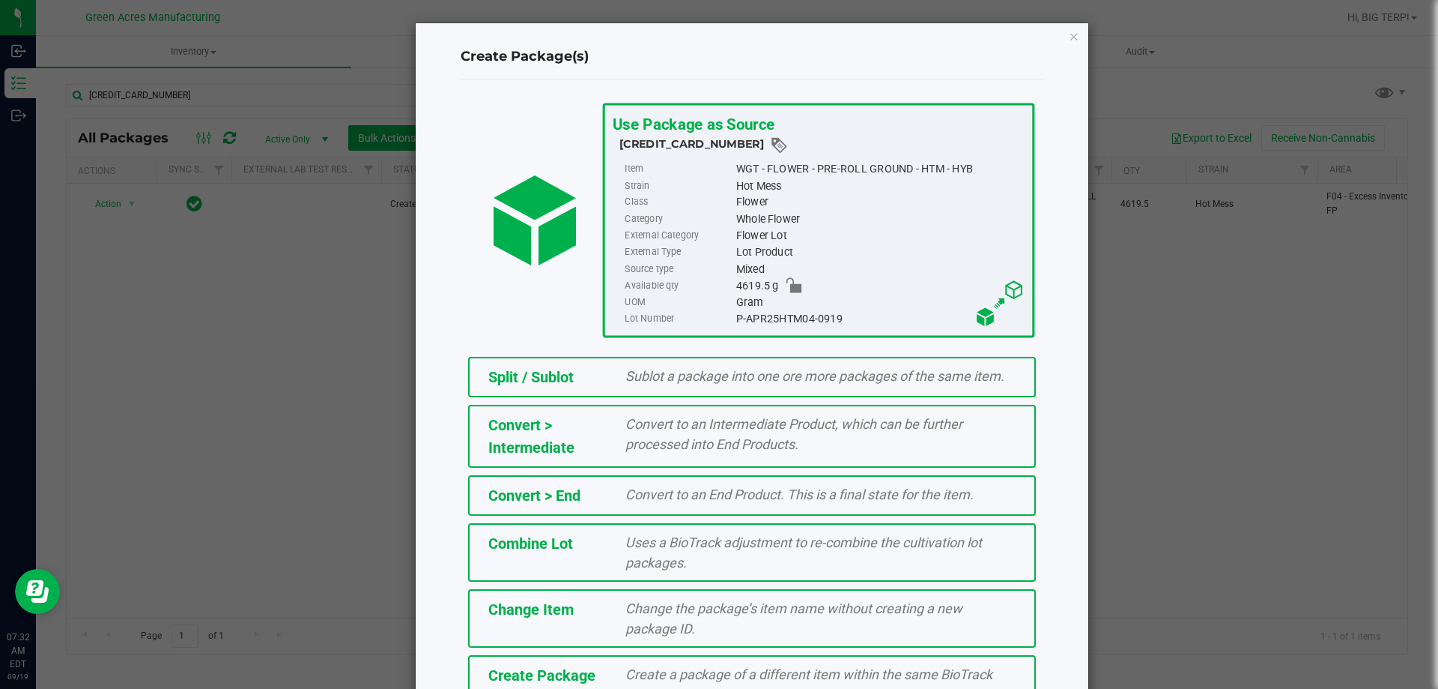
scroll to position [92, 0]
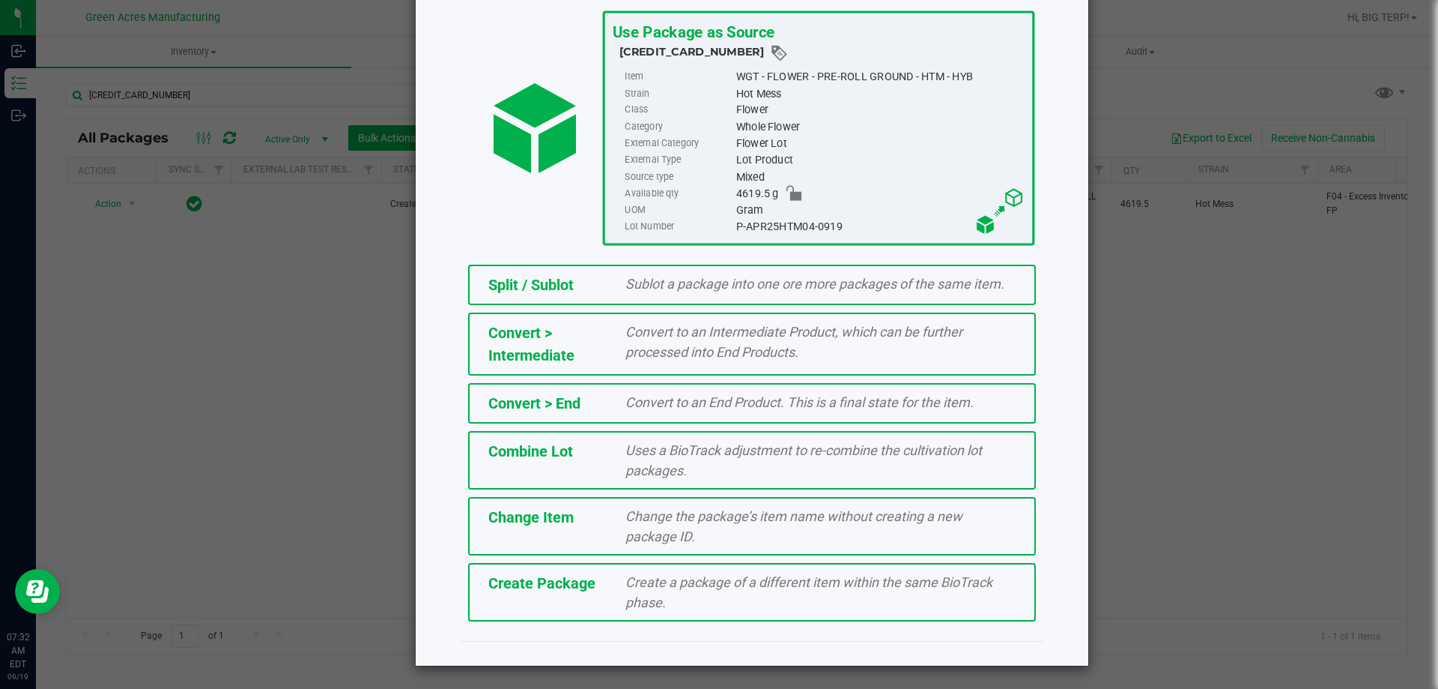
click at [527, 574] on span "Create Package" at bounding box center [541, 583] width 107 height 18
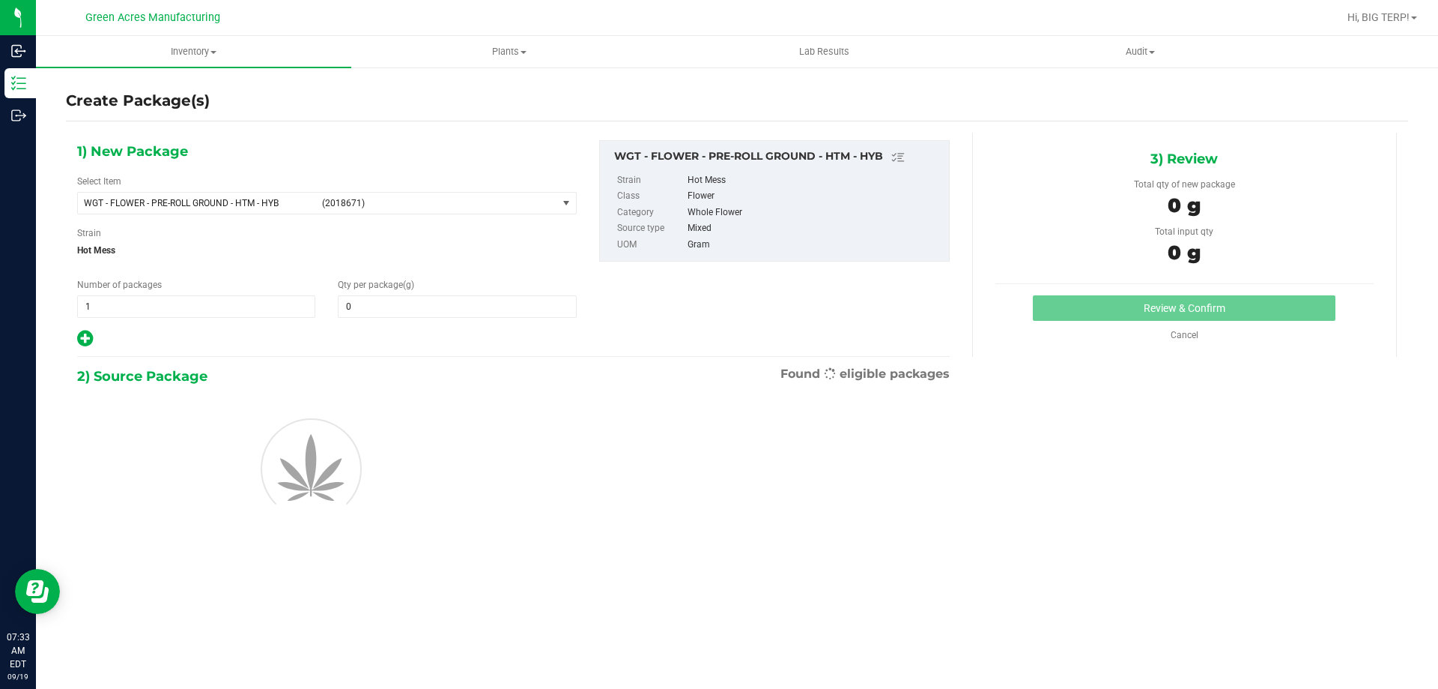
type input "0.0000"
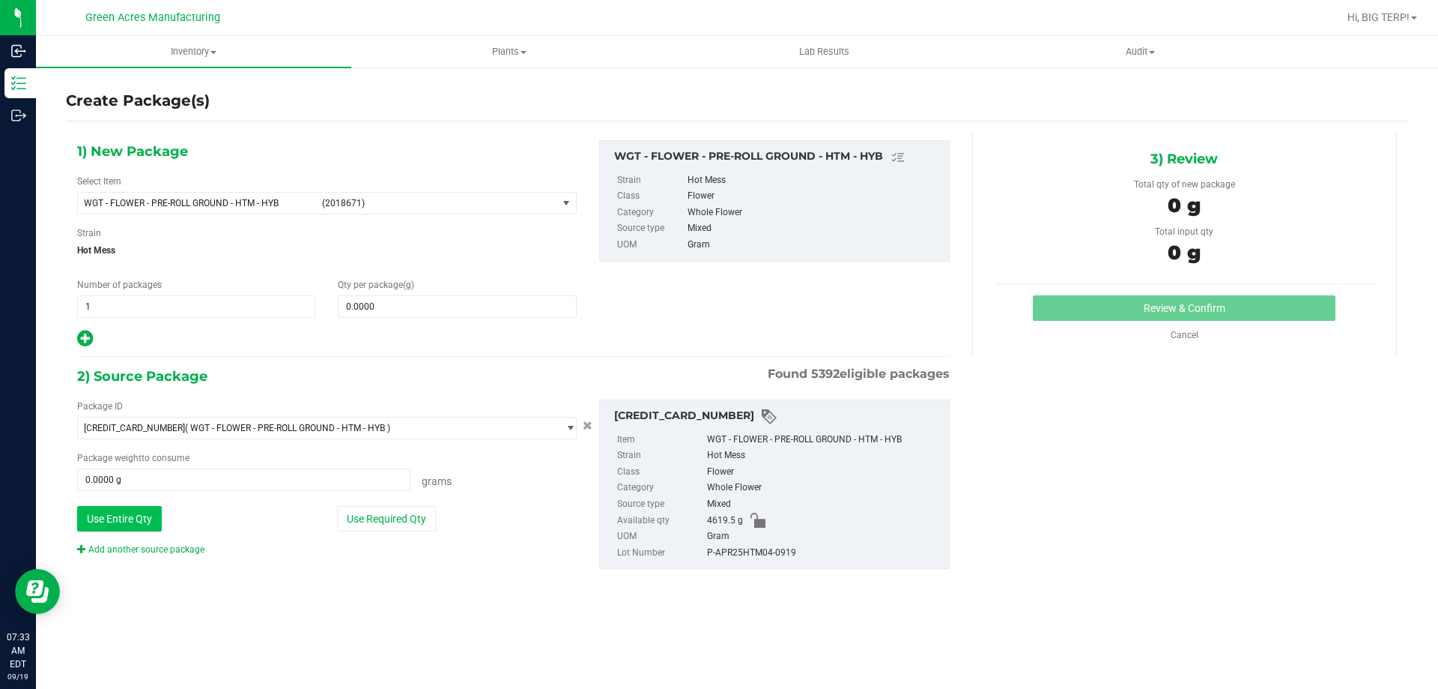
click at [148, 509] on button "Use Entire Qty" at bounding box center [119, 518] width 85 height 25
type input "4619.5000 g"
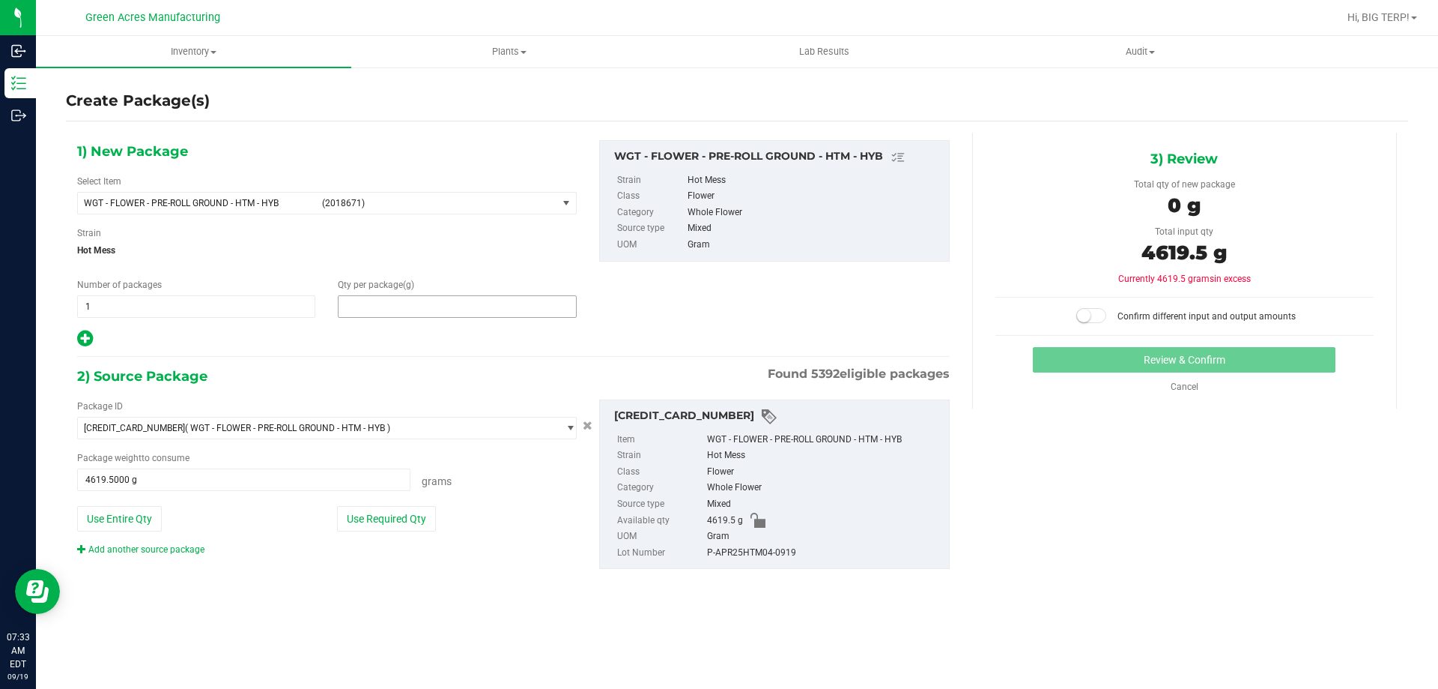
click at [414, 298] on span at bounding box center [457, 306] width 238 height 22
type input "4619.5"
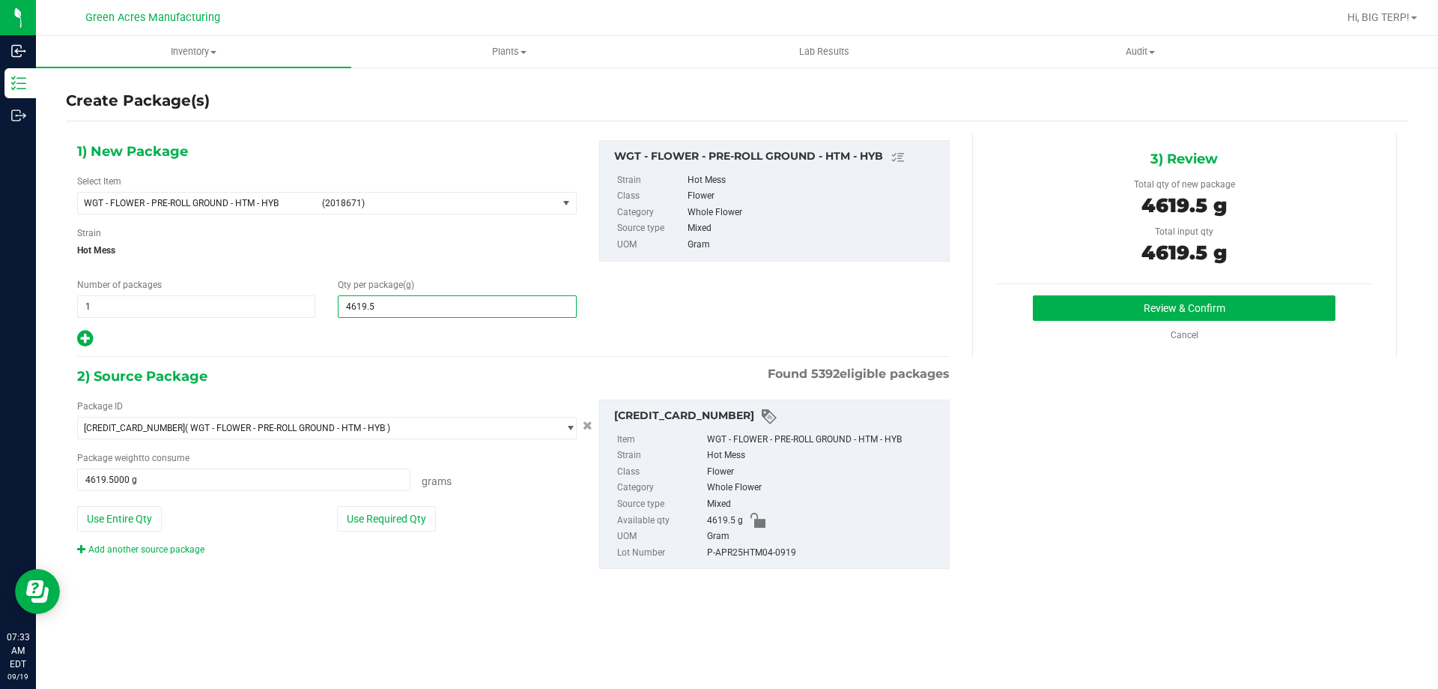
type input "4,619.5000"
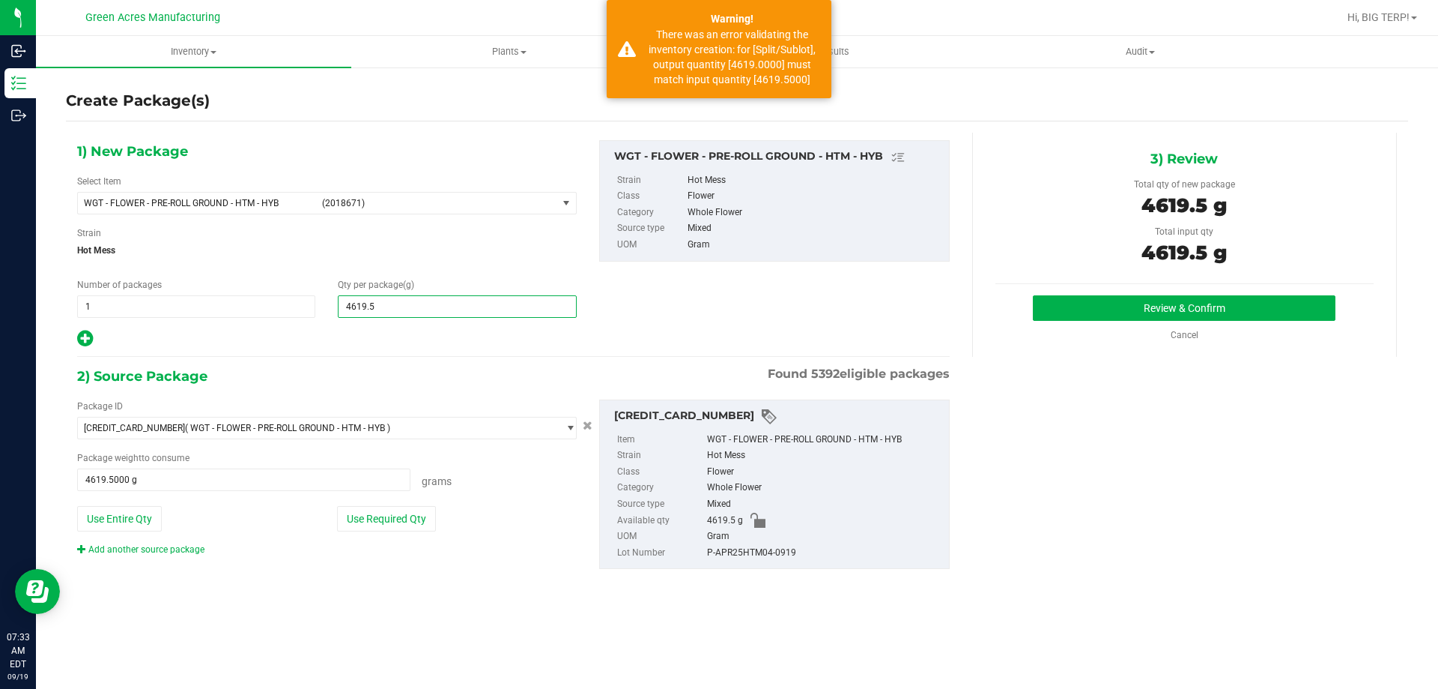
click at [1166, 600] on div "1) New Package Select Item WGT - FLOWER - PRE-ROLL GROUND - HTM - HYB (2018671)…" at bounding box center [737, 367] width 1343 height 468
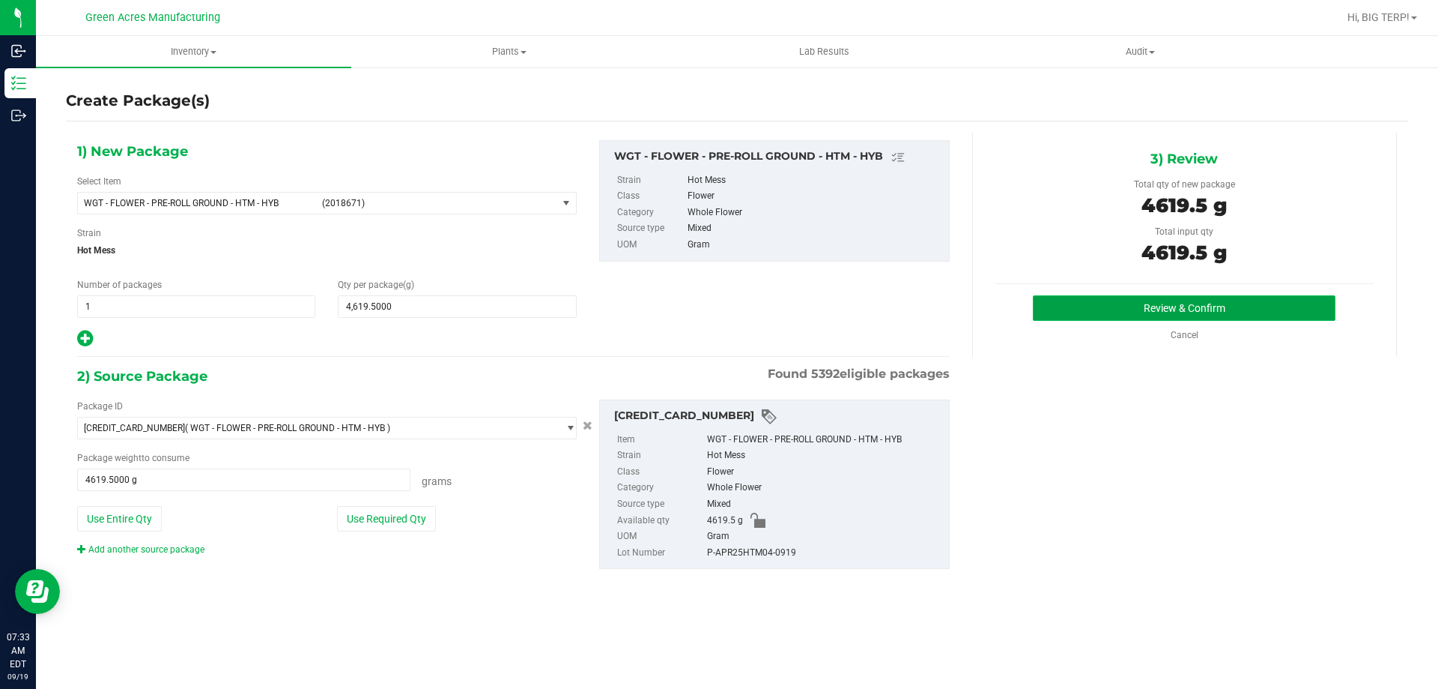
click at [1204, 305] on button "Review & Confirm" at bounding box center [1184, 307] width 303 height 25
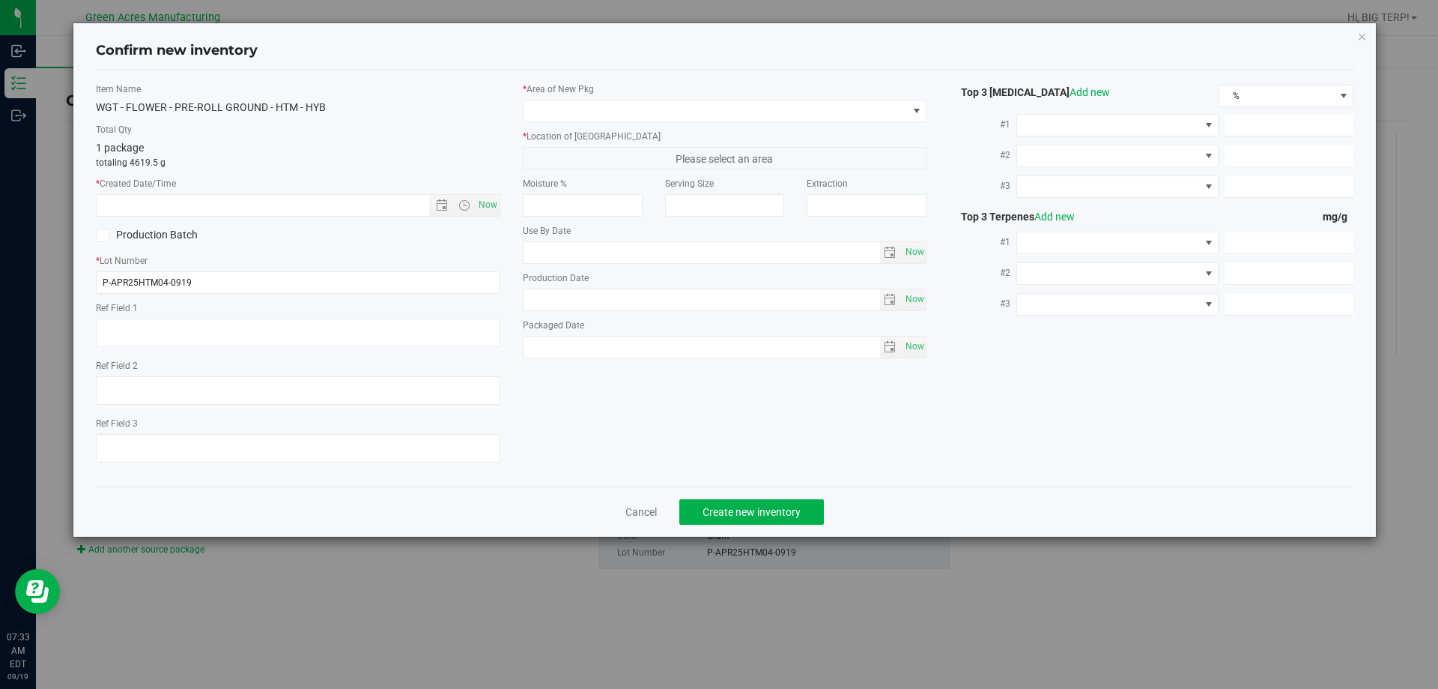
type textarea "SS PR"
click at [493, 211] on span "Now" at bounding box center [487, 205] width 25 height 22
type input "9/19/2025 7:33 AM"
click at [683, 122] on div "* Area of New Pkg * Location of New Pkg Please select an area Moisture % Servin…" at bounding box center [725, 223] width 427 height 283
click at [685, 118] on span at bounding box center [716, 110] width 384 height 21
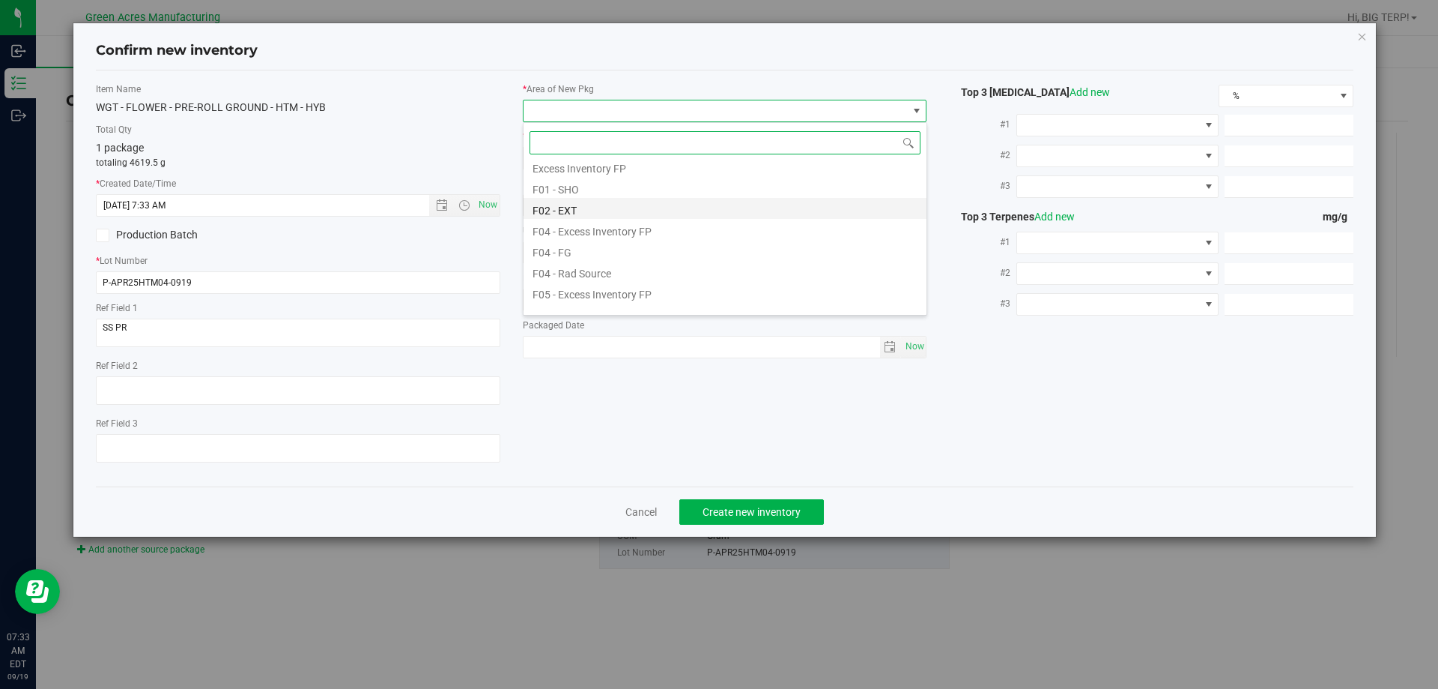
scroll to position [75, 0]
click at [585, 286] on li "F05 - FLW" at bounding box center [725, 286] width 403 height 21
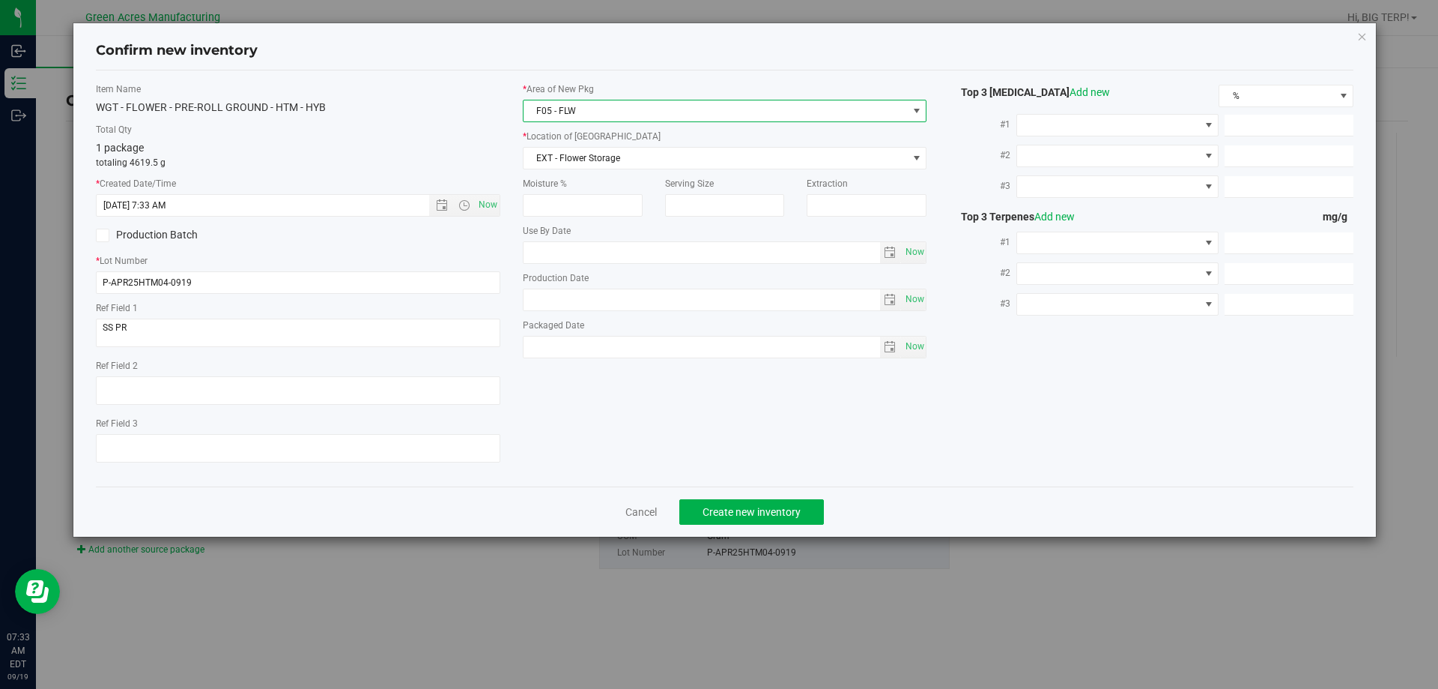
click at [582, 170] on div "* Area of New Pkg F05 - FLW * Location of New Pkg EXT - Flower Storage EXT - Fl…" at bounding box center [725, 223] width 427 height 283
click at [589, 160] on span "EXT - Flower Storage" at bounding box center [716, 158] width 384 height 21
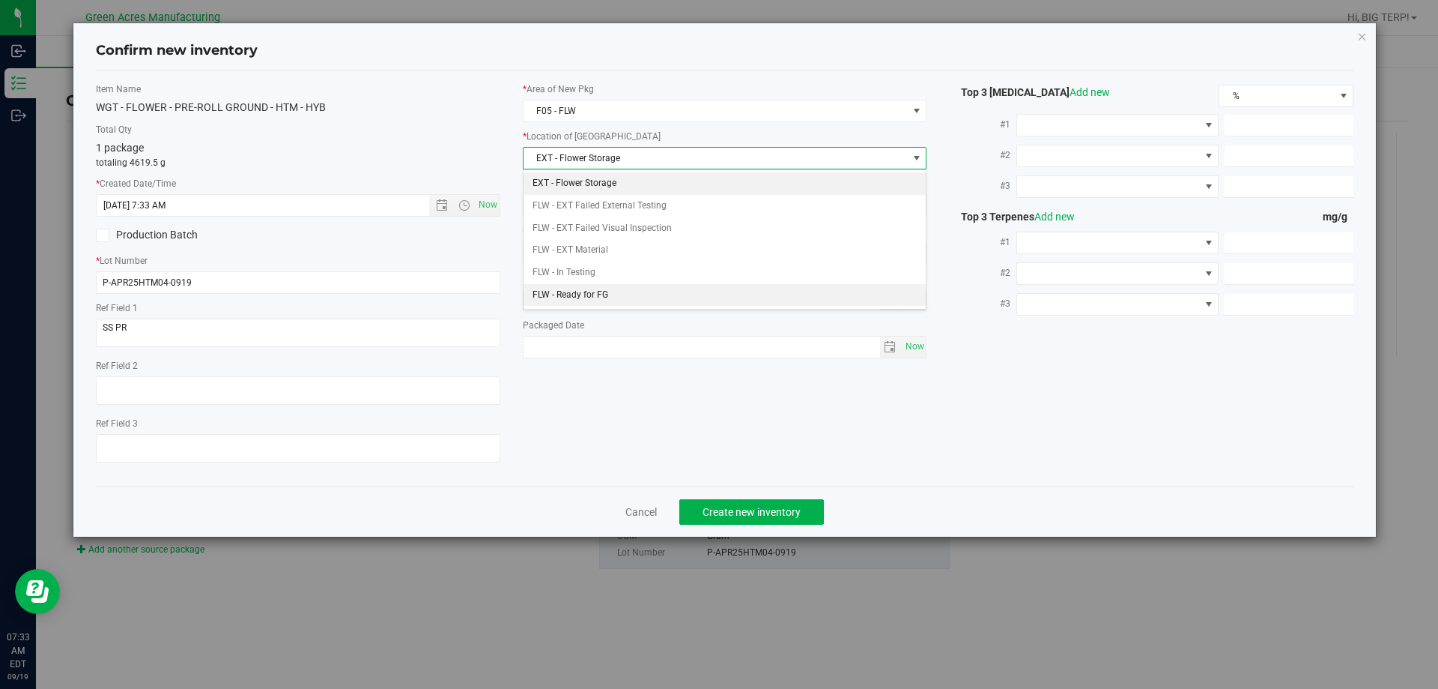
click at [595, 298] on li "FLW - Ready for FG" at bounding box center [725, 295] width 403 height 22
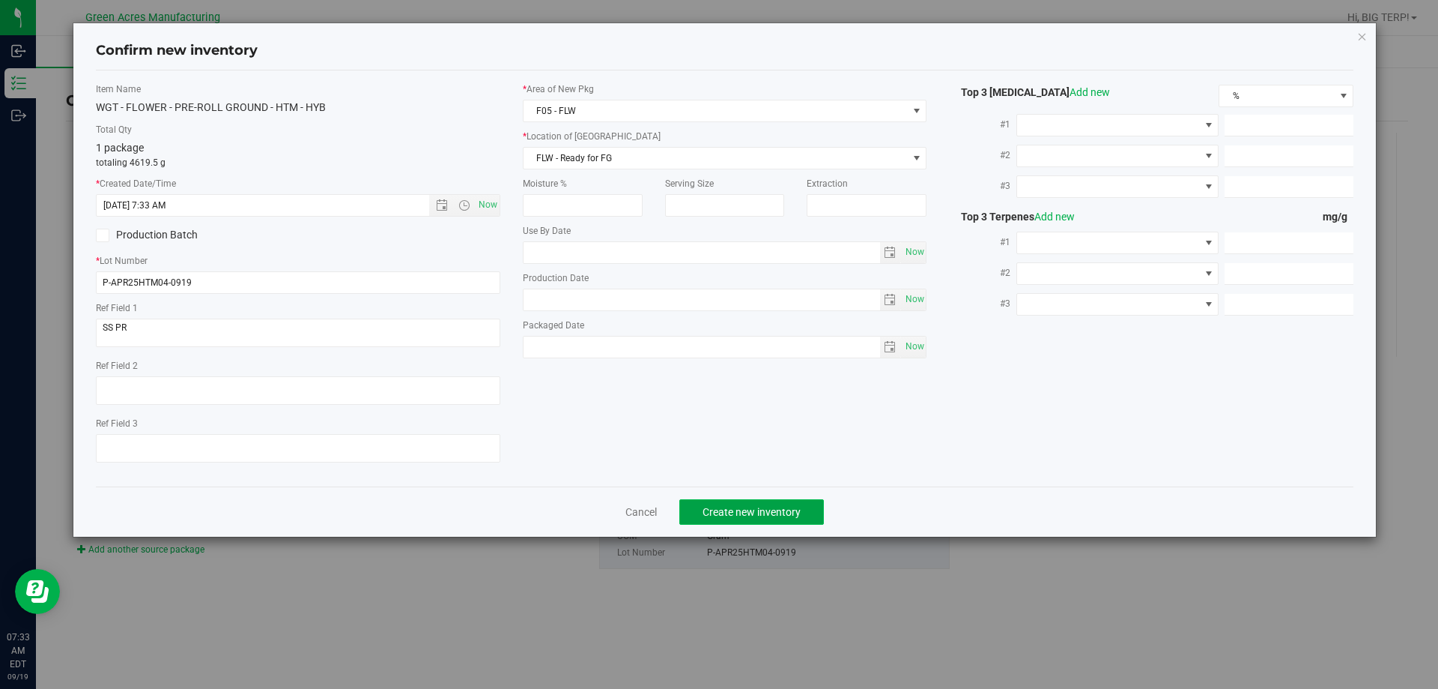
click at [751, 517] on span "Create new inventory" at bounding box center [752, 512] width 98 height 12
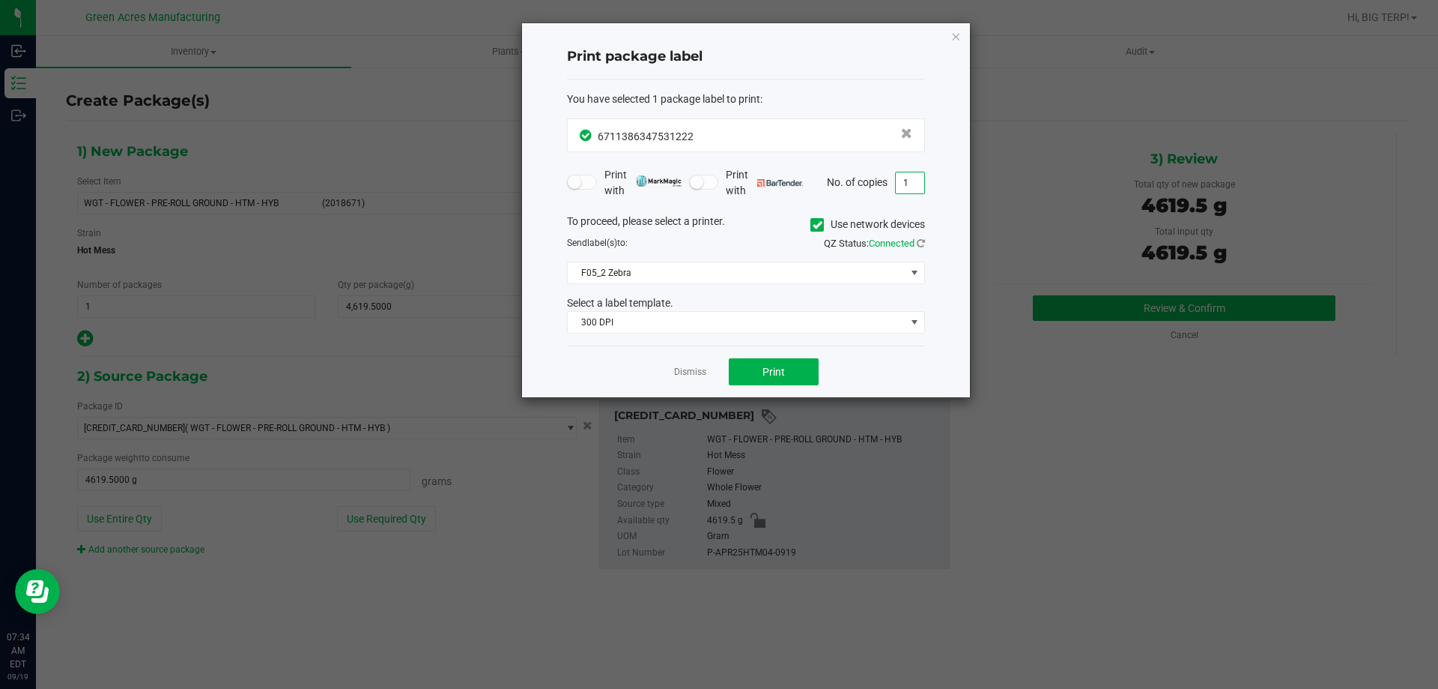
click at [901, 176] on input "1" at bounding box center [910, 182] width 28 height 21
type input "2"
click at [774, 376] on span "Print" at bounding box center [774, 372] width 22 height 12
click at [689, 372] on link "Dismiss" at bounding box center [690, 372] width 32 height 13
